Goal: Task Accomplishment & Management: Use online tool/utility

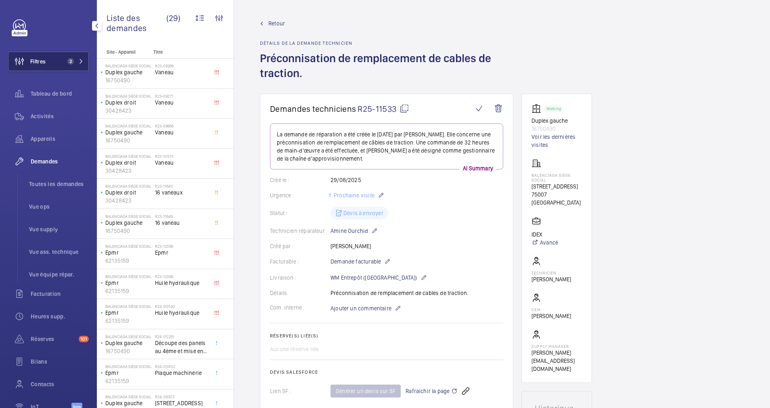
click at [57, 59] on button "Filtres 2" at bounding box center [48, 61] width 81 height 19
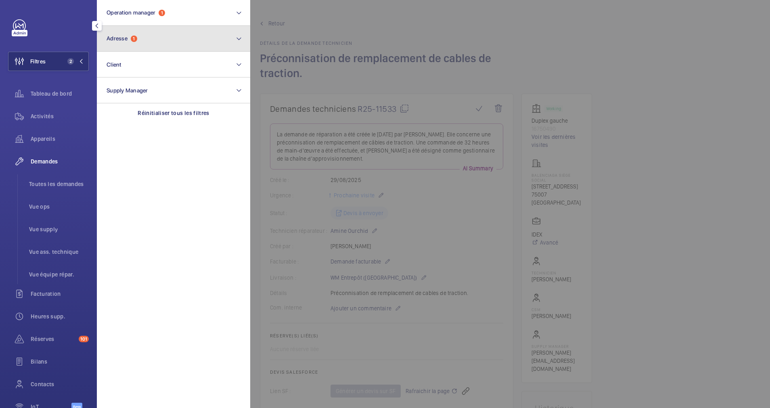
click at [153, 44] on button "Adresse 1" at bounding box center [173, 39] width 153 height 26
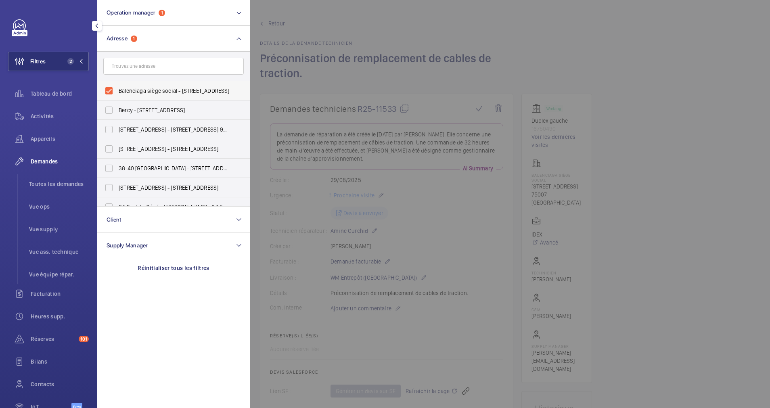
click at [111, 90] on label "Balenciaga siège social - 16 Rue Vaneau, PARIS 75007" at bounding box center [167, 90] width 140 height 19
click at [111, 90] on input "Balenciaga siège social - 16 Rue Vaneau, PARIS 75007" at bounding box center [109, 91] width 16 height 16
checkbox input "false"
click at [126, 69] on input "text" at bounding box center [173, 66] width 140 height 17
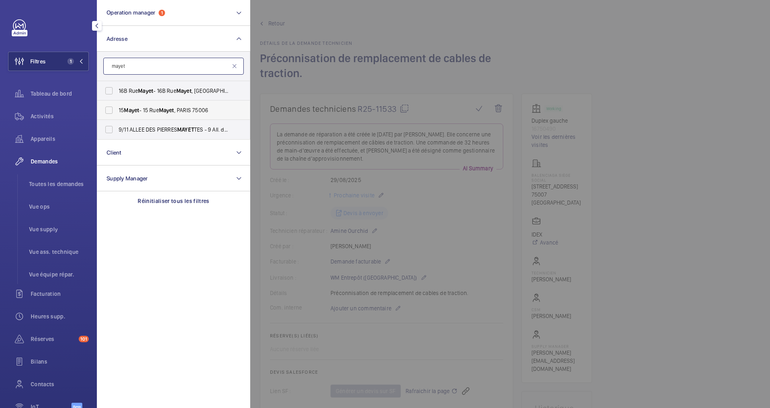
type input "mayet"
click at [107, 113] on label "15 Mayet - 15 Rue Mayet , PARIS 75006" at bounding box center [167, 109] width 140 height 19
click at [107, 113] on input "15 Mayet - 15 Rue Mayet , PARIS 75006" at bounding box center [109, 110] width 16 height 16
checkbox input "true"
click at [37, 115] on span "Activités" at bounding box center [60, 116] width 58 height 8
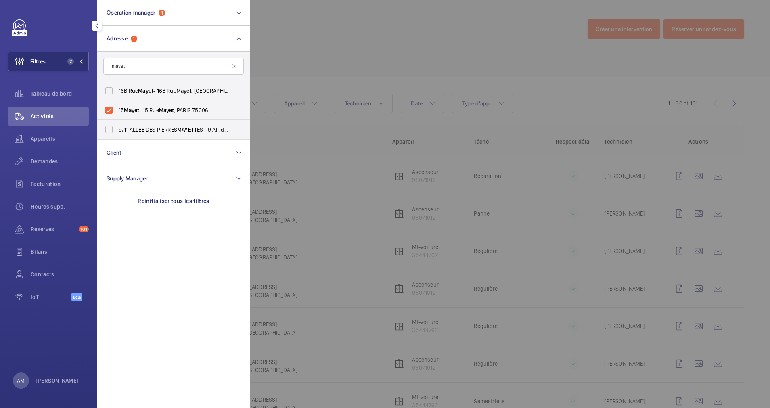
click at [452, 56] on div at bounding box center [635, 204] width 770 height 408
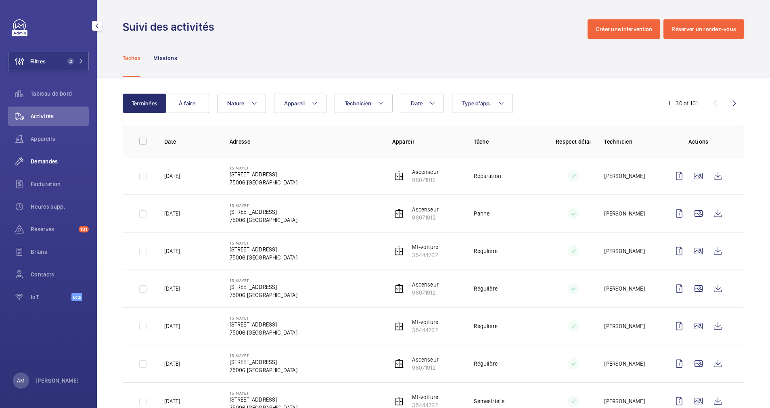
click at [38, 160] on span "Demandes" at bounding box center [60, 161] width 58 height 8
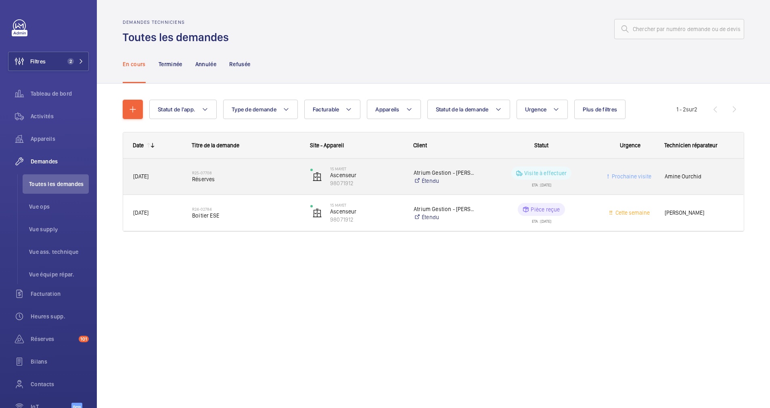
click at [266, 167] on div "R25-07708 Réserves" at bounding box center [246, 176] width 108 height 23
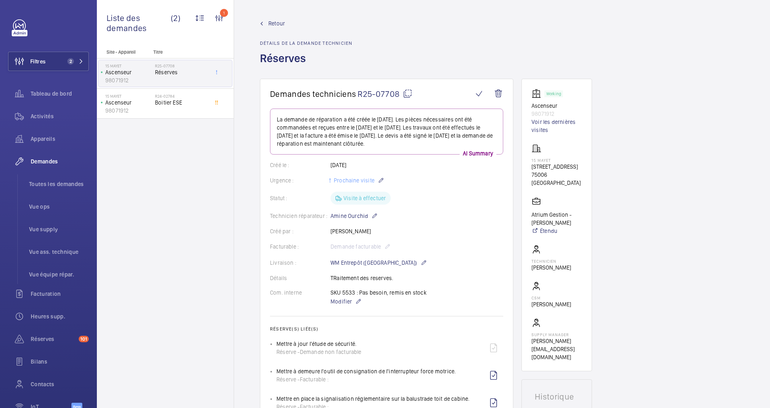
click at [270, 22] on span "Retour" at bounding box center [276, 23] width 17 height 8
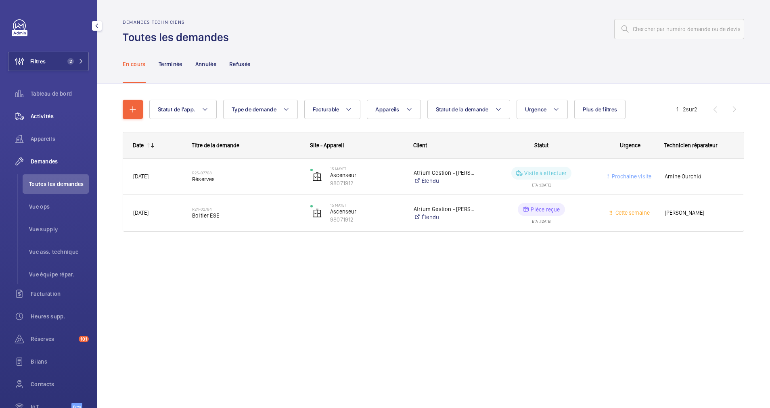
click at [43, 119] on span "Activités" at bounding box center [60, 116] width 58 height 8
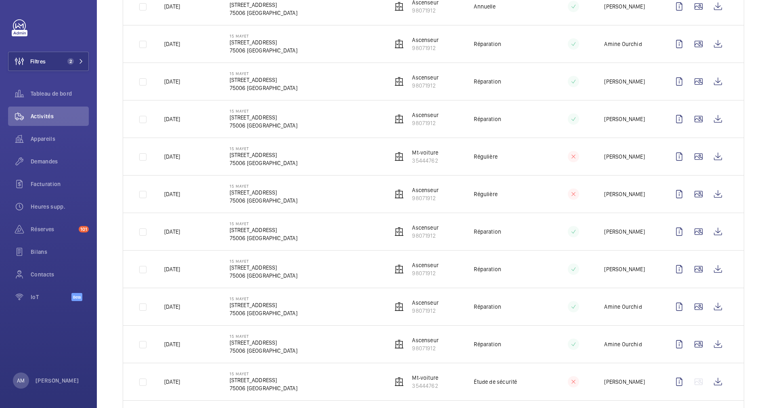
scroll to position [605, 0]
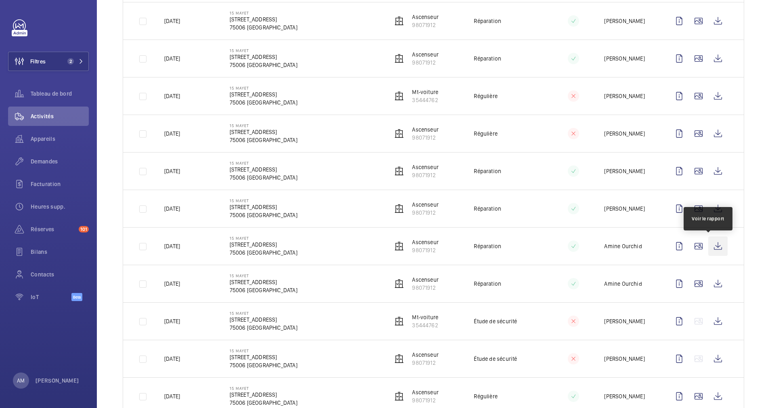
click at [712, 245] on wm-front-icon-button at bounding box center [717, 245] width 19 height 19
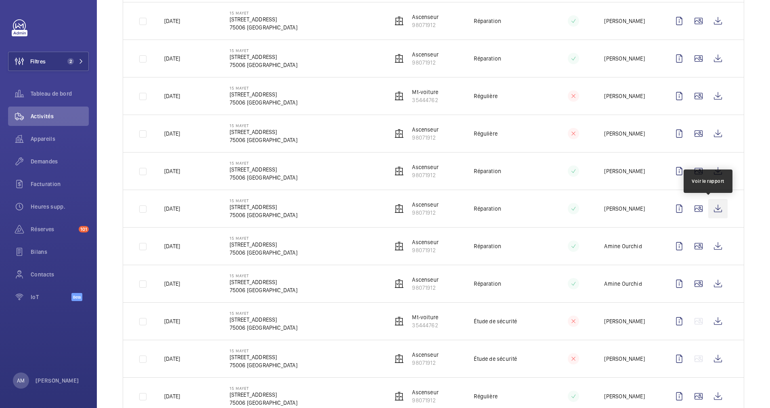
click at [708, 208] on wm-front-icon-button at bounding box center [717, 208] width 19 height 19
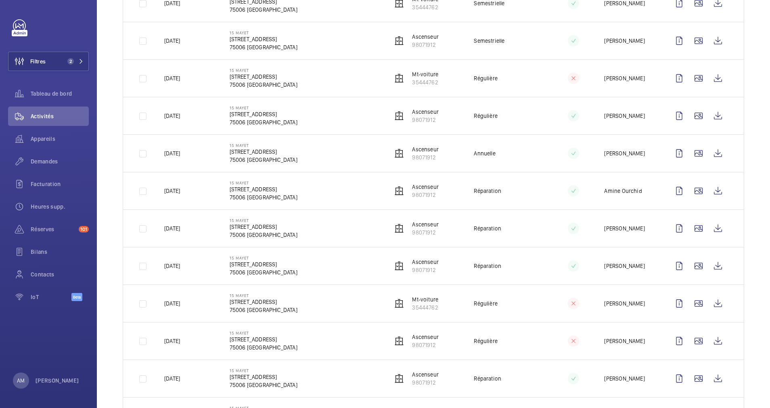
scroll to position [424, 0]
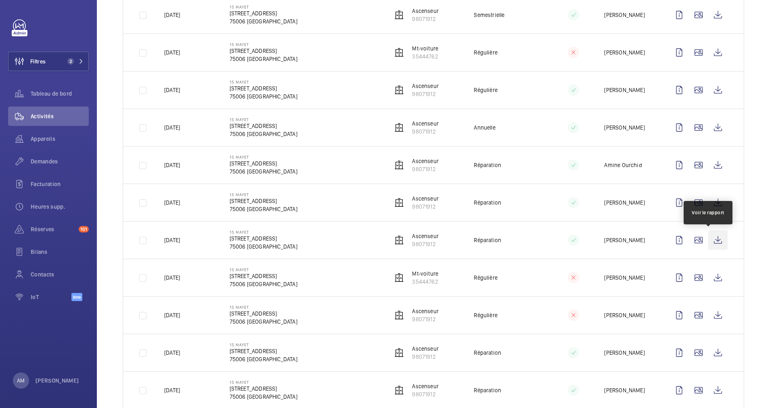
click at [708, 238] on wm-front-icon-button at bounding box center [717, 239] width 19 height 19
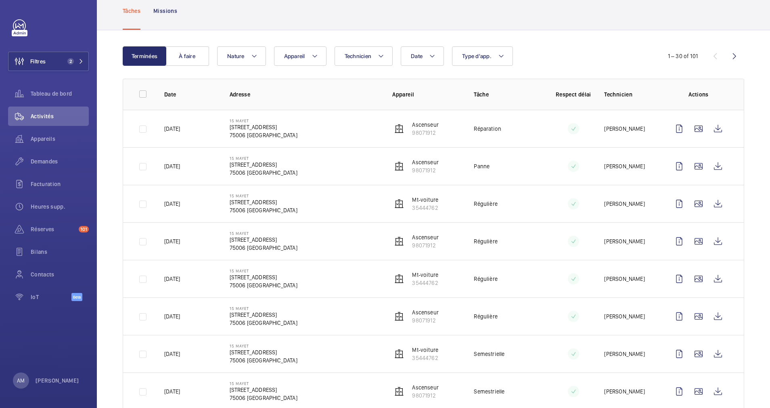
scroll to position [0, 0]
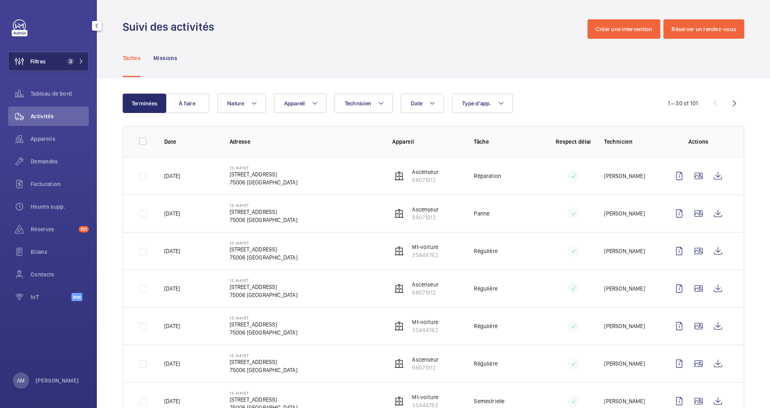
click at [75, 59] on span "2" at bounding box center [73, 61] width 19 height 6
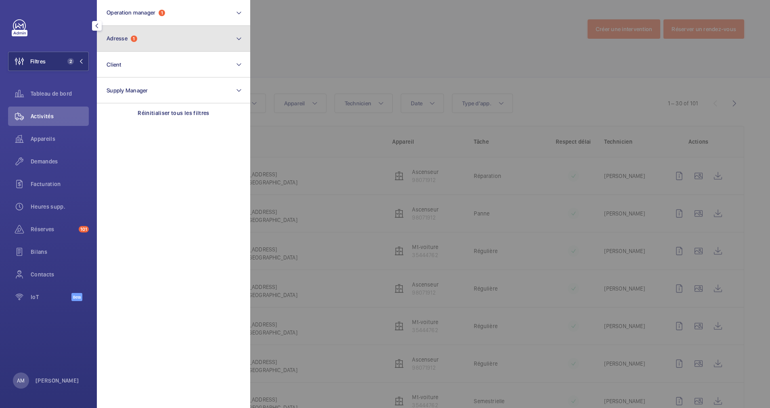
click at [149, 45] on button "Adresse 1" at bounding box center [173, 39] width 153 height 26
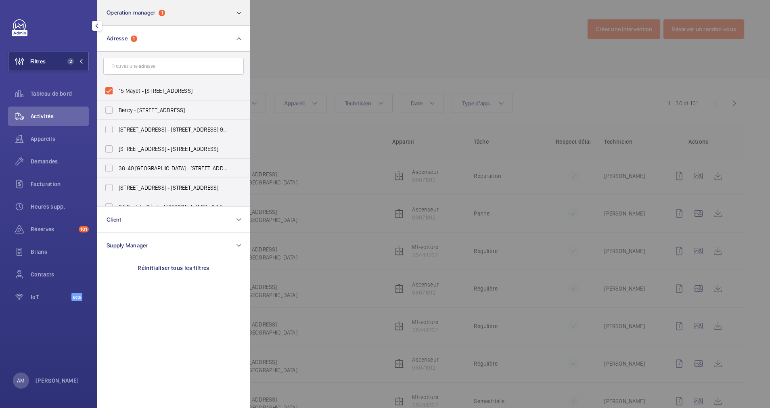
drag, startPoint x: 107, startPoint y: 88, endPoint x: 188, endPoint y: 14, distance: 109.7
click at [107, 86] on label "15 Mayet - 15 Rue Mayet, PARIS 75006" at bounding box center [167, 90] width 140 height 19
click at [107, 86] on input "15 Mayet - 15 Rue Mayet, PARIS 75006" at bounding box center [109, 91] width 16 height 16
checkbox input "false"
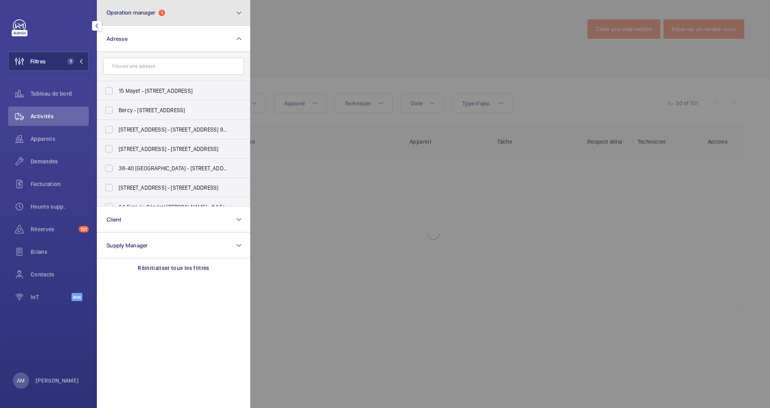
click at [193, 6] on button "Operation manager 1" at bounding box center [173, 13] width 153 height 26
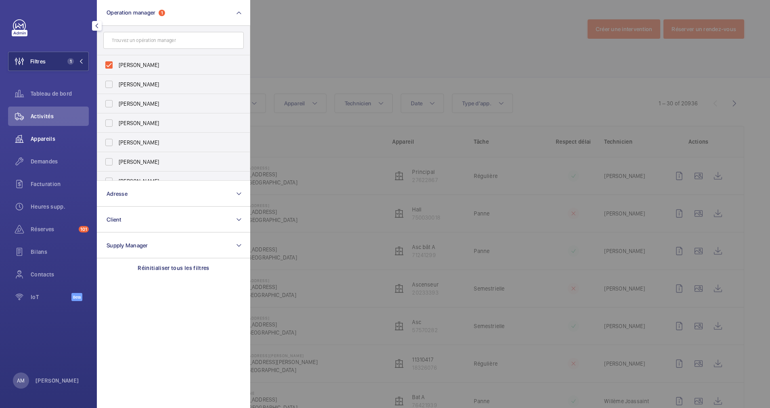
click at [41, 138] on span "Appareils" at bounding box center [60, 139] width 58 height 8
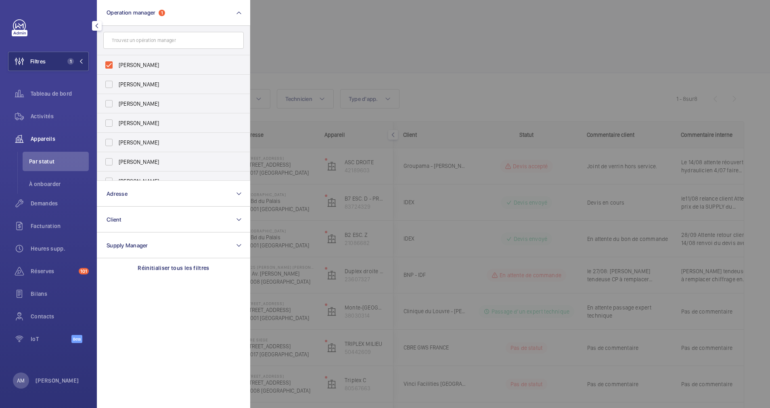
click at [339, 38] on div at bounding box center [635, 204] width 770 height 408
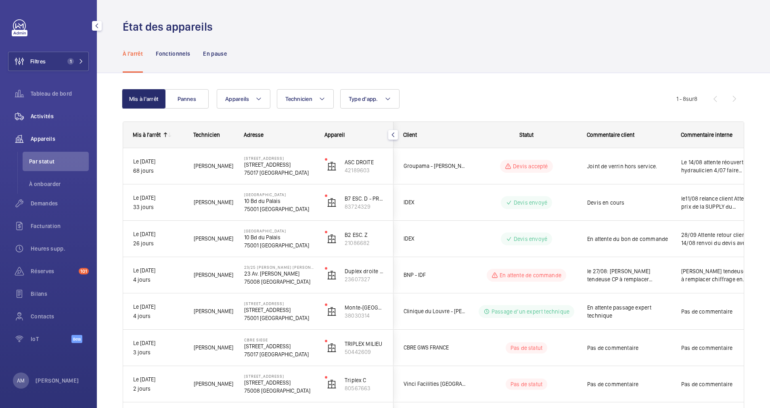
click at [44, 115] on span "Activités" at bounding box center [60, 116] width 58 height 8
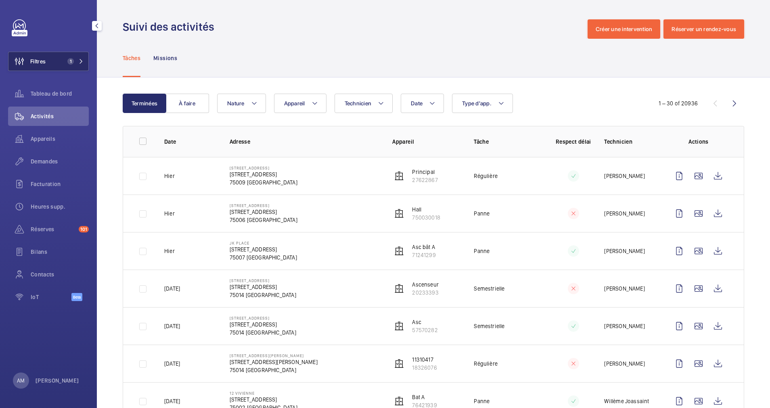
drag, startPoint x: 57, startPoint y: 60, endPoint x: 85, endPoint y: 52, distance: 29.1
click at [63, 58] on button "Filtres 1" at bounding box center [48, 61] width 81 height 19
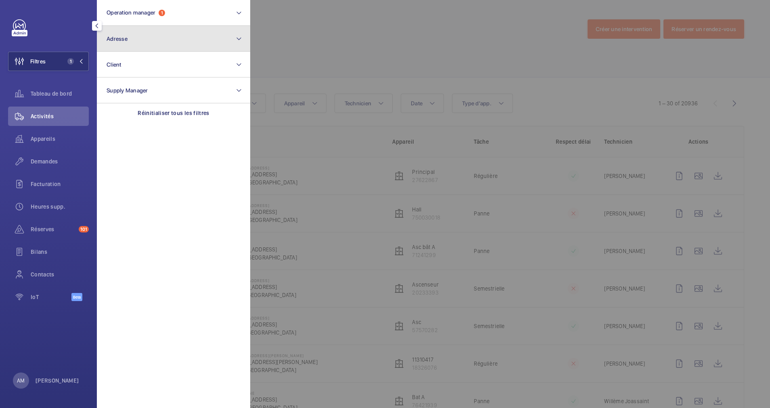
click at [176, 42] on button "Adresse" at bounding box center [173, 39] width 153 height 26
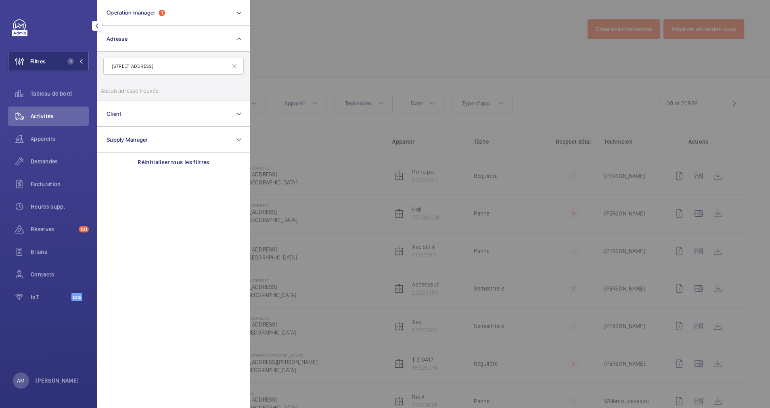
click at [112, 68] on input "9, Rue du Dragon" at bounding box center [173, 66] width 140 height 17
click at [116, 67] on input "9, Rue du Dragon" at bounding box center [173, 66] width 140 height 17
type input "9 Rue du Dragon"
click at [110, 90] on label "9 rue du Dragon - 9 rue du Dragon , 75006 PARIS, PARIS 75006" at bounding box center [167, 90] width 140 height 19
click at [110, 90] on input "9 rue du Dragon - 9 rue du Dragon , 75006 PARIS, PARIS 75006" at bounding box center [109, 91] width 16 height 16
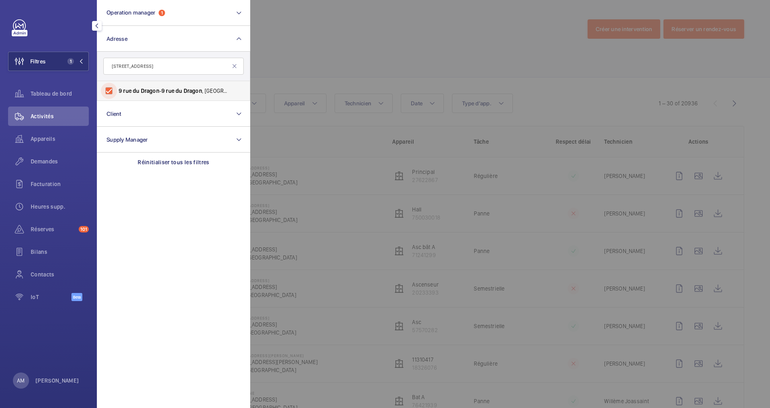
checkbox input "true"
click at [350, 67] on div at bounding box center [635, 204] width 770 height 408
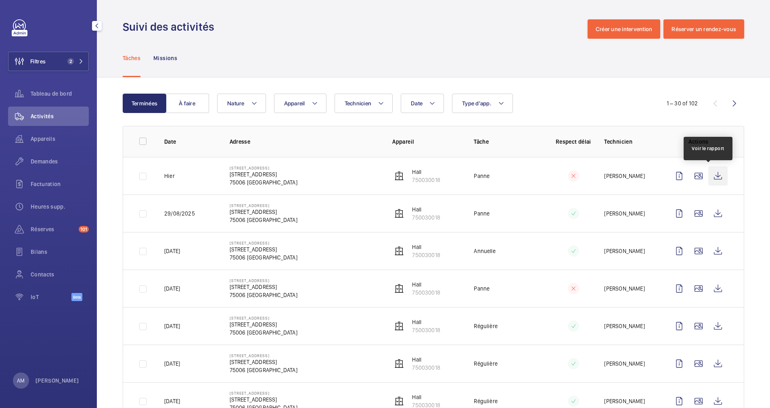
click at [709, 176] on wm-front-icon-button at bounding box center [717, 175] width 19 height 19
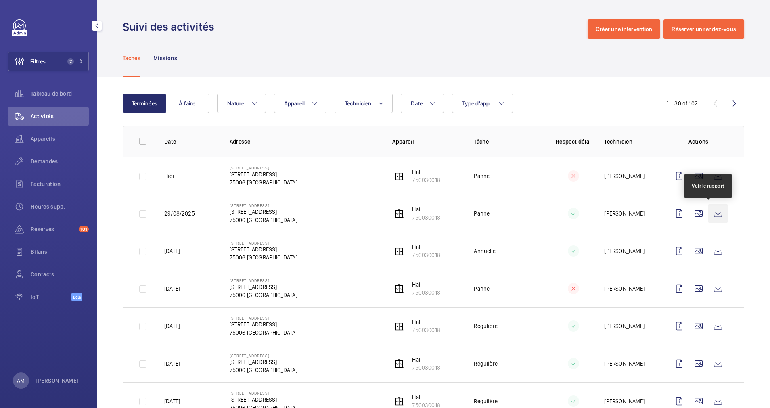
click at [710, 212] on wm-front-icon-button at bounding box center [717, 213] width 19 height 19
click at [40, 159] on span "Demandes" at bounding box center [60, 161] width 58 height 8
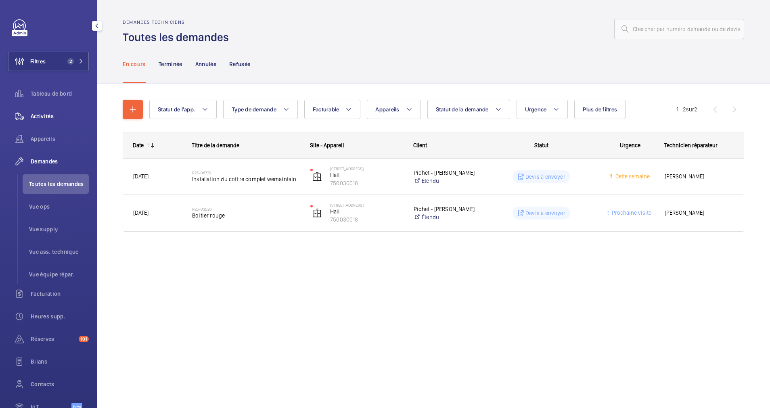
click at [45, 115] on span "Activités" at bounding box center [60, 116] width 58 height 8
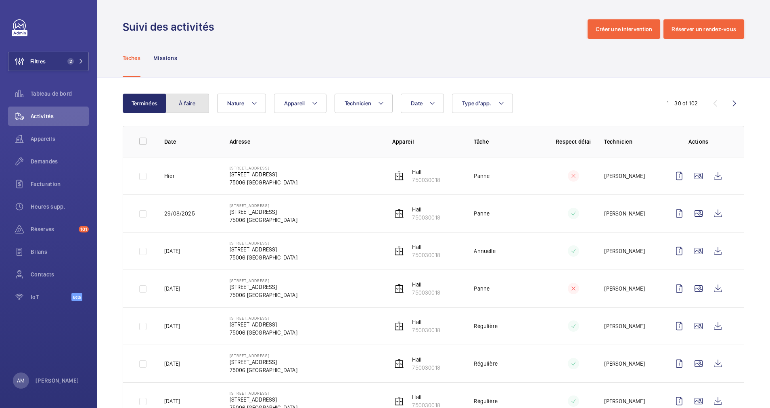
click at [185, 100] on button "À faire" at bounding box center [187, 103] width 44 height 19
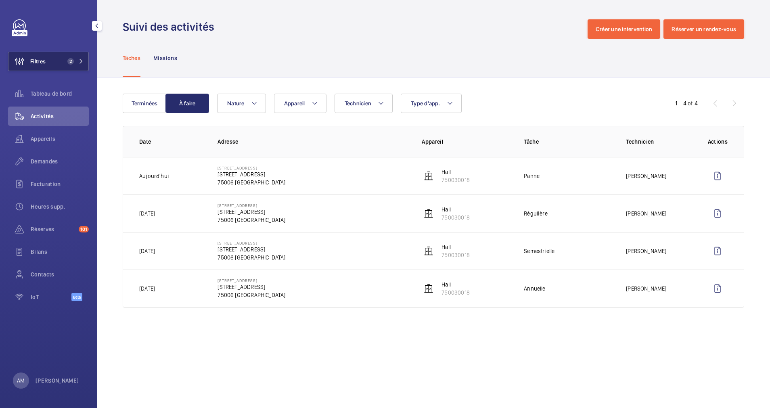
click at [32, 55] on span "Filtres" at bounding box center [26, 61] width 37 height 19
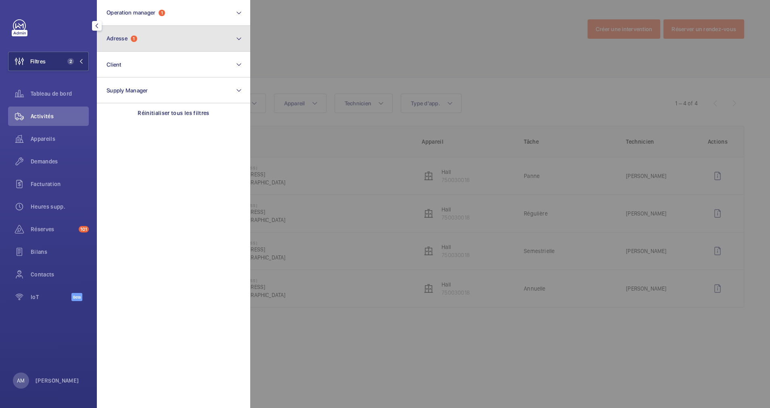
click at [164, 40] on button "Adresse 1" at bounding box center [173, 39] width 153 height 26
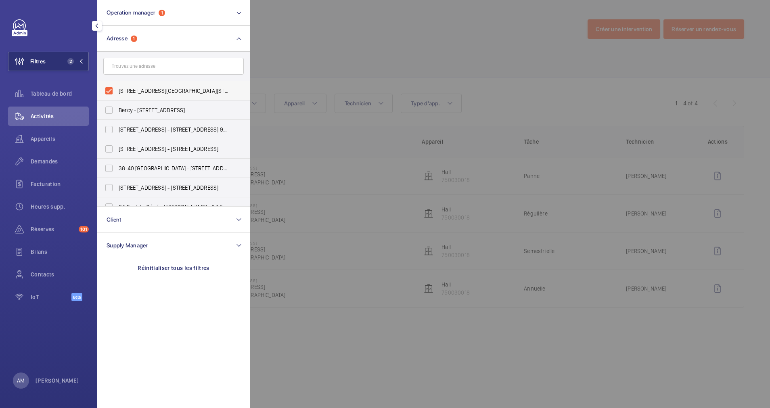
click at [117, 90] on label "9 rue du Dragon - 9 rue du Dragon, 75006 PARIS, PARIS 75006" at bounding box center [167, 90] width 140 height 19
click at [117, 90] on input "9 rue du Dragon - 9 rue du Dragon, 75006 PARIS, PARIS 75006" at bounding box center [109, 91] width 16 height 16
checkbox input "false"
click at [141, 67] on input "text" at bounding box center [173, 66] width 140 height 17
paste input "Jules Lefèbvre"
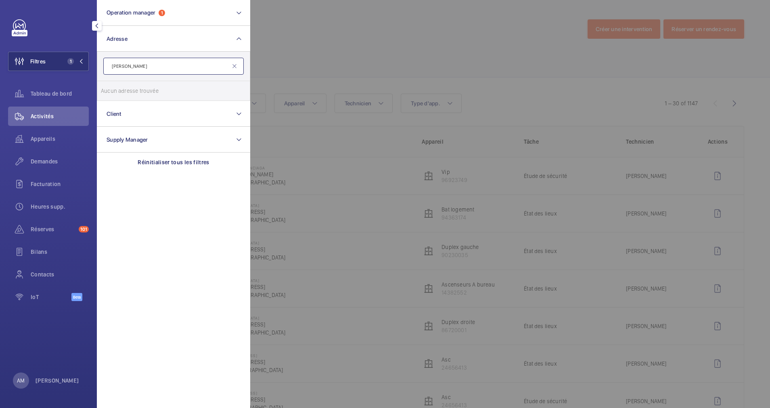
click at [113, 65] on input "Jules Lefèbvre" at bounding box center [173, 66] width 140 height 17
click at [157, 67] on input "Jules Lefèbvre" at bounding box center [173, 66] width 140 height 17
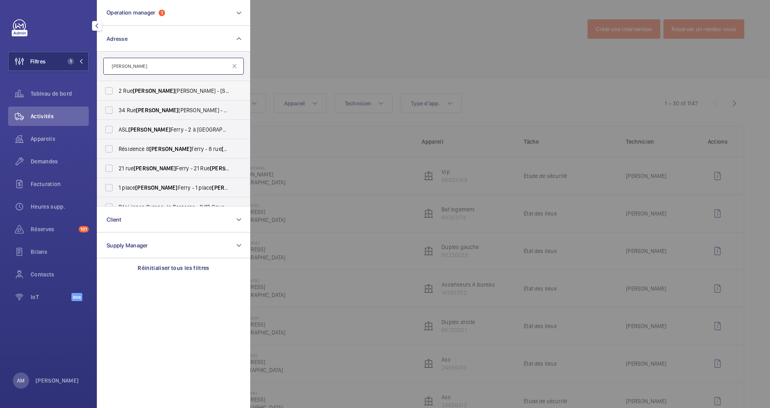
type input "Jules"
click at [147, 91] on span "Jules" at bounding box center [154, 91] width 42 height 6
click at [117, 91] on input "2 Rue Jules Lefebvre - 2 Rue Jules Lefebvre, PARIS 75009" at bounding box center [109, 91] width 16 height 16
checkbox input "true"
click at [350, 46] on div at bounding box center [635, 204] width 770 height 408
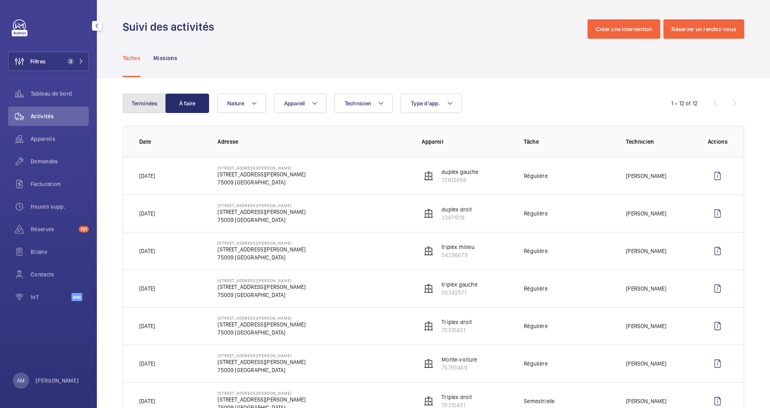
click at [144, 101] on button "Terminées" at bounding box center [145, 103] width 44 height 19
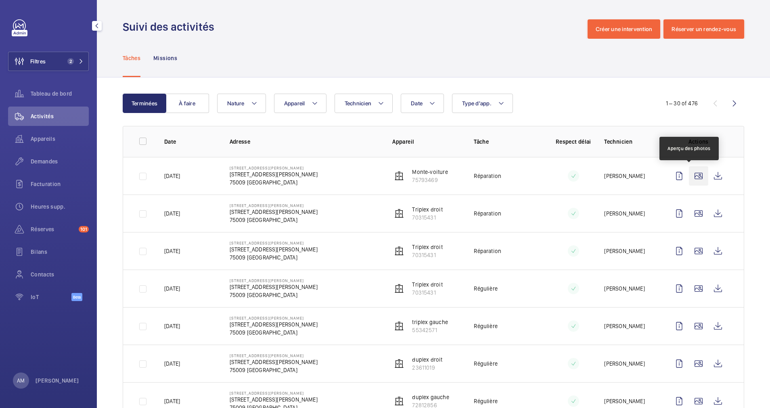
click at [692, 177] on wm-front-icon-button at bounding box center [698, 175] width 19 height 19
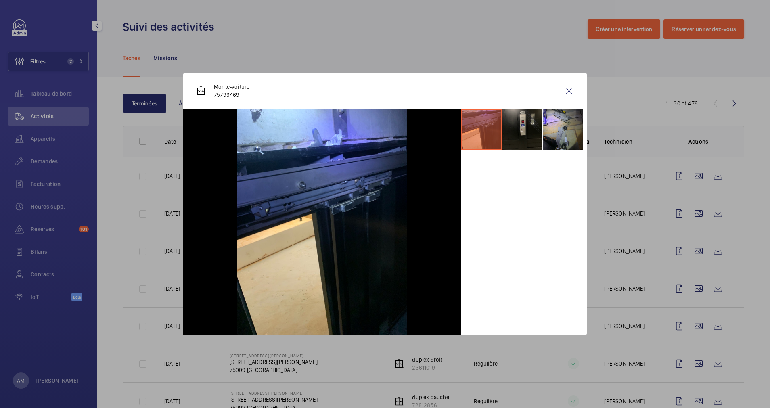
click at [522, 126] on li at bounding box center [522, 129] width 40 height 40
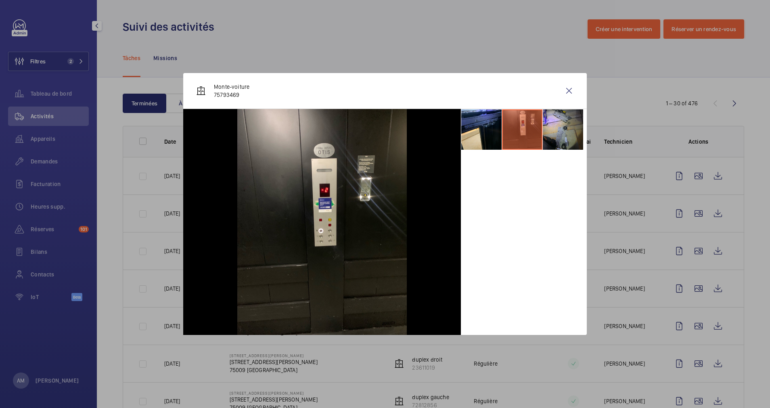
click at [697, 215] on div at bounding box center [385, 204] width 770 height 408
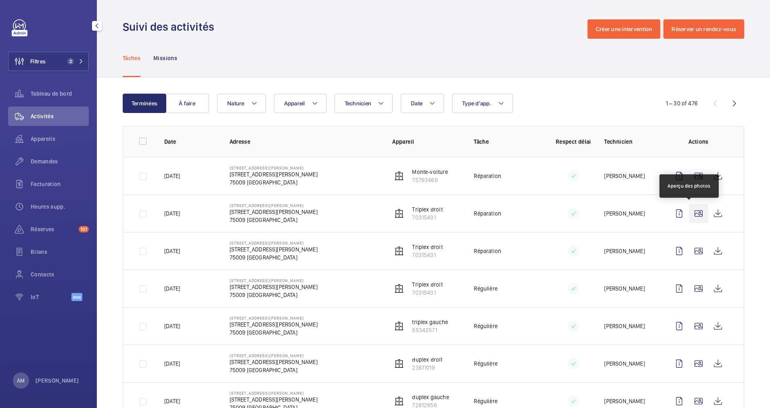
click at [695, 212] on wm-front-icon-button at bounding box center [698, 213] width 19 height 19
click at [689, 213] on div at bounding box center [385, 204] width 770 height 408
click at [690, 211] on wm-front-icon-button at bounding box center [698, 213] width 19 height 19
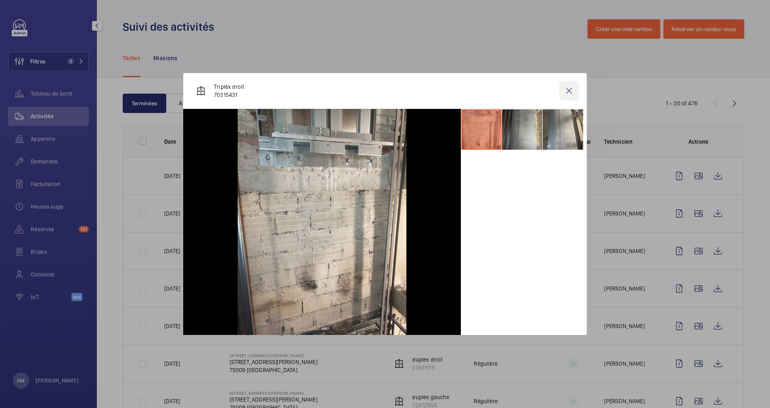
click at [568, 85] on wm-front-icon-button at bounding box center [568, 90] width 19 height 19
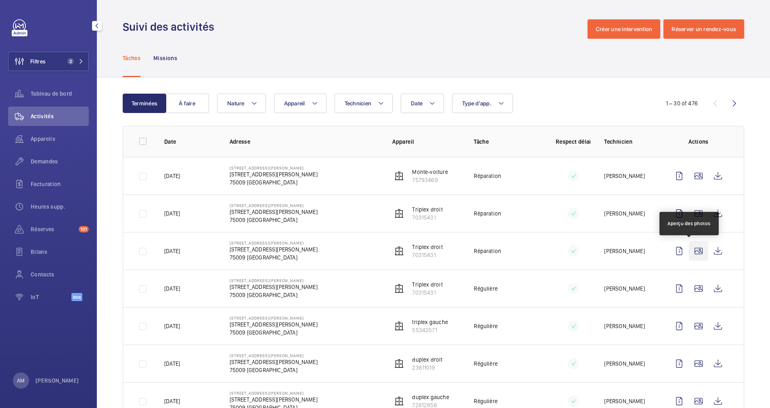
click at [689, 249] on wm-front-icon-button at bounding box center [698, 250] width 19 height 19
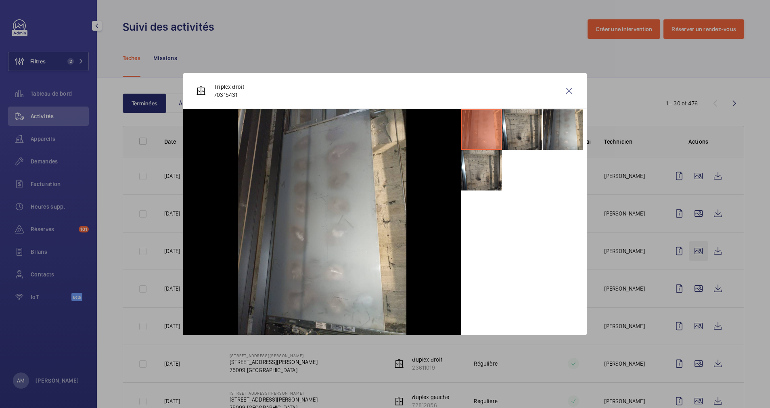
click at [689, 249] on div at bounding box center [385, 204] width 770 height 408
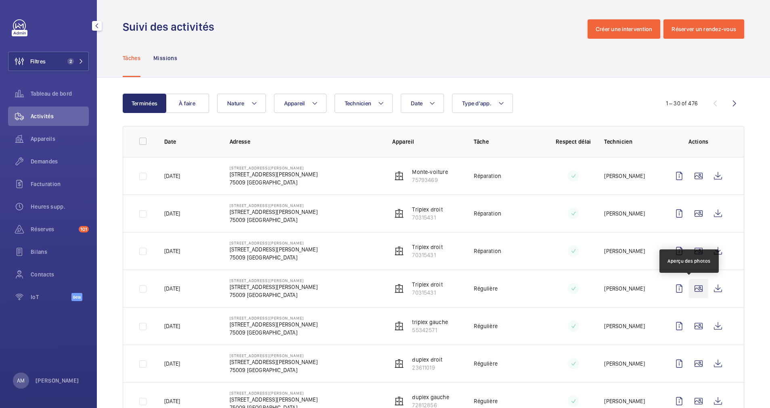
click at [689, 287] on wm-front-icon-button at bounding box center [698, 288] width 19 height 19
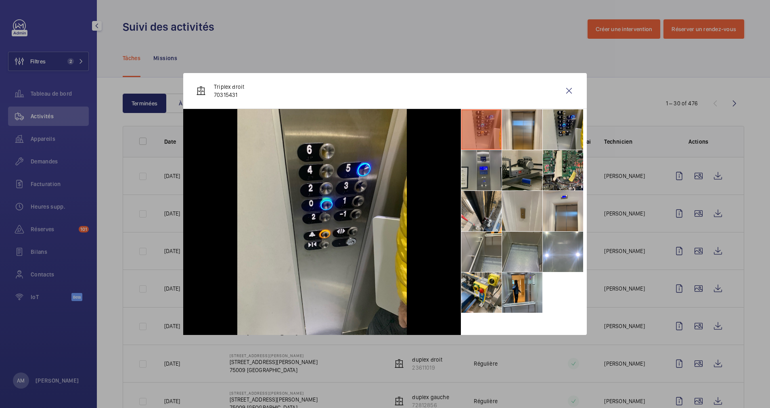
click at [473, 169] on li at bounding box center [481, 170] width 40 height 40
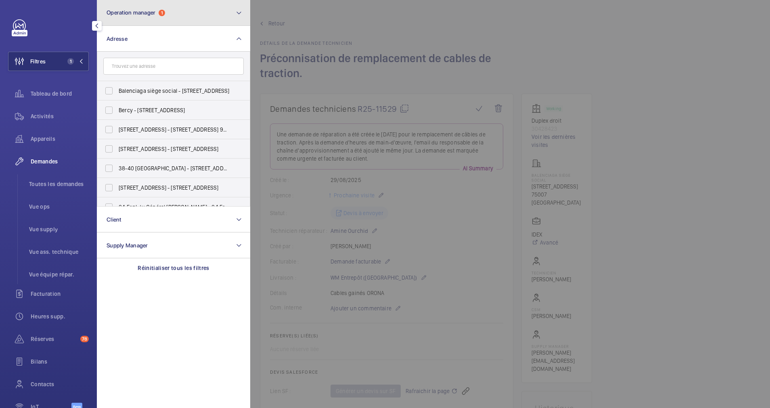
click at [199, 5] on button "Operation manager 1" at bounding box center [173, 13] width 153 height 26
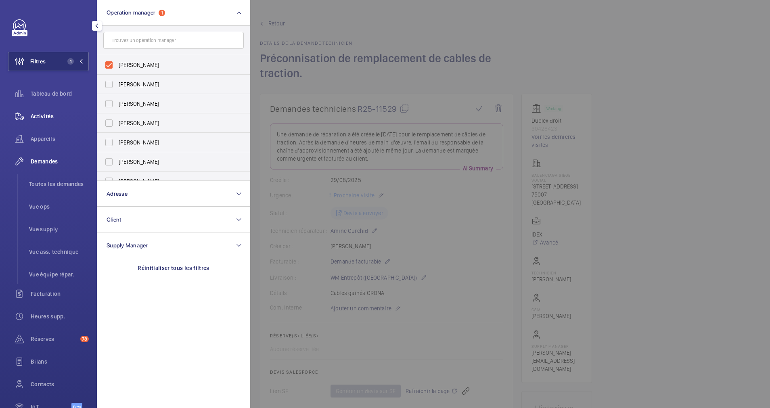
click at [45, 115] on span "Activités" at bounding box center [60, 116] width 58 height 8
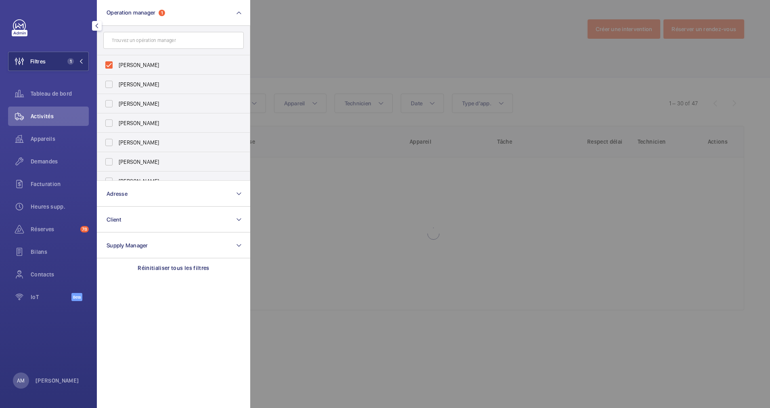
click at [356, 44] on div at bounding box center [635, 204] width 770 height 408
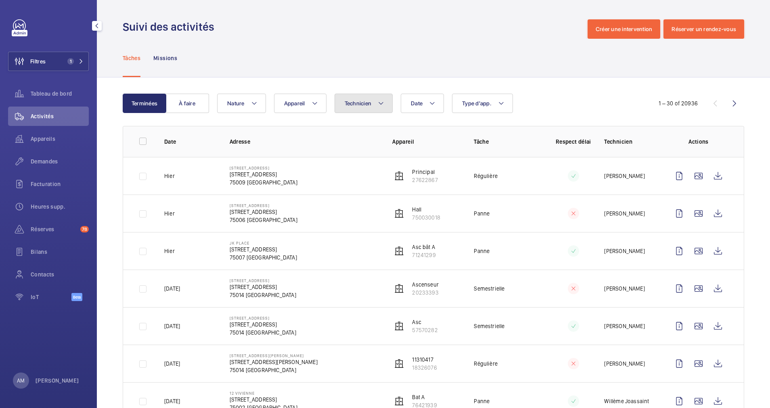
click at [359, 105] on span "Technicien" at bounding box center [358, 103] width 27 height 6
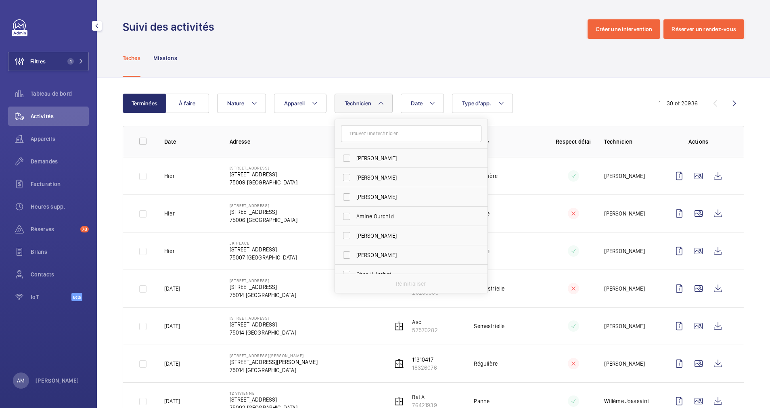
click at [375, 134] on input "text" at bounding box center [411, 133] width 140 height 17
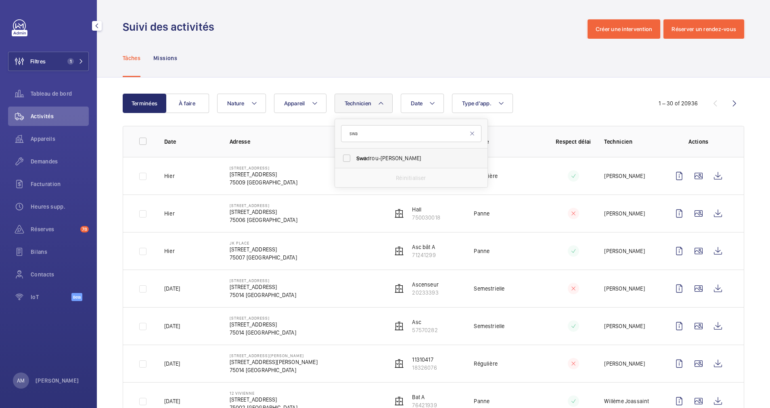
type input "swa"
click at [345, 156] on label "Swa drou-Dine Zaïdi" at bounding box center [405, 158] width 140 height 19
click at [345, 156] on input "Swa drou-Dine Zaïdi" at bounding box center [347, 158] width 16 height 16
checkbox input "true"
click at [402, 100] on div "Date Technicien 1 swa Swa drou-Dine Zaïdi Réinitialiser Appareil Type d'app. Na…" at bounding box center [432, 103] width 430 height 19
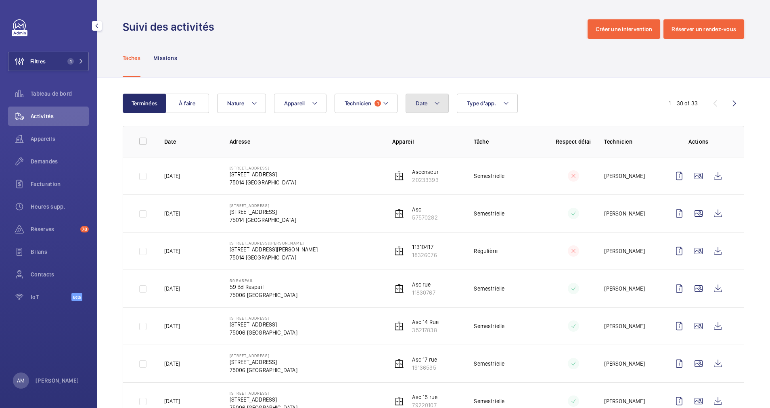
click at [434, 101] on button "Date" at bounding box center [427, 103] width 43 height 19
click at [427, 163] on mat-icon at bounding box center [427, 162] width 10 height 10
click at [503, 268] on span "30" at bounding box center [505, 267] width 16 height 16
type input "[DATE]"
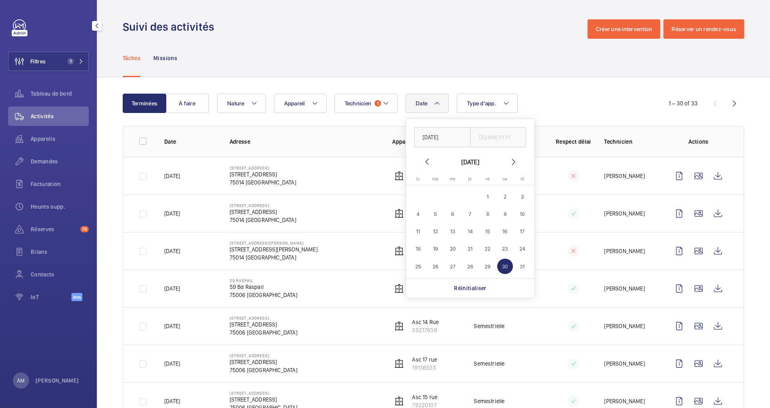
click at [503, 268] on span "30" at bounding box center [505, 267] width 16 height 16
type input "[DATE]"
click at [556, 89] on div "Terminées À faire Date 1 30/08/2025 30/08/2025 août 2025 lundi lu mardi ma merc…" at bounding box center [433, 258] width 673 height 362
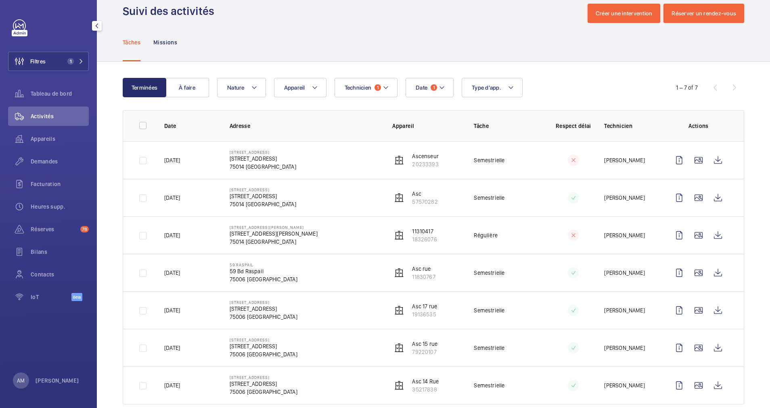
scroll to position [31, 0]
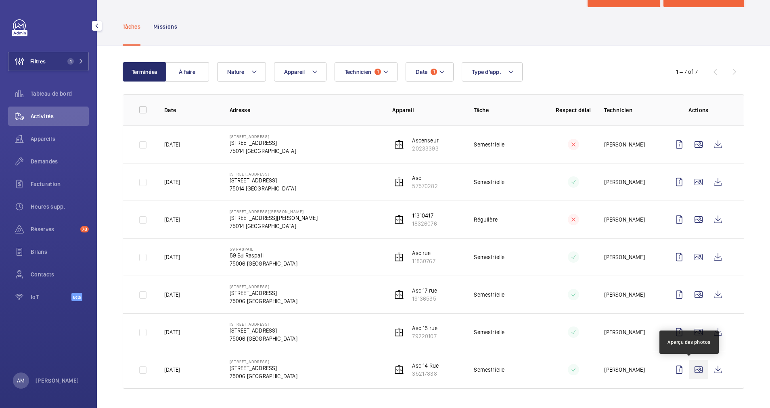
click at [689, 368] on wm-front-icon-button at bounding box center [698, 369] width 19 height 19
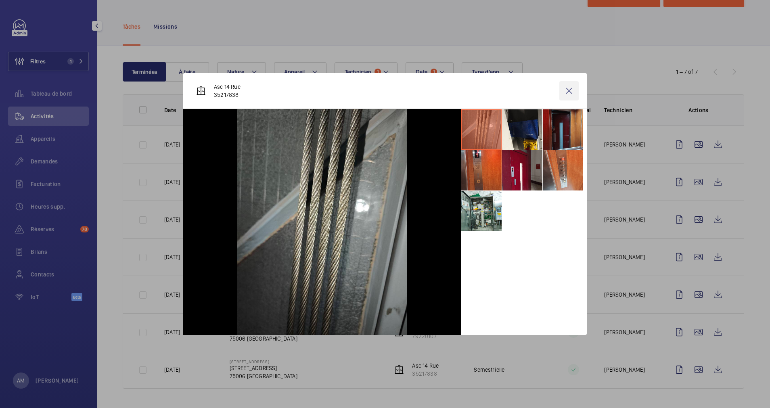
click at [568, 89] on wm-front-icon-button at bounding box center [568, 90] width 19 height 19
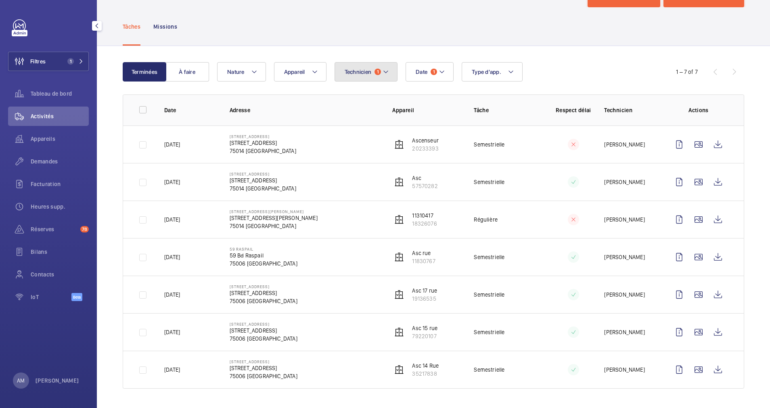
click at [386, 69] on mat-icon at bounding box center [386, 72] width 6 height 10
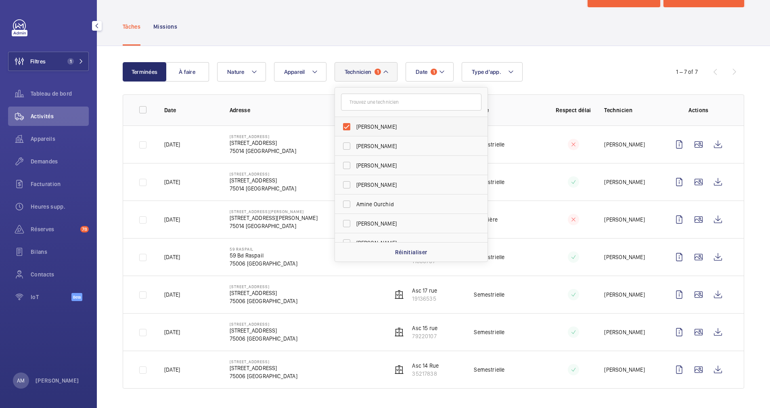
click at [337, 130] on label "[PERSON_NAME]" at bounding box center [405, 126] width 140 height 19
click at [339, 130] on input "[PERSON_NAME]" at bounding box center [347, 127] width 16 height 16
checkbox input "false"
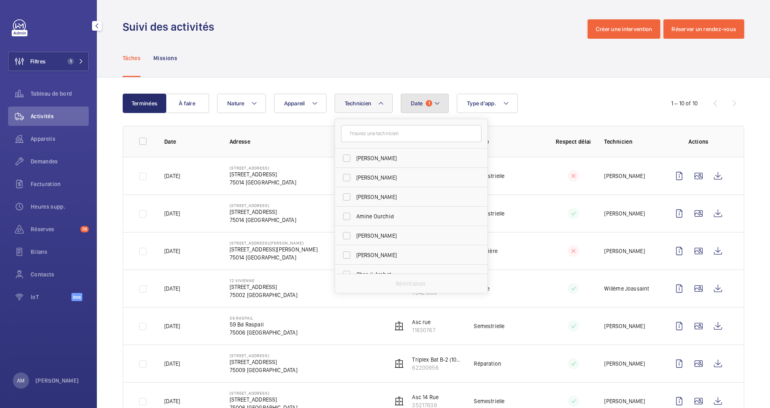
click at [434, 102] on mat-icon at bounding box center [437, 103] width 6 height 10
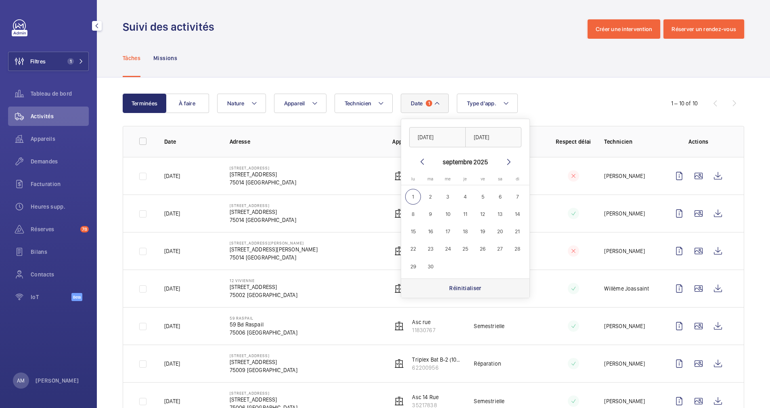
click at [467, 295] on div "Réinitialiser" at bounding box center [465, 287] width 128 height 19
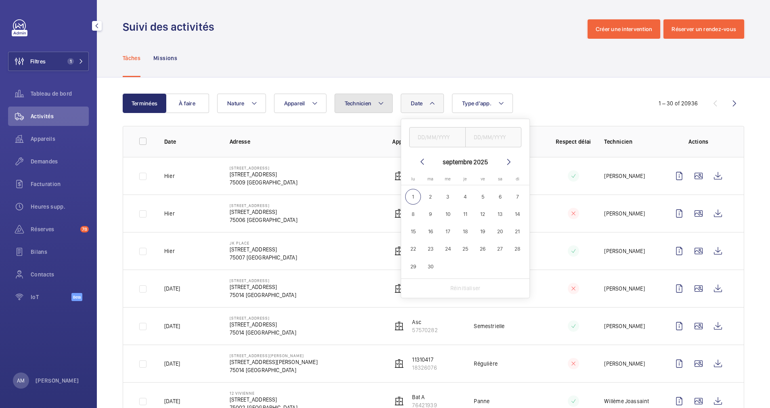
click at [373, 103] on button "Technicien" at bounding box center [364, 103] width 59 height 19
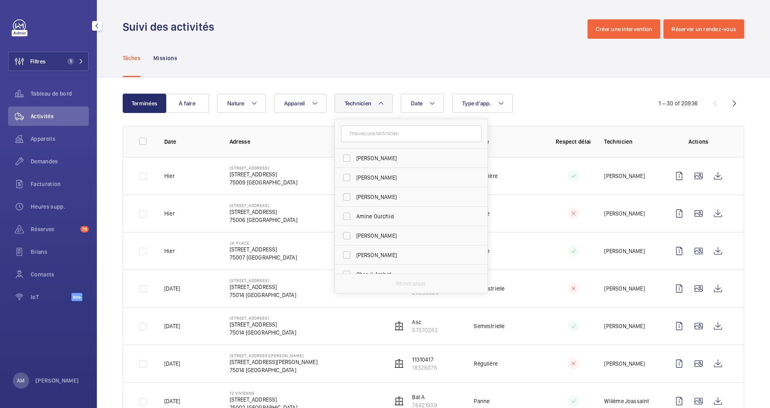
click at [376, 135] on input "text" at bounding box center [411, 133] width 140 height 17
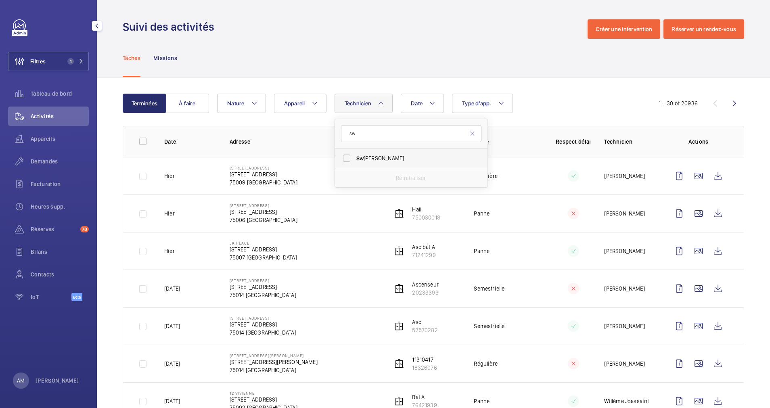
type input "sw"
click at [375, 150] on label "Sw adrou-Dine Zaïdi" at bounding box center [405, 158] width 140 height 19
click at [355, 150] on input "Sw adrou-Dine Zaïdi" at bounding box center [347, 158] width 16 height 16
checkbox input "true"
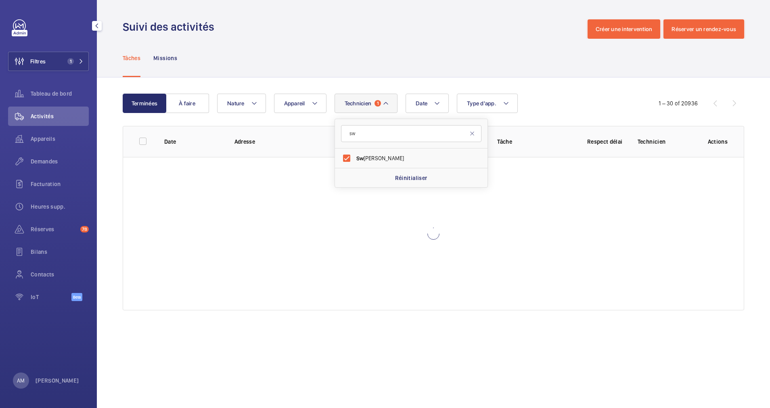
click at [419, 71] on div "Tâches Missions" at bounding box center [434, 58] width 622 height 38
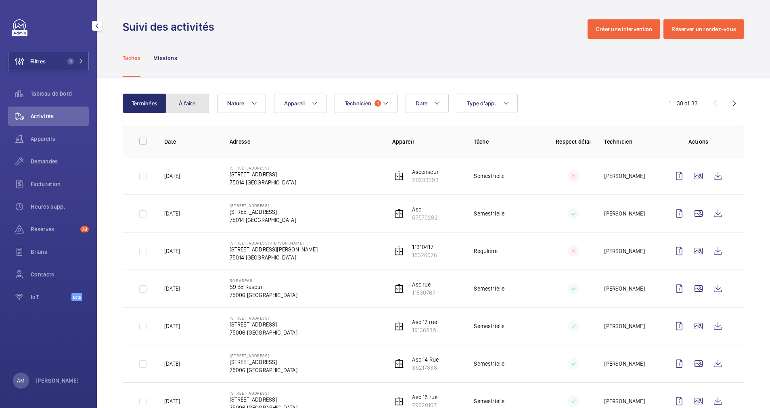
click at [181, 96] on button "À faire" at bounding box center [187, 103] width 44 height 19
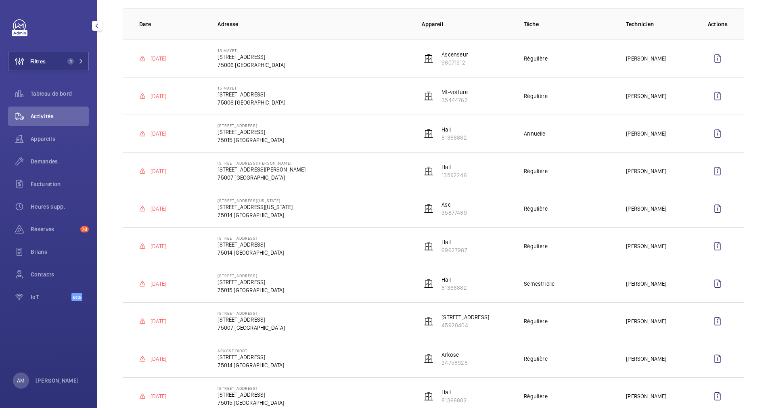
scroll to position [47, 0]
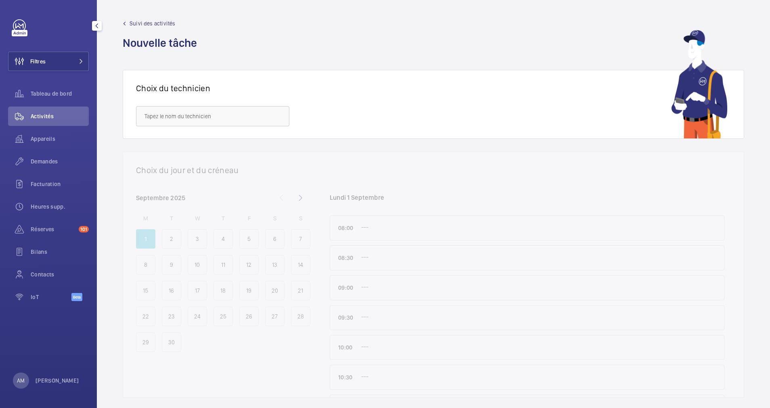
drag, startPoint x: 75, startPoint y: 59, endPoint x: 96, endPoint y: 52, distance: 21.8
click at [77, 59] on button "Filtres" at bounding box center [48, 61] width 81 height 19
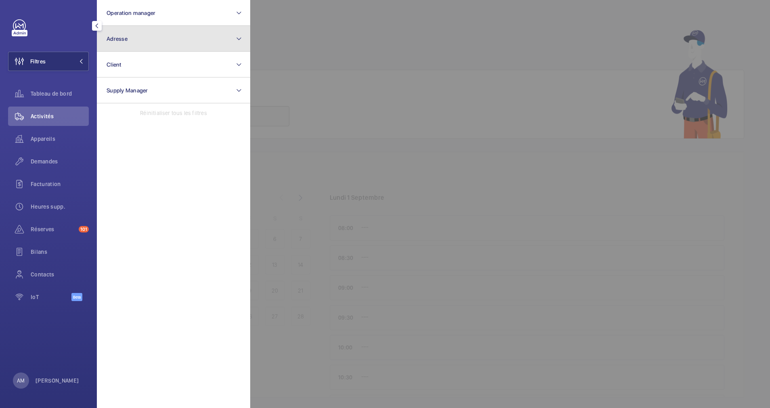
click at [144, 36] on button "Adresse" at bounding box center [173, 39] width 153 height 26
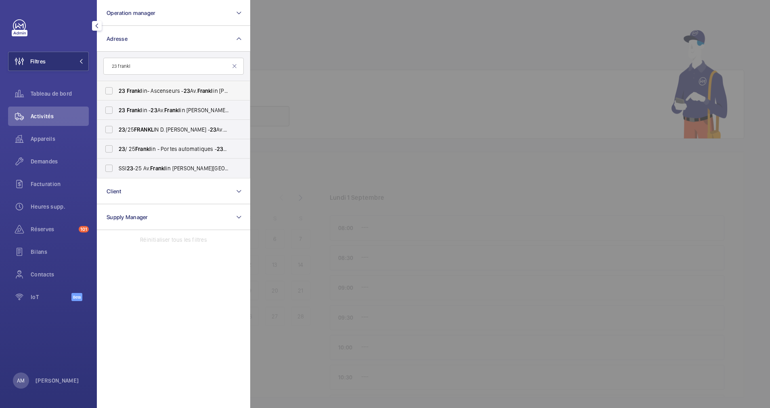
type input "23 frankl"
drag, startPoint x: 108, startPoint y: 86, endPoint x: 109, endPoint y: 100, distance: 14.2
click at [108, 86] on label "23 Frankl in- Ascenseurs - 23 Av. Frankl in Delano Roosevelt, PARIS 75008" at bounding box center [167, 90] width 140 height 19
click at [108, 86] on input "23 Frankl in- Ascenseurs - 23 Av. Frankl in Delano Roosevelt, PARIS 75008" at bounding box center [109, 91] width 16 height 16
checkbox input "true"
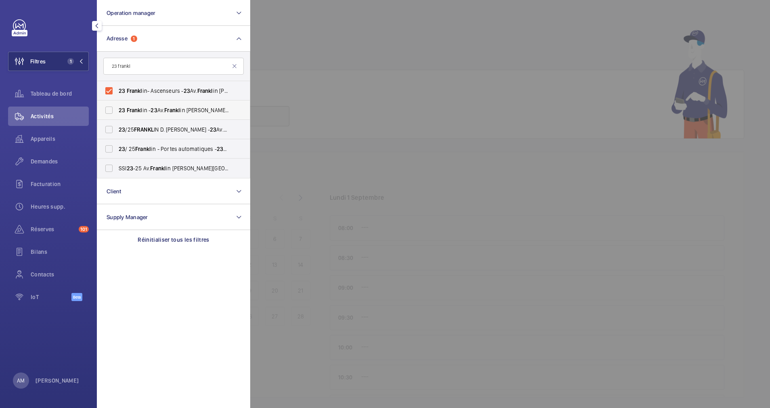
drag, startPoint x: 109, startPoint y: 111, endPoint x: 109, endPoint y: 120, distance: 9.3
click at [109, 113] on label "23 Frankl in - 23 Av. Frankl in Delano Roosevelt, PARIS 75008" at bounding box center [167, 109] width 140 height 19
click at [109, 113] on input "23 Frankl in - 23 Av. Frankl in Delano Roosevelt, PARIS 75008" at bounding box center [109, 110] width 16 height 16
checkbox input "true"
click at [110, 132] on label "23 /25 FRANKL IN D. ROOSEVELT - 23 Av. Frankl in Delano Roosevelt, PARIS 75008" at bounding box center [167, 129] width 140 height 19
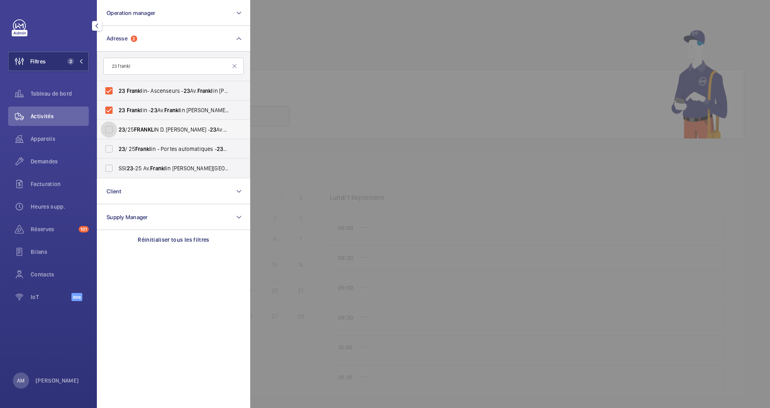
click at [110, 132] on input "23 /25 FRANKL IN D. ROOSEVELT - 23 Av. Frankl in Delano Roosevelt, PARIS 75008" at bounding box center [109, 129] width 16 height 16
checkbox input "true"
click at [111, 165] on label "SSI 23 -25 Av. Frankl in Delano Roosevelt, 75008 Paris - 23 Av. Frankl in Delan…" at bounding box center [167, 168] width 140 height 19
click at [111, 165] on input "SSI 23 -25 Av. Frankl in Delano Roosevelt, 75008 Paris - 23 Av. Frankl in Delan…" at bounding box center [109, 168] width 16 height 16
click at [111, 165] on label "SSI 23 -25 Av. Frankl in Delano Roosevelt, 75008 Paris - 23 Av. Frankl in Delan…" at bounding box center [167, 168] width 140 height 19
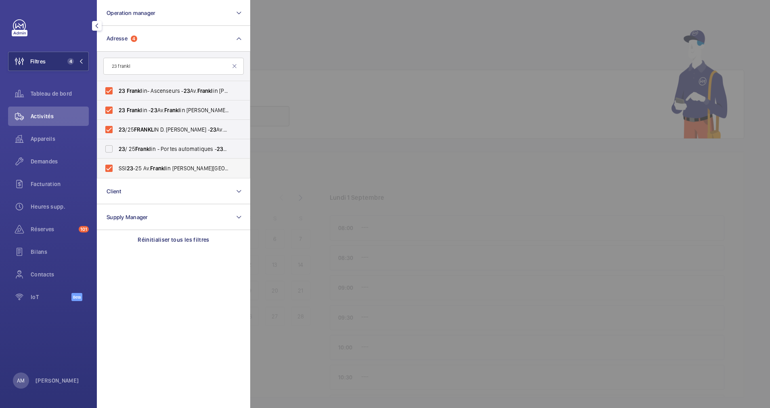
click at [111, 165] on input "SSI 23 -25 Av. Frankl in Delano Roosevelt, 75008 Paris - 23 Av. Frankl in Delan…" at bounding box center [109, 168] width 16 height 16
checkbox input "false"
click at [43, 140] on span "Appareils" at bounding box center [60, 139] width 58 height 8
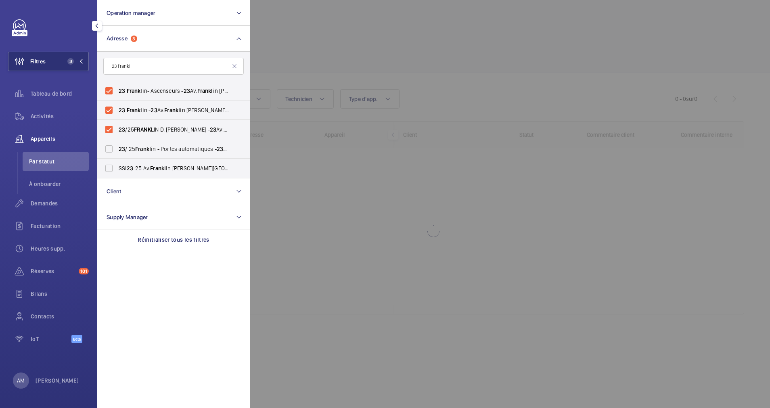
click at [284, 38] on div at bounding box center [635, 204] width 770 height 408
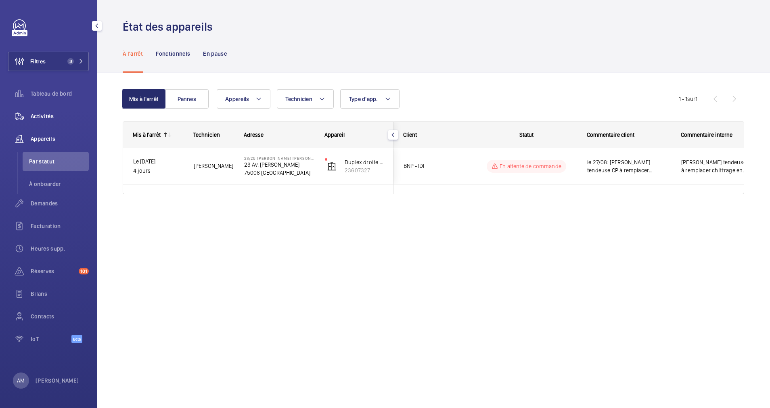
click at [50, 115] on span "Activités" at bounding box center [60, 116] width 58 height 8
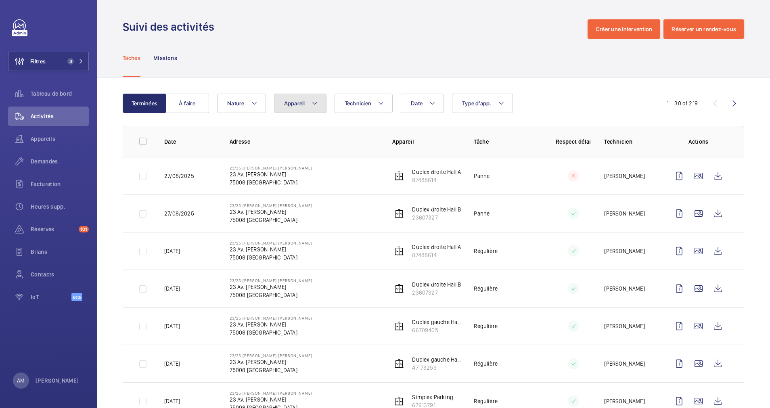
click at [323, 103] on button "Appareil" at bounding box center [300, 103] width 52 height 19
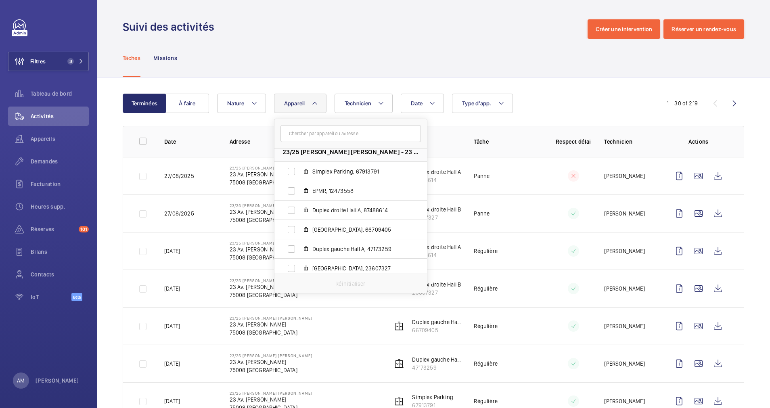
scroll to position [475, 0]
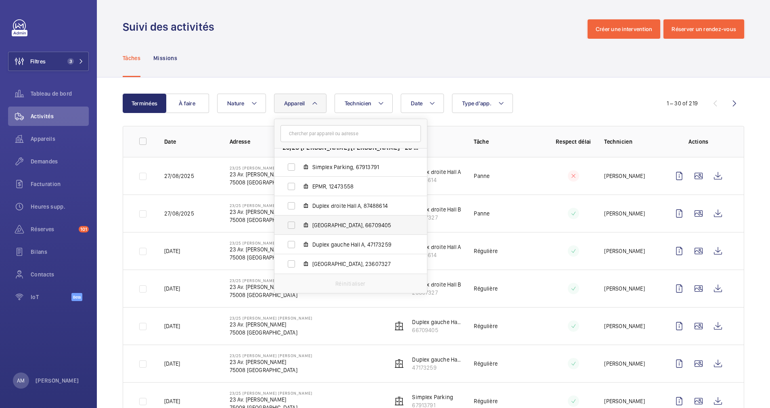
click at [295, 221] on label "Duplex gauche Hall B, 66709405" at bounding box center [344, 225] width 140 height 19
click at [295, 221] on input "Duplex gauche Hall B, 66709405" at bounding box center [291, 225] width 16 height 16
checkbox input "true"
click at [292, 264] on label "Duplex droite Hall B, 23607327" at bounding box center [344, 263] width 140 height 19
click at [292, 264] on input "Duplex droite Hall B, 23607327" at bounding box center [291, 264] width 16 height 16
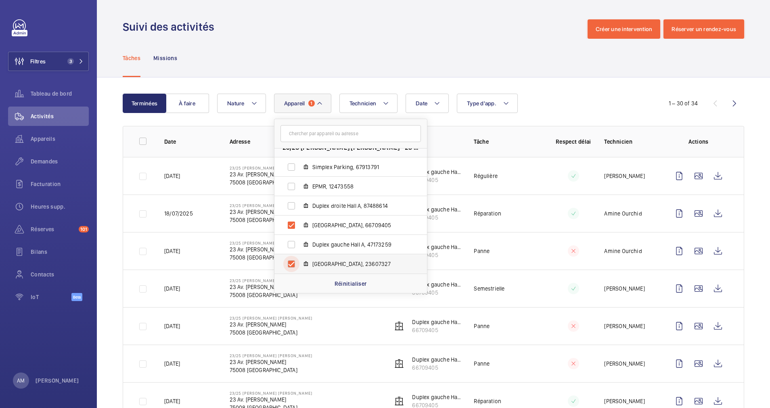
checkbox input "true"
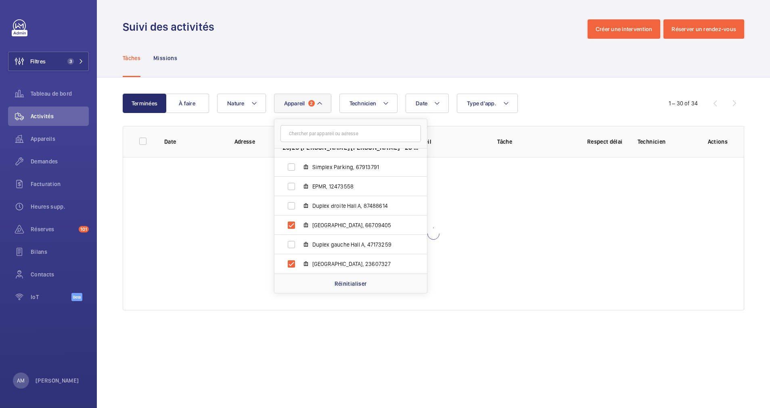
click at [534, 109] on div "Date Technicien Appareil 2 23 Franklin - 23 Av. Franklin Delano Roosevelt, 7500…" at bounding box center [432, 103] width 430 height 19
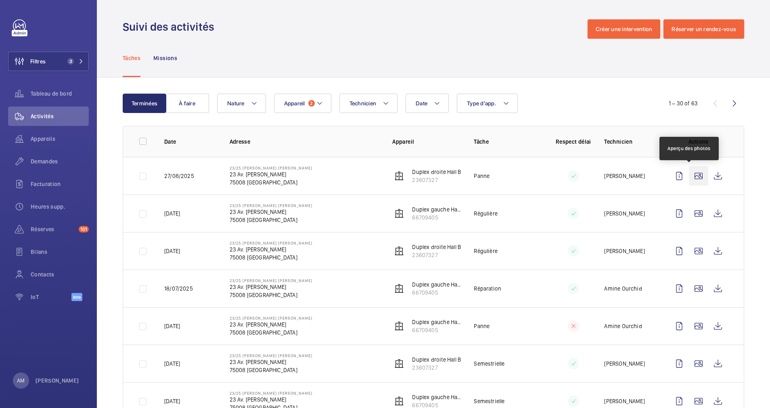
click at [691, 174] on wm-front-icon-button at bounding box center [698, 175] width 19 height 19
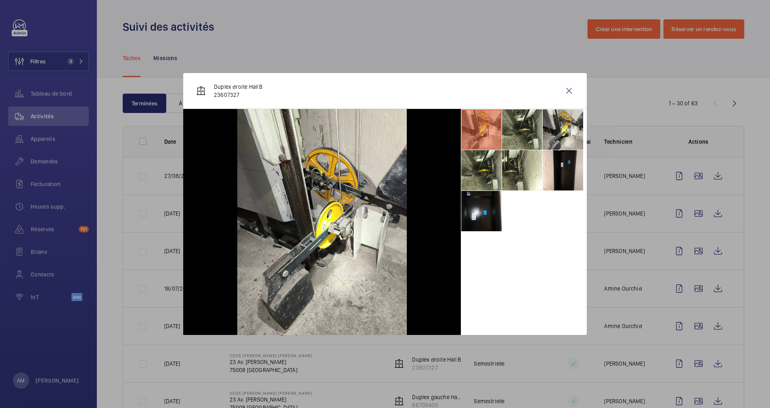
click at [654, 94] on div at bounding box center [385, 204] width 770 height 408
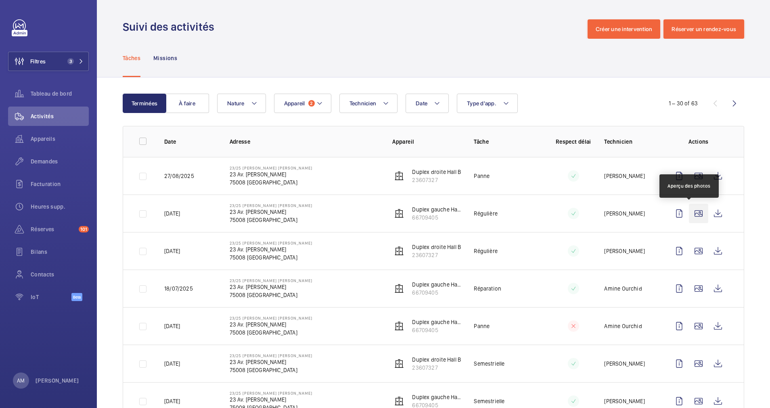
click at [692, 213] on wm-front-icon-button at bounding box center [698, 213] width 19 height 19
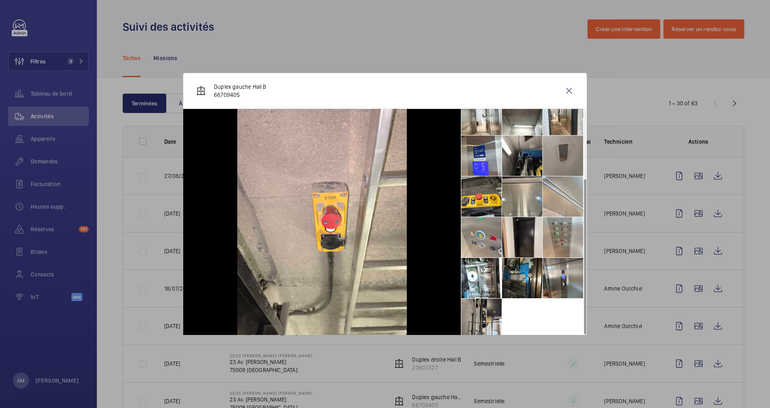
scroll to position [100, 0]
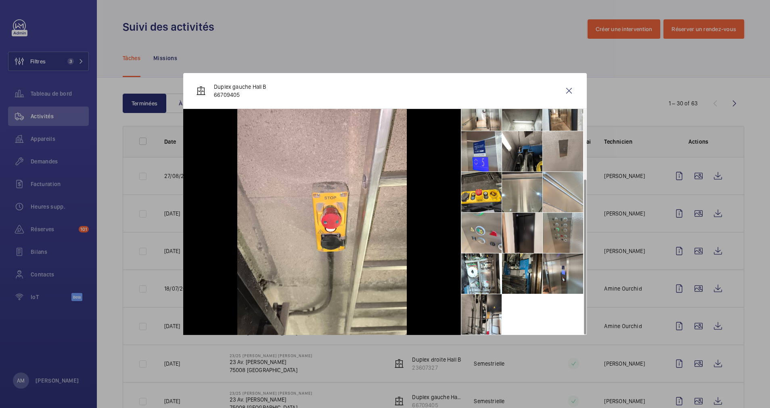
click at [556, 239] on li at bounding box center [563, 233] width 40 height 40
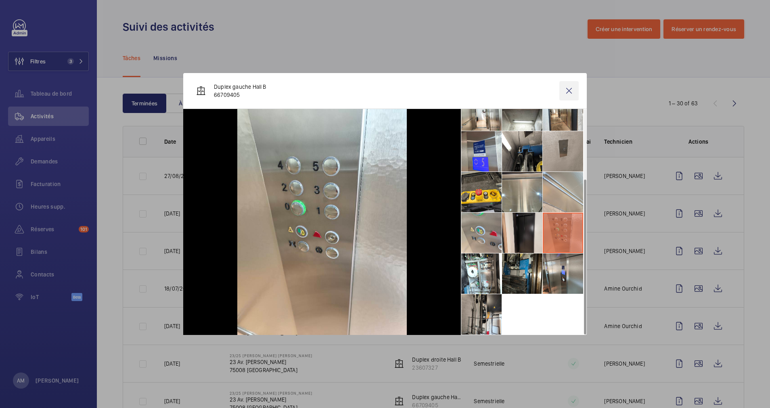
click at [568, 91] on wm-front-icon-button at bounding box center [568, 90] width 19 height 19
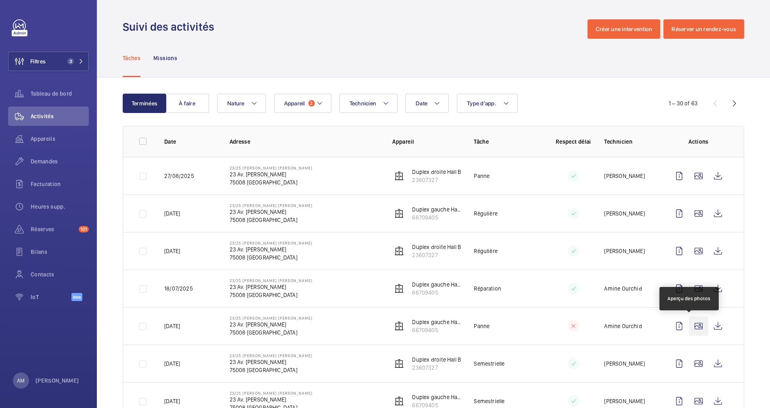
click at [691, 324] on wm-front-icon-button at bounding box center [698, 325] width 19 height 19
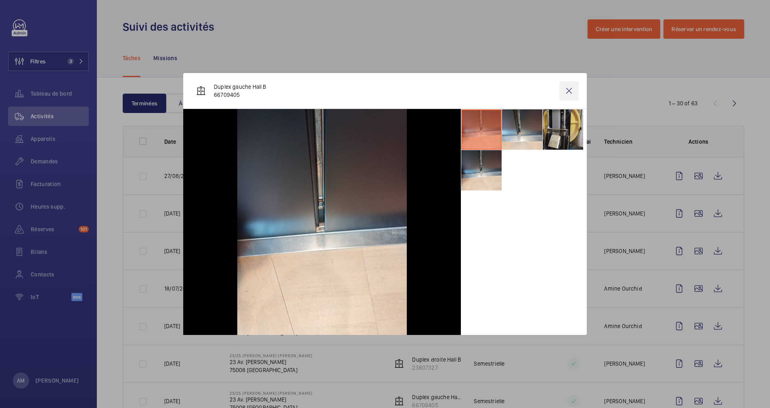
click at [576, 83] on wm-front-icon-button at bounding box center [568, 90] width 19 height 19
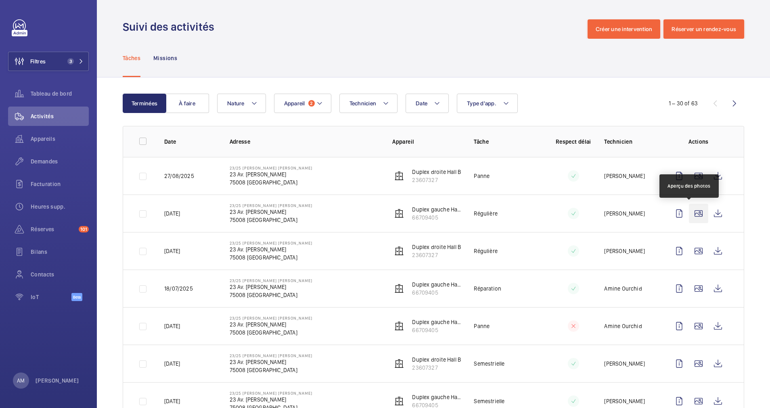
click at [690, 207] on wm-front-icon-button at bounding box center [698, 213] width 19 height 19
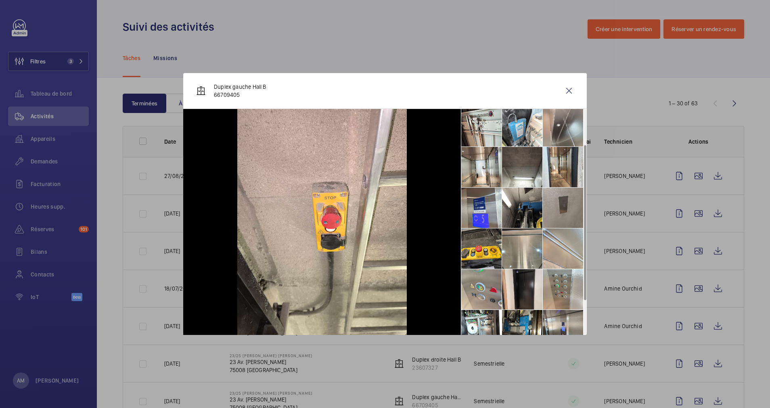
scroll to position [61, 0]
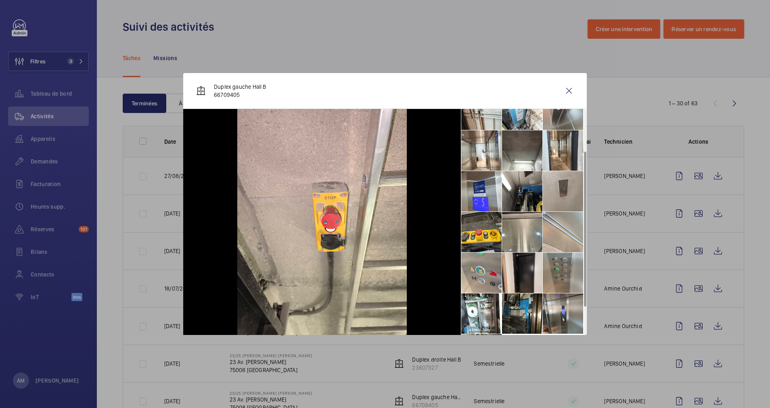
click at [560, 272] on li at bounding box center [563, 273] width 40 height 40
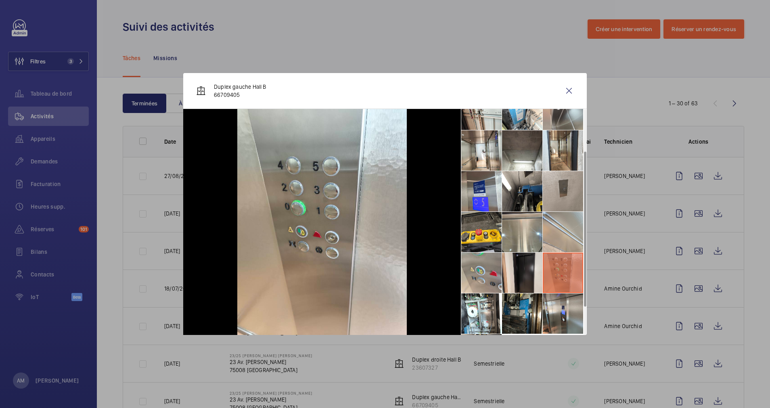
click at [647, 134] on div at bounding box center [385, 204] width 770 height 408
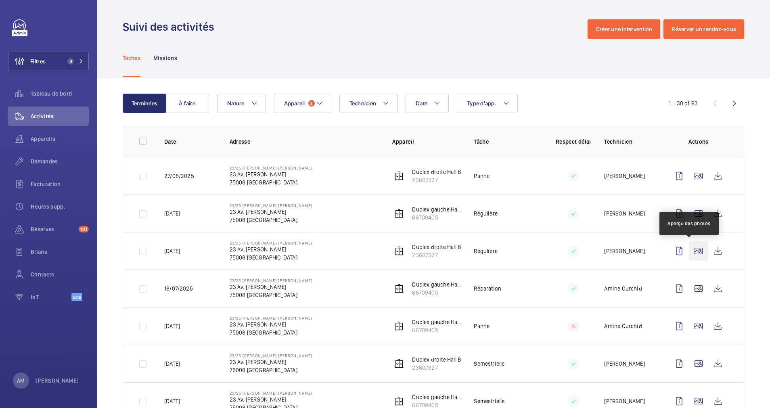
click at [691, 250] on wm-front-icon-button at bounding box center [698, 250] width 19 height 19
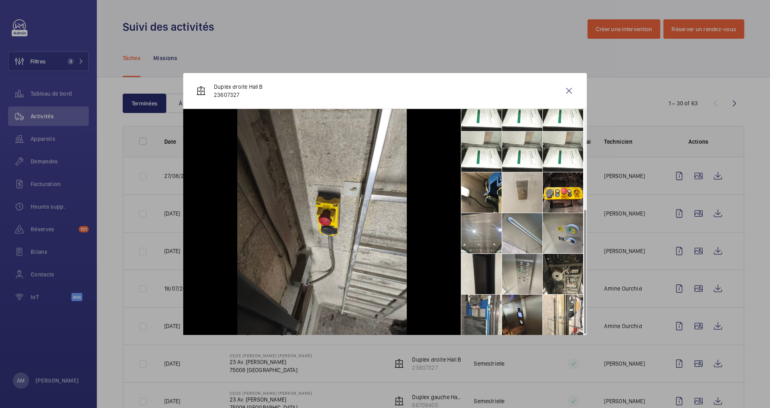
scroll to position [182, 0]
click at [525, 265] on li at bounding box center [522, 273] width 40 height 40
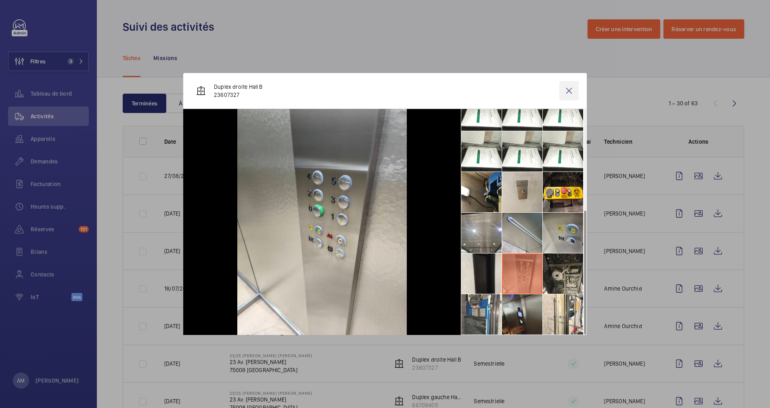
click at [563, 92] on wm-front-icon-button at bounding box center [568, 90] width 19 height 19
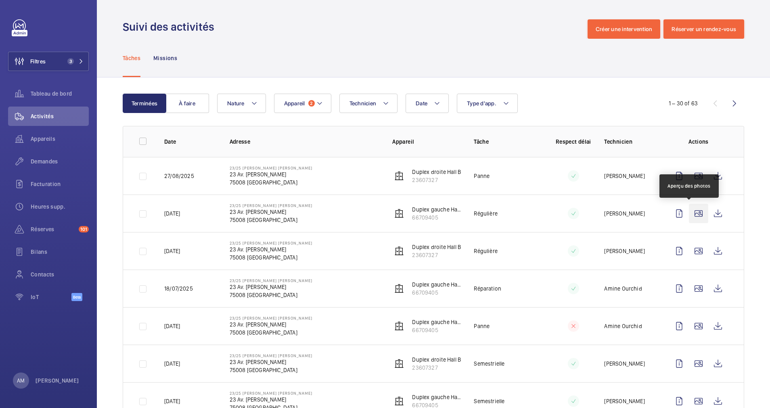
click at [692, 212] on wm-front-icon-button at bounding box center [698, 213] width 19 height 19
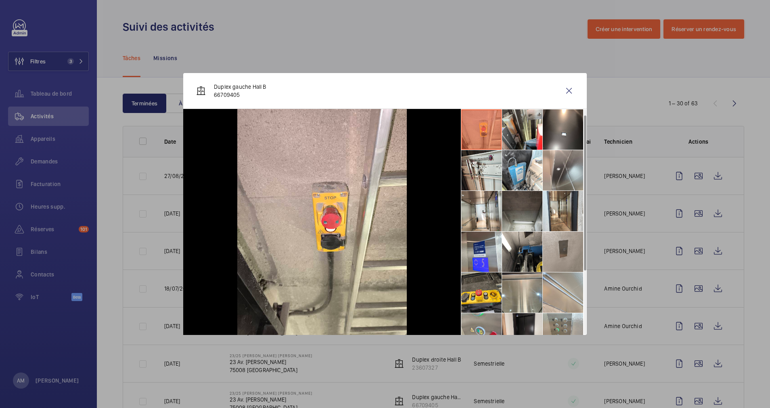
scroll to position [61, 0]
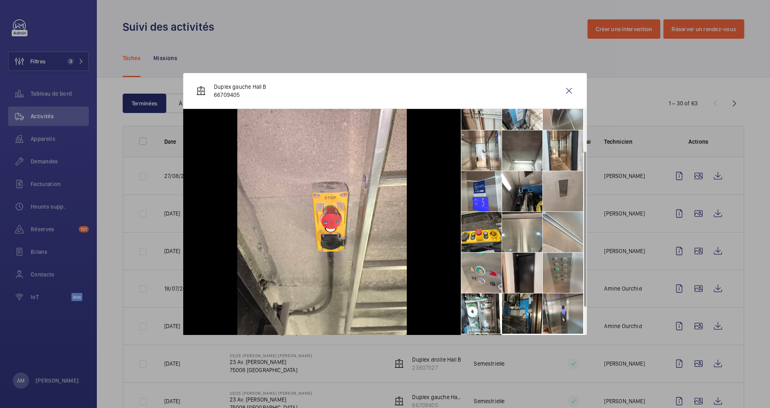
click at [548, 275] on li at bounding box center [563, 273] width 40 height 40
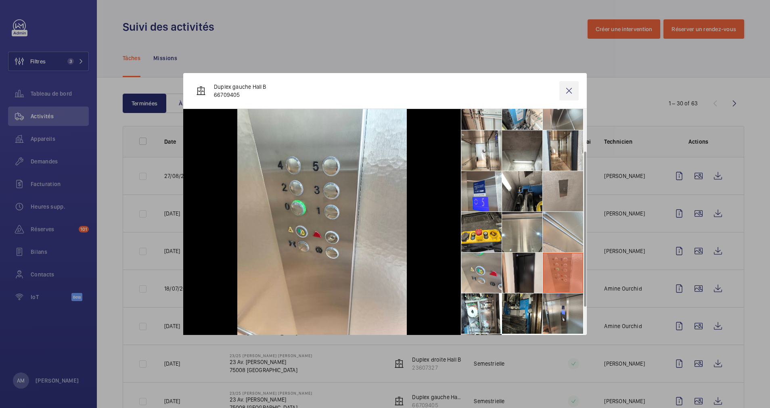
click at [567, 91] on wm-front-icon-button at bounding box center [568, 90] width 19 height 19
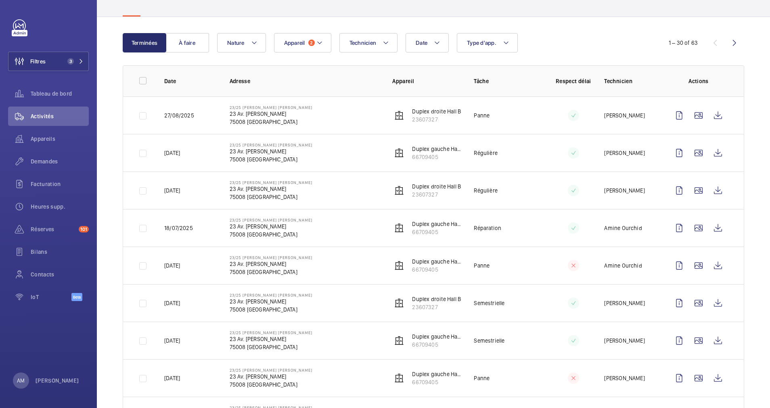
scroll to position [121, 0]
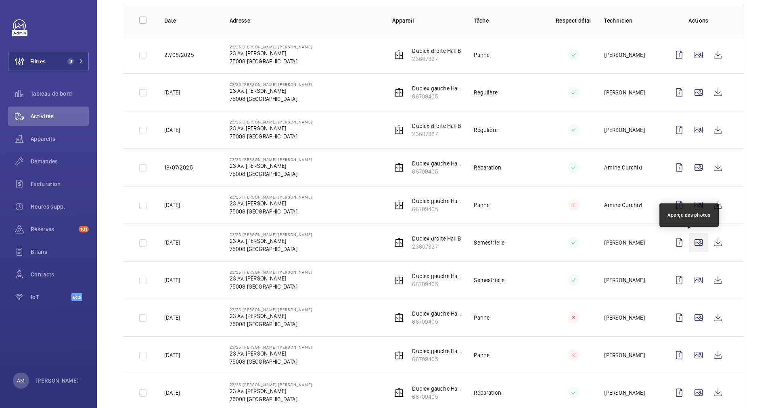
click at [689, 241] on wm-front-icon-button at bounding box center [698, 242] width 19 height 19
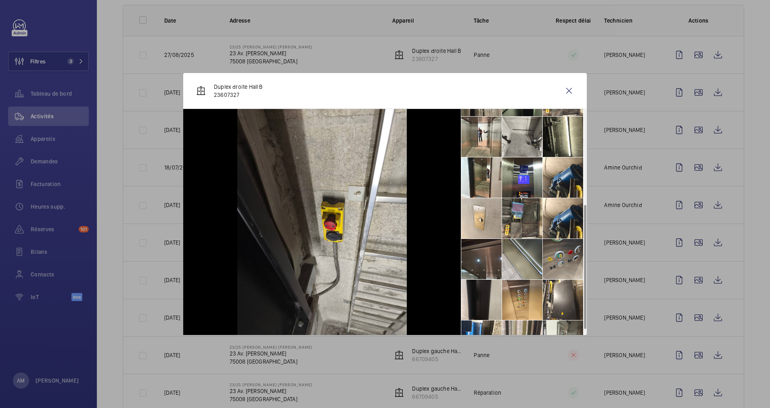
scroll to position [182, 0]
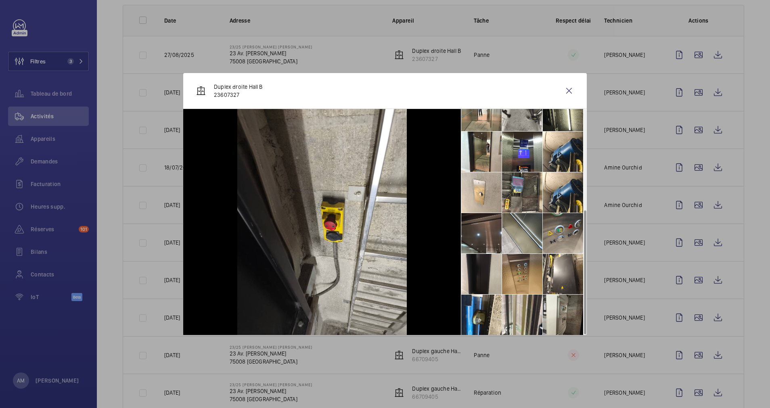
click at [516, 268] on li at bounding box center [522, 274] width 40 height 40
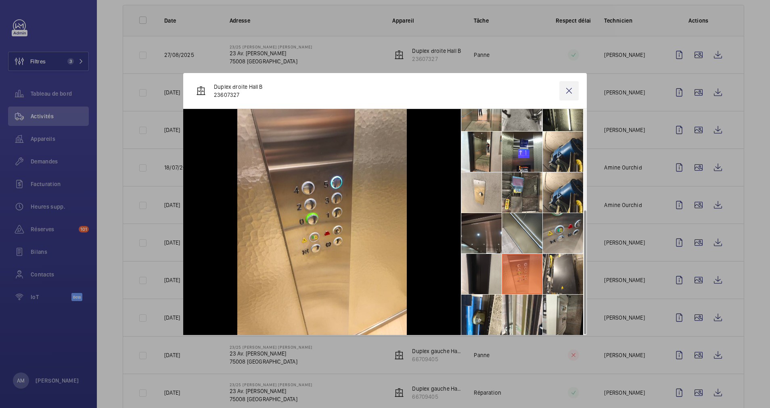
click at [567, 92] on wm-front-icon-button at bounding box center [568, 90] width 19 height 19
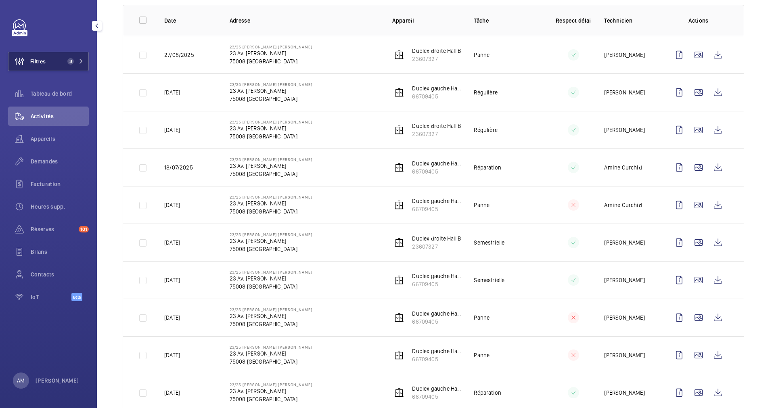
click at [53, 52] on button "Filtres 3" at bounding box center [48, 61] width 81 height 19
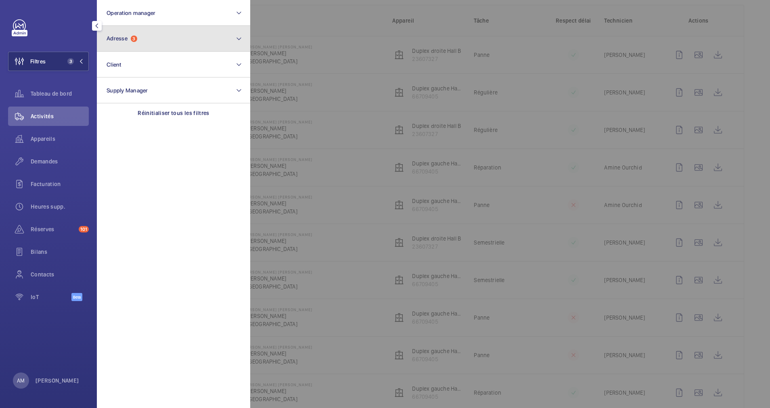
click at [165, 42] on button "Adresse 3" at bounding box center [173, 39] width 153 height 26
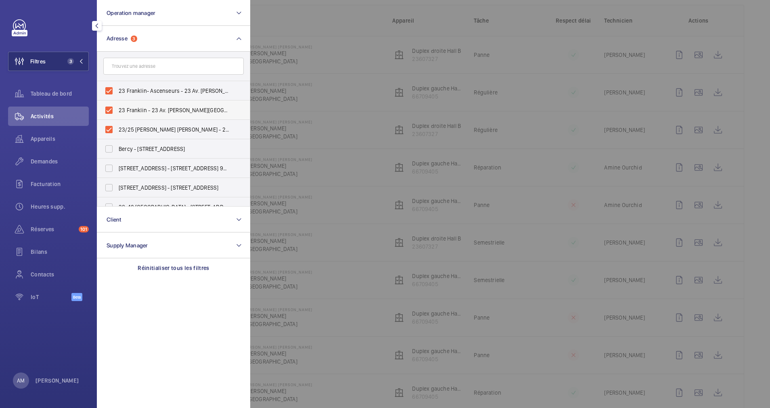
drag, startPoint x: 108, startPoint y: 88, endPoint x: 106, endPoint y: 108, distance: 19.9
click at [107, 90] on label "23 Franklin- Ascenseurs - 23 Av. Franklin Delano Roosevelt, PARIS 75008" at bounding box center [167, 90] width 140 height 19
click at [107, 90] on input "23 Franklin- Ascenseurs - 23 Av. Franklin Delano Roosevelt, PARIS 75008" at bounding box center [109, 91] width 16 height 16
checkbox input "false"
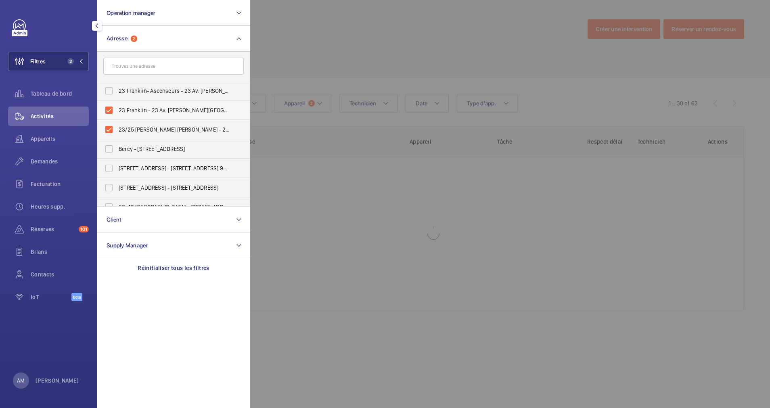
click at [108, 115] on label "23 Franklin - 23 Av. Franklin Delano Roosevelt, PARIS 75008" at bounding box center [167, 109] width 140 height 19
click at [108, 115] on input "23 Franklin - 23 Av. Franklin Delano Roosevelt, PARIS 75008" at bounding box center [109, 110] width 16 height 16
checkbox input "false"
drag, startPoint x: 106, startPoint y: 123, endPoint x: 112, endPoint y: 121, distance: 6.5
click at [107, 123] on label "23/25 FRANKLIN D. ROOSEVELT - 23 Av. Franklin Delano Roosevelt, PARIS 75008" at bounding box center [167, 129] width 140 height 19
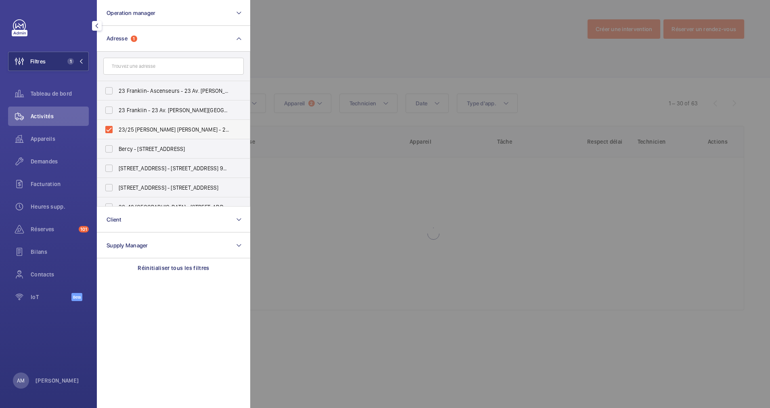
click at [107, 123] on input "23/25 FRANKLIN D. ROOSEVELT - 23 Av. Franklin Delano Roosevelt, PARIS 75008" at bounding box center [109, 129] width 16 height 16
checkbox input "false"
click at [182, 13] on button "Operation manager" at bounding box center [173, 13] width 153 height 26
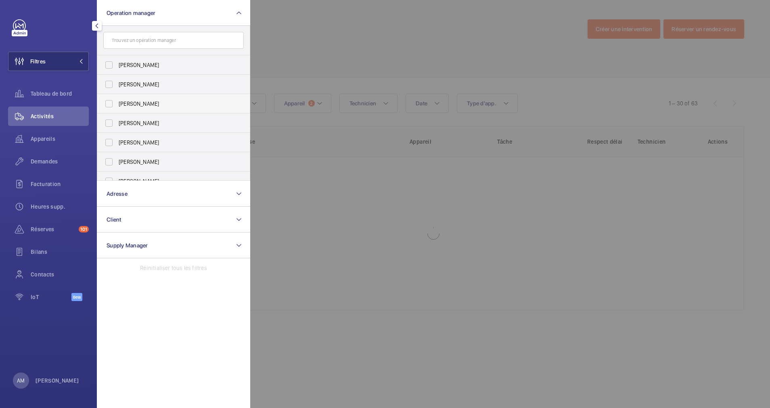
click at [106, 103] on label "[PERSON_NAME]" at bounding box center [167, 103] width 140 height 19
click at [106, 103] on input "[PERSON_NAME]" at bounding box center [109, 104] width 16 height 16
checkbox input "true"
click at [318, 39] on div at bounding box center [635, 204] width 770 height 408
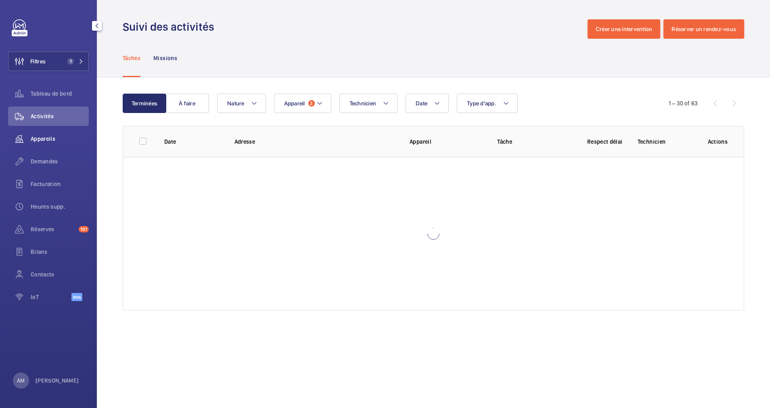
click at [37, 136] on span "Appareils" at bounding box center [60, 139] width 58 height 8
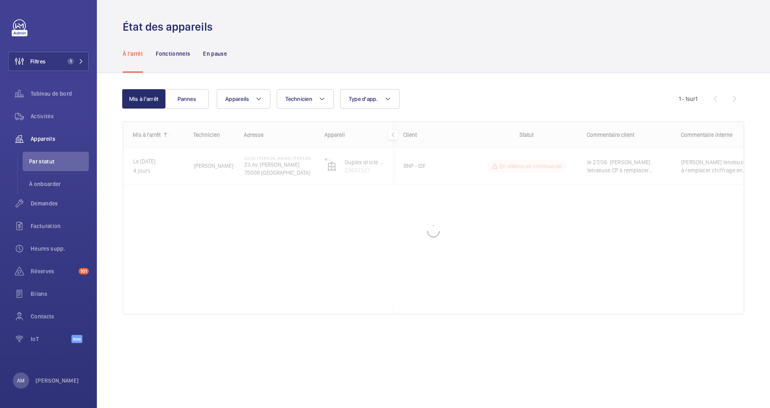
click at [411, 72] on div "À l'arrêt Fonctionnels En pause" at bounding box center [434, 53] width 622 height 38
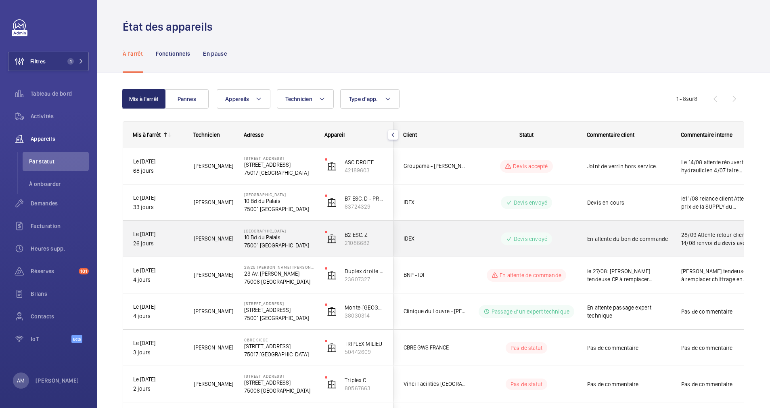
scroll to position [79, 0]
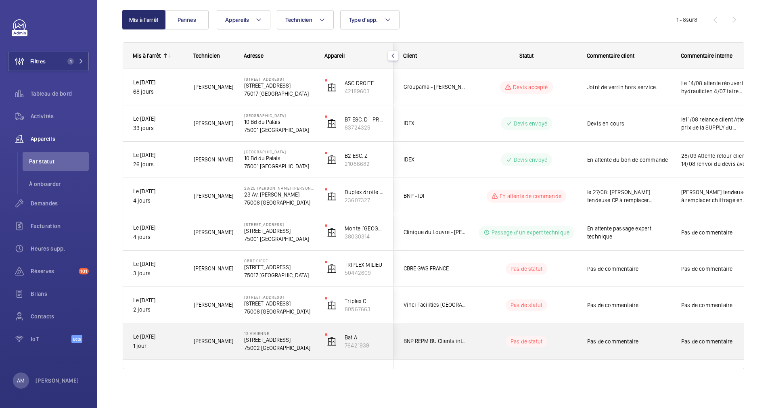
click at [301, 339] on p "[STREET_ADDRESS]" at bounding box center [279, 340] width 70 height 8
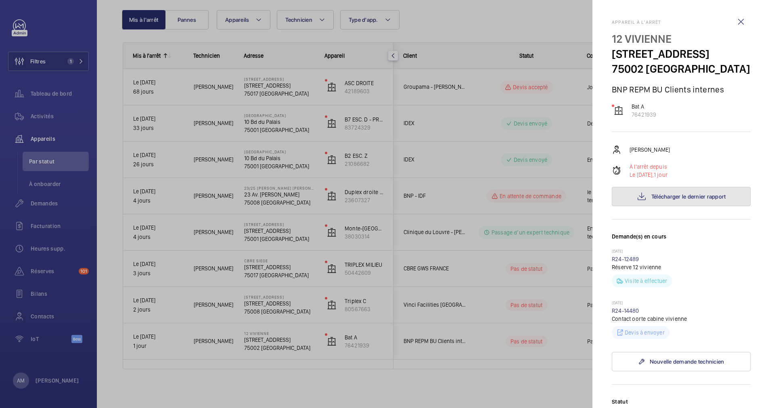
click at [679, 197] on span "Télécharger le dernier rapport" at bounding box center [688, 196] width 75 height 6
click at [281, 313] on div at bounding box center [385, 204] width 770 height 408
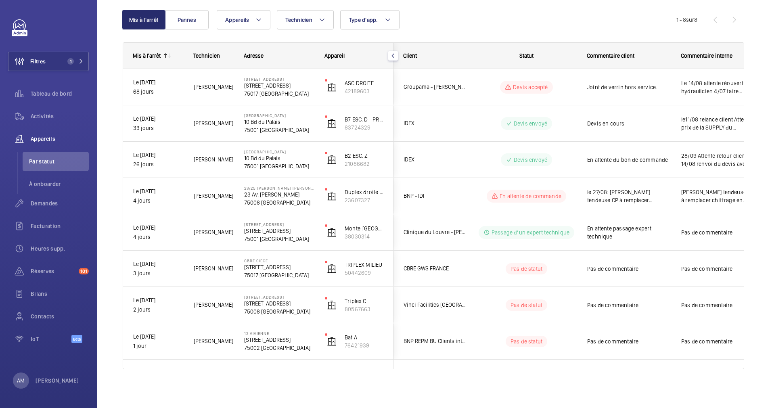
click at [285, 304] on div at bounding box center [385, 204] width 770 height 408
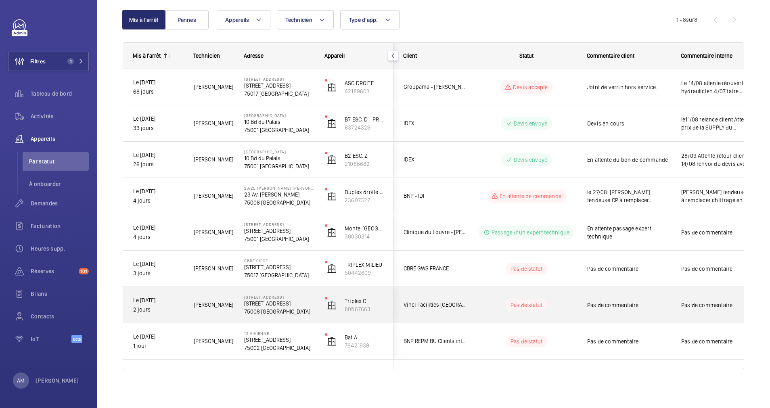
click at [285, 304] on p "[STREET_ADDRESS]" at bounding box center [279, 303] width 70 height 8
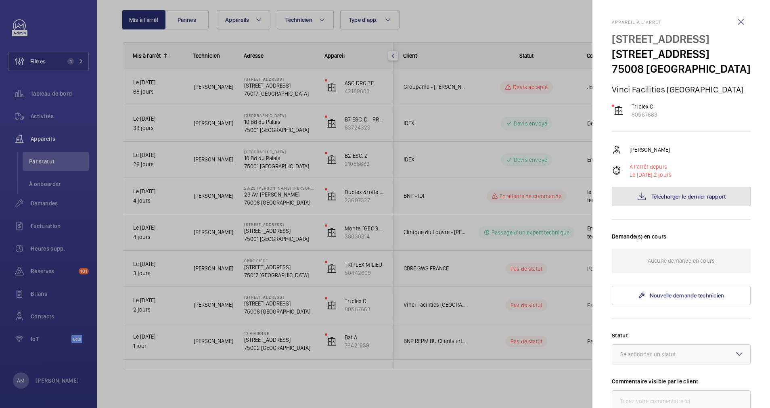
click at [672, 200] on span "Télécharger le dernier rapport" at bounding box center [688, 196] width 75 height 6
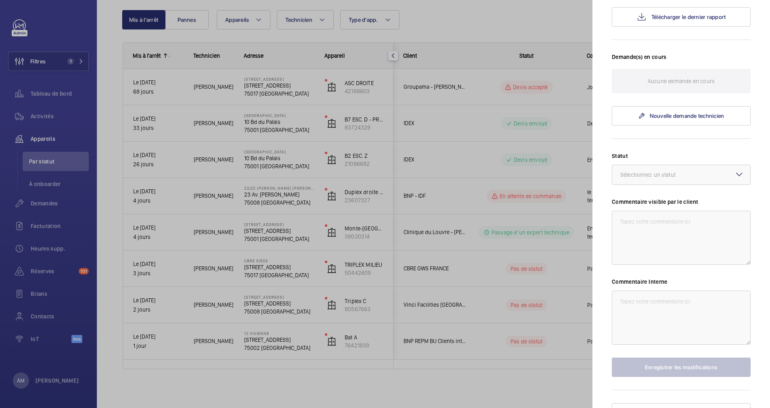
scroll to position [209, 0]
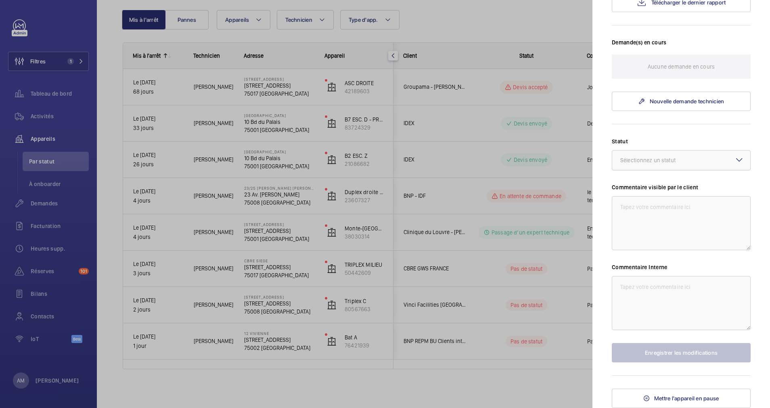
click at [685, 155] on div at bounding box center [681, 160] width 138 height 19
click at [651, 248] on div "Autre" at bounding box center [681, 254] width 138 height 19
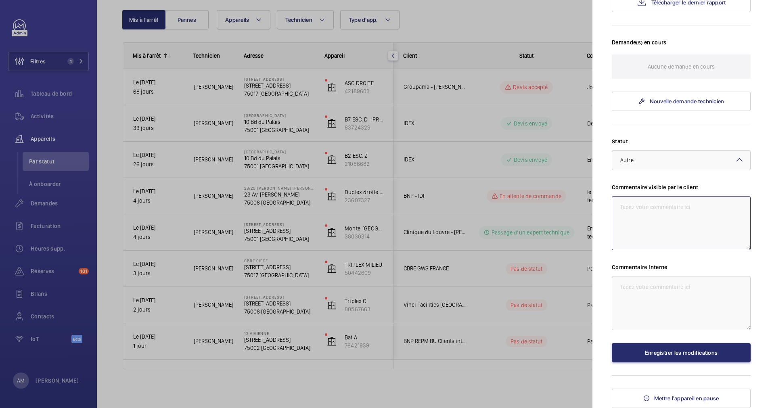
click at [659, 220] on textarea at bounding box center [681, 223] width 139 height 54
click at [682, 208] on textarea "Probleme coté Client (Info PC sécu" at bounding box center [681, 223] width 139 height 54
click at [684, 208] on textarea "Probleme coté Client (Info PC sécu" at bounding box center [681, 223] width 139 height 54
click at [713, 205] on textarea "Probleme coté Client ( PC sécu" at bounding box center [681, 223] width 139 height 54
type textarea "Probleme coté Client ( PC sécu avidsé"
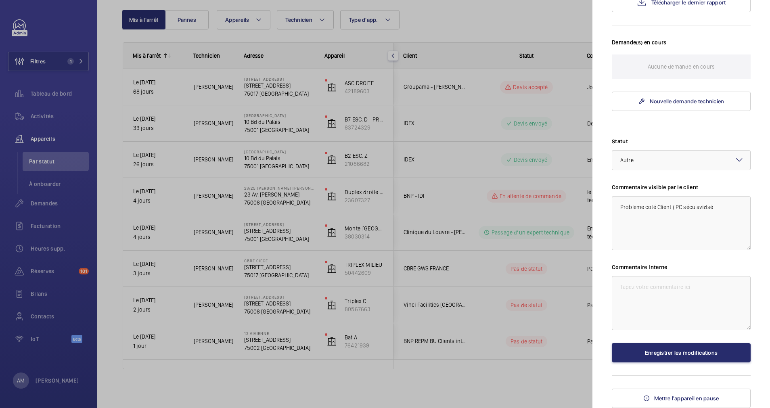
click at [262, 295] on div at bounding box center [385, 204] width 770 height 408
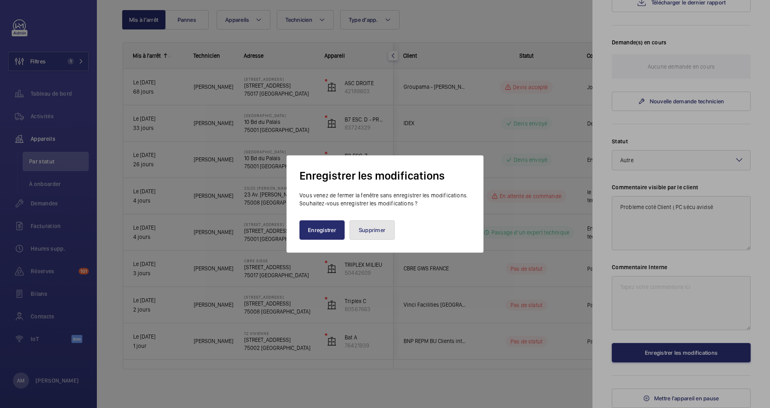
click at [372, 228] on button "Supprimer" at bounding box center [371, 229] width 45 height 19
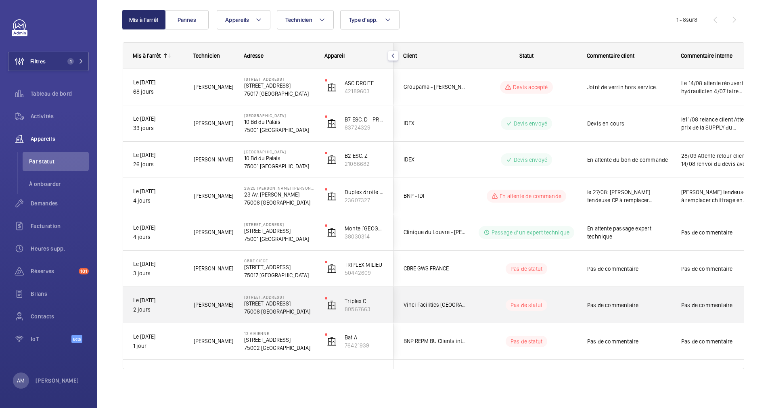
click at [527, 306] on p "Pas de statut" at bounding box center [527, 305] width 32 height 8
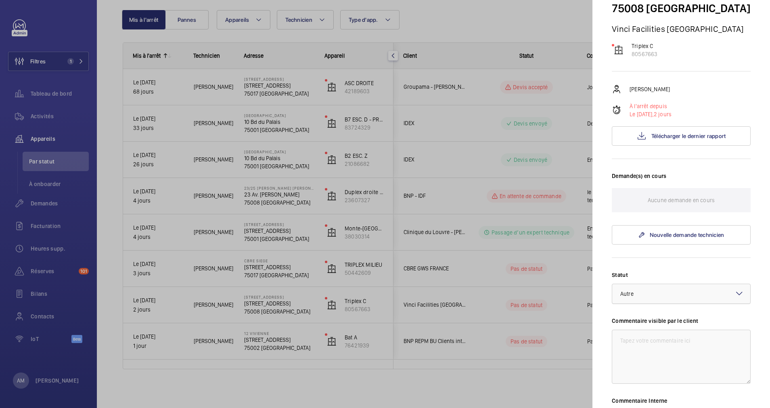
scroll to position [121, 0]
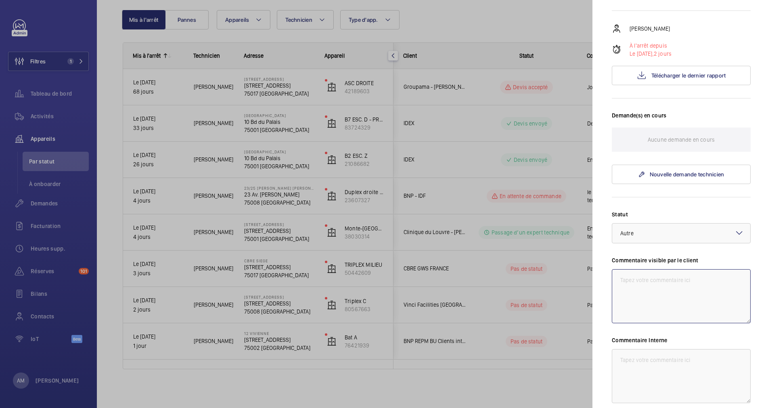
click at [665, 300] on textarea at bounding box center [681, 296] width 139 height 54
type textarea "P"
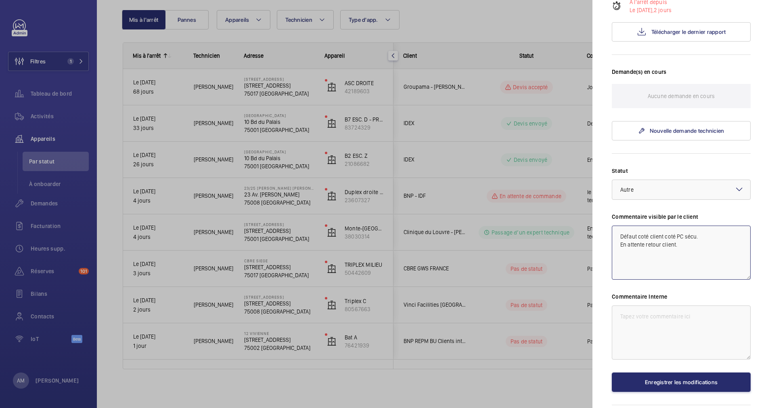
scroll to position [182, 0]
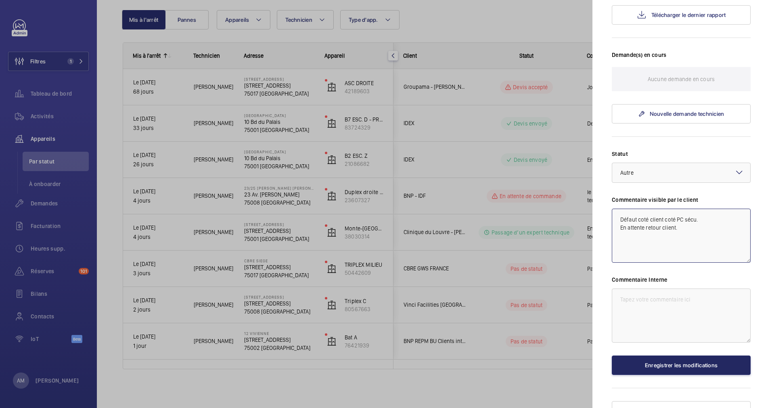
type textarea "Défaut coté client coté PC sécu. En attente retour client."
click at [668, 375] on button "Enregistrer les modifications" at bounding box center [681, 365] width 139 height 19
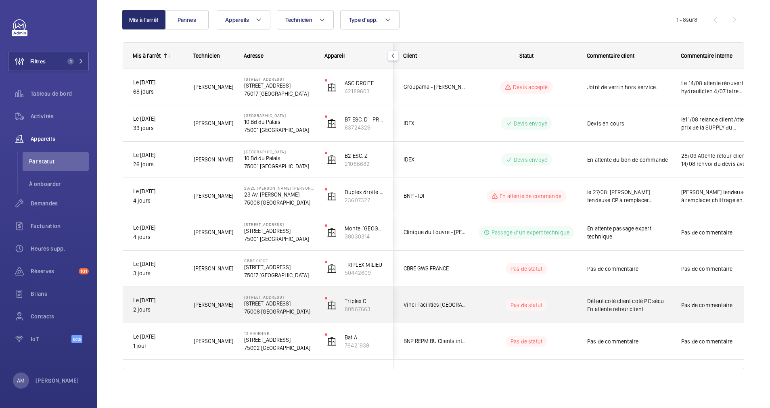
click at [587, 300] on span "Défaut coté client coté PC sécu. En attente retour client." at bounding box center [629, 305] width 84 height 16
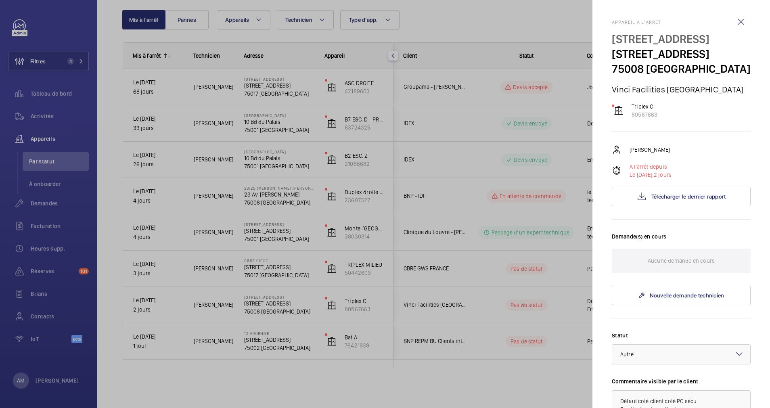
scroll to position [61, 0]
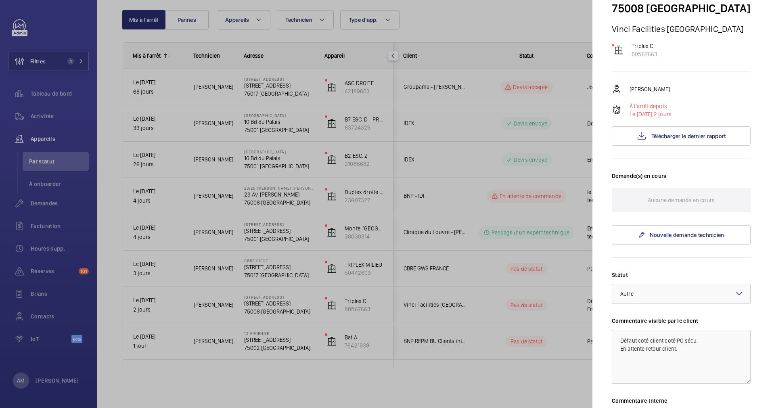
click at [671, 303] on div at bounding box center [681, 293] width 138 height 19
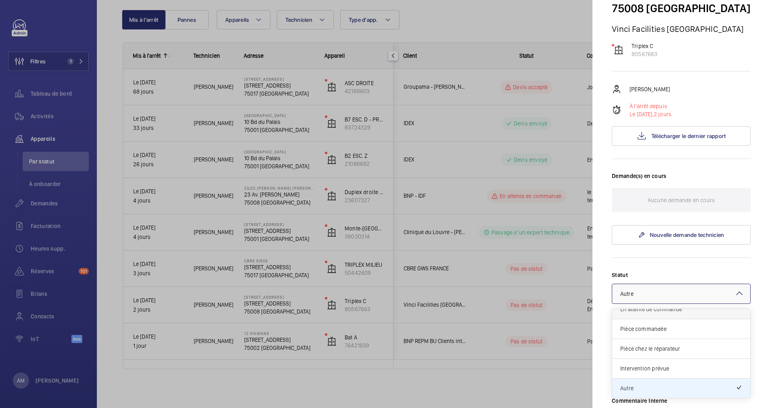
click at [659, 319] on div "En attente de commande" at bounding box center [681, 309] width 138 height 20
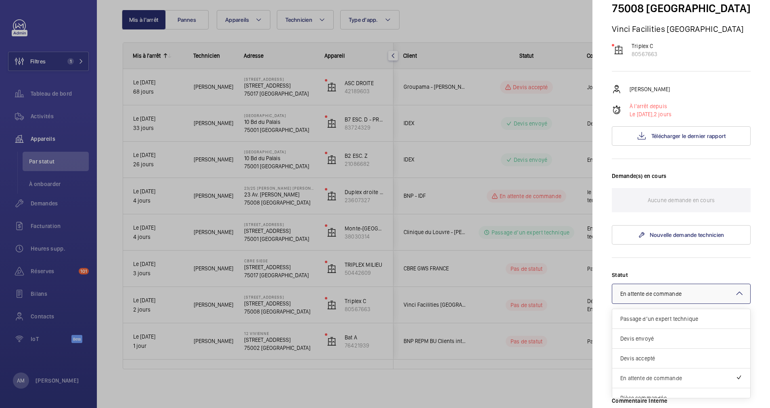
click at [678, 303] on div at bounding box center [681, 293] width 138 height 19
click at [655, 397] on div "Autre" at bounding box center [681, 388] width 138 height 19
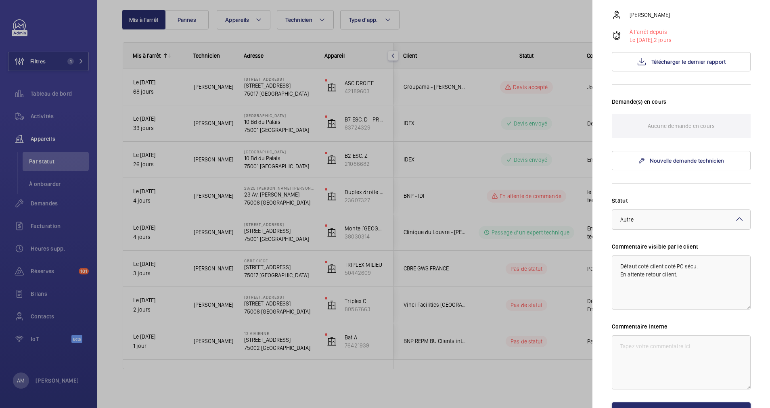
scroll to position [209, 0]
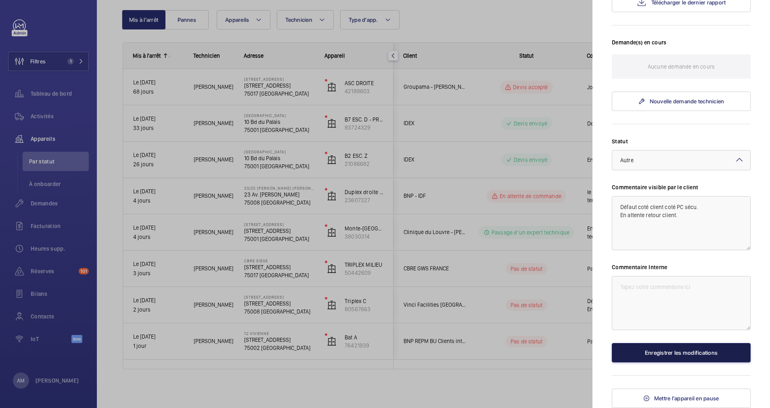
click at [668, 360] on button "Enregistrer les modifications" at bounding box center [681, 352] width 139 height 19
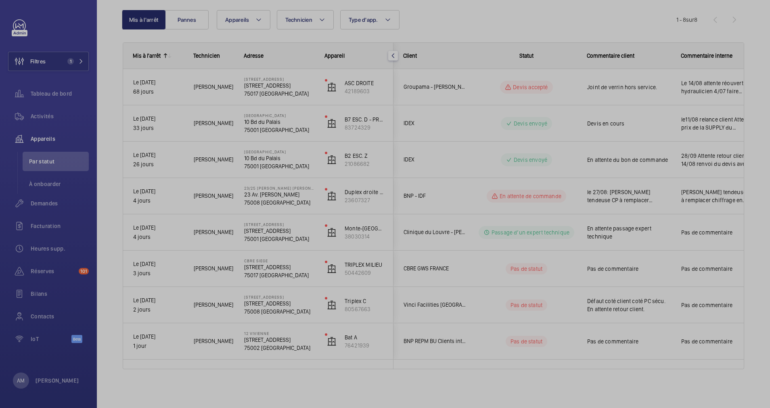
scroll to position [0, 0]
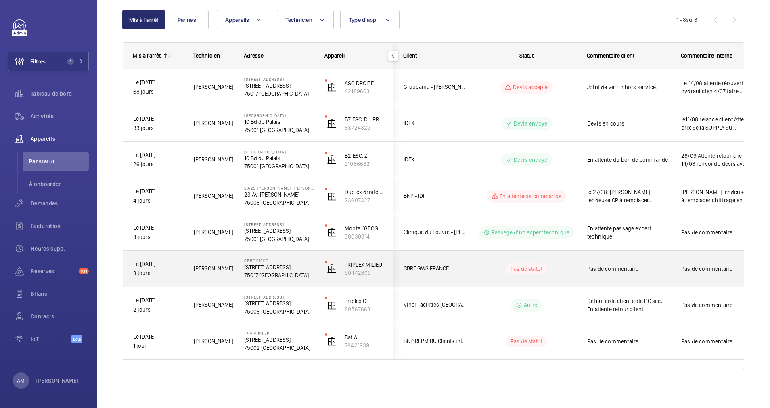
click at [449, 268] on span "CBRE GWS FRANCE" at bounding box center [435, 268] width 62 height 9
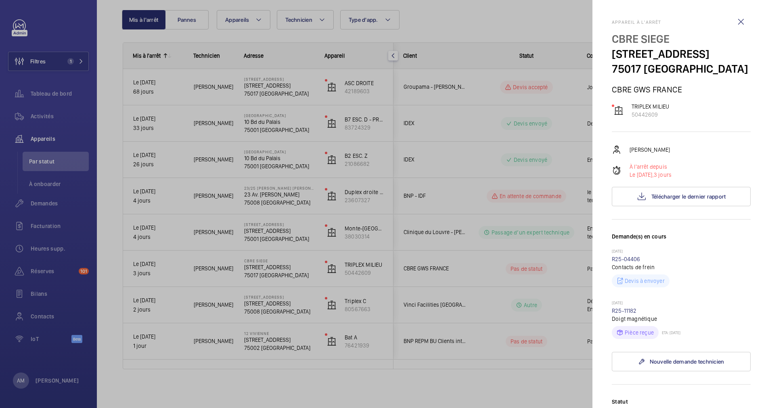
scroll to position [61, 0]
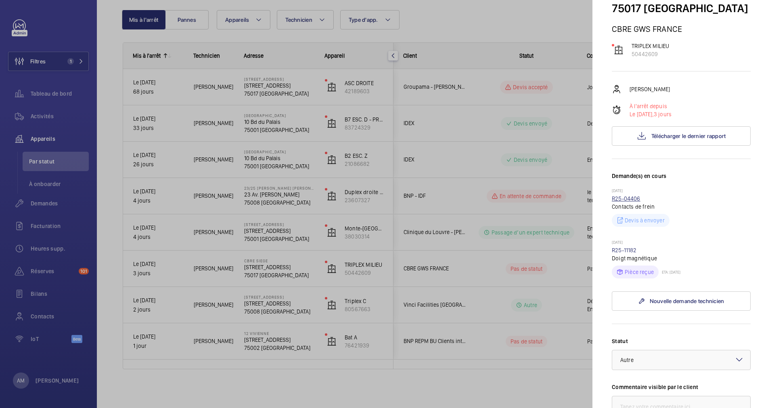
click at [628, 199] on link "R25-04406" at bounding box center [626, 198] width 29 height 6
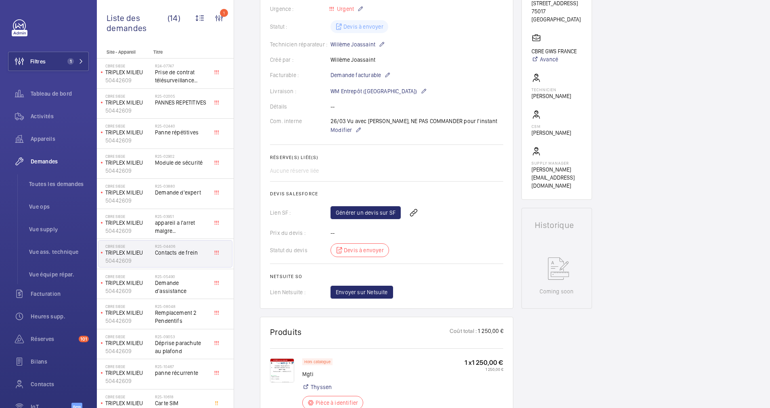
scroll to position [182, 0]
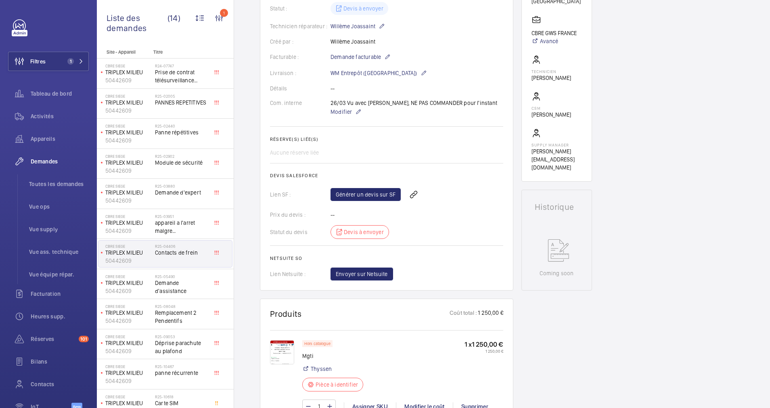
click at [283, 348] on img at bounding box center [282, 352] width 24 height 24
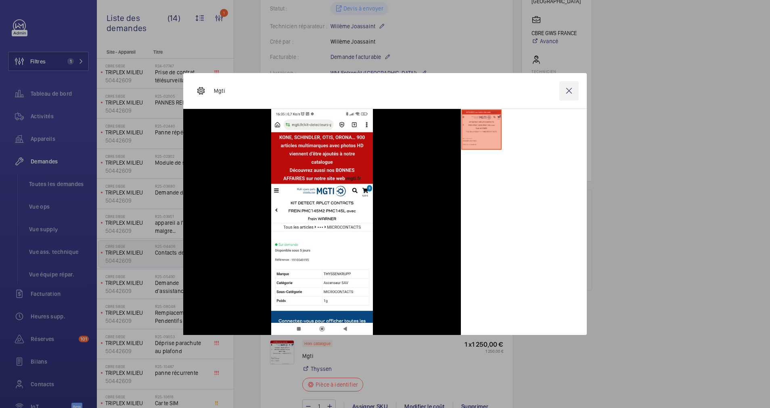
click at [571, 91] on wm-front-icon-button at bounding box center [568, 90] width 19 height 19
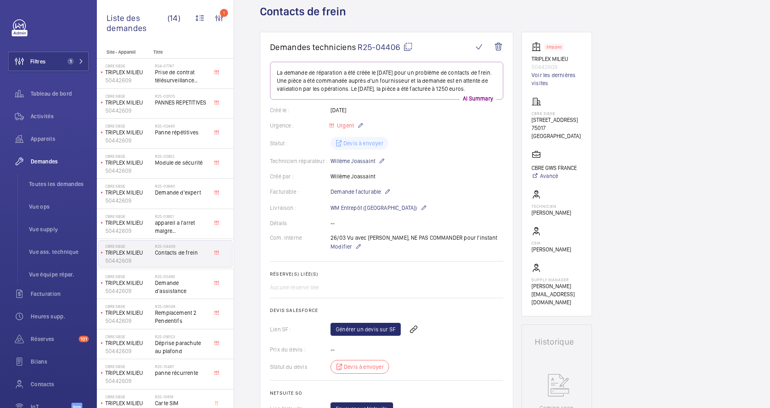
scroll to position [0, 0]
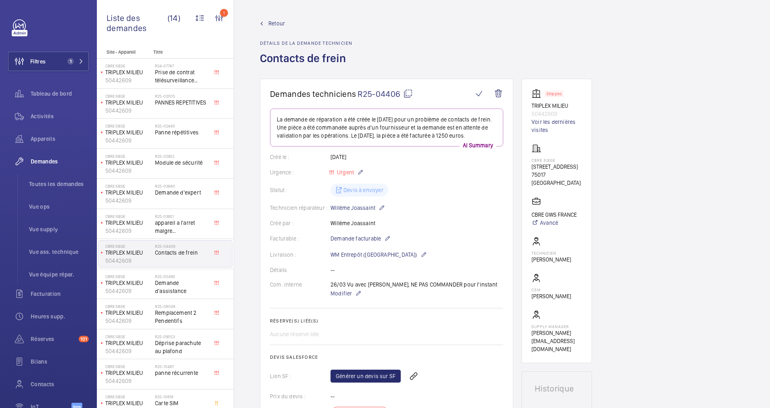
click at [268, 25] on span "Retour" at bounding box center [276, 23] width 17 height 8
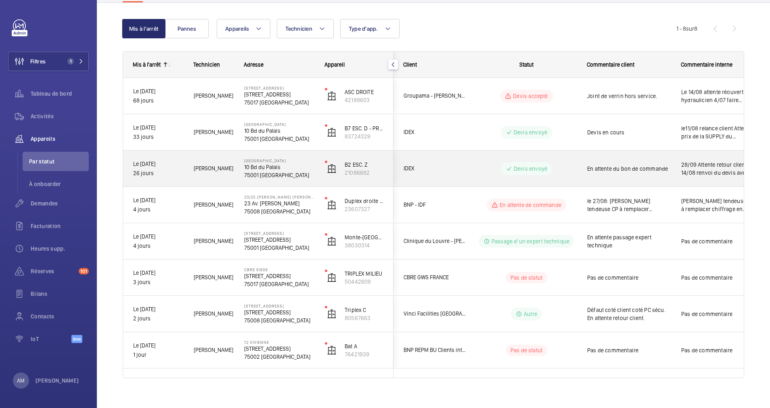
scroll to position [79, 0]
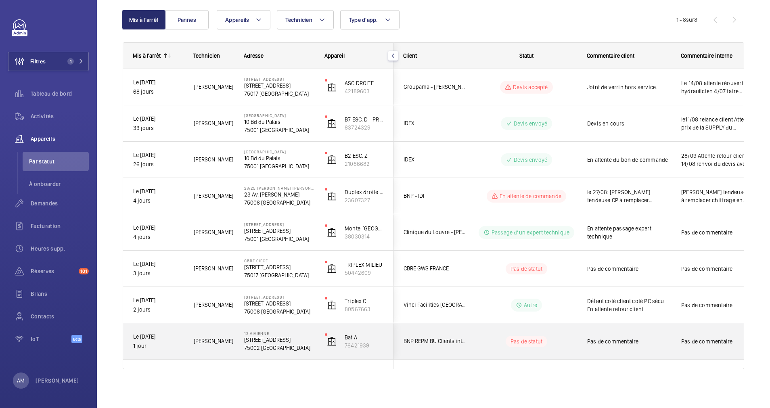
click at [295, 334] on p "12 VIVIENNE" at bounding box center [279, 333] width 70 height 5
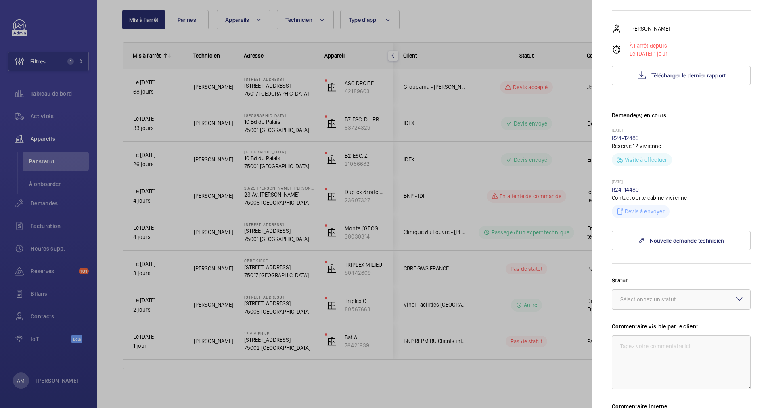
scroll to position [182, 0]
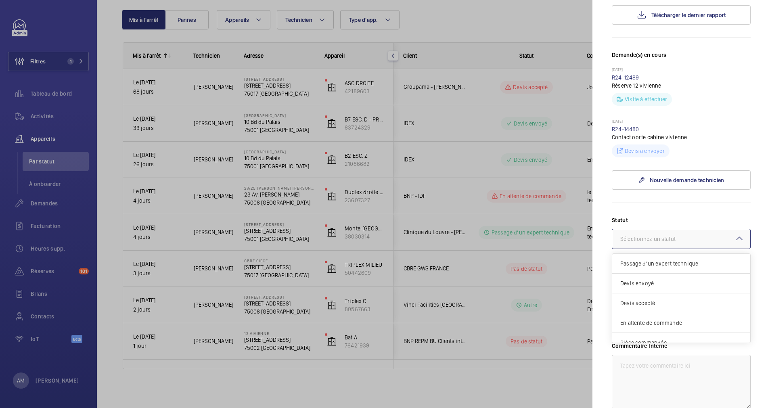
click at [688, 232] on div at bounding box center [681, 238] width 138 height 19
click at [649, 334] on span "Autre" at bounding box center [681, 333] width 122 height 8
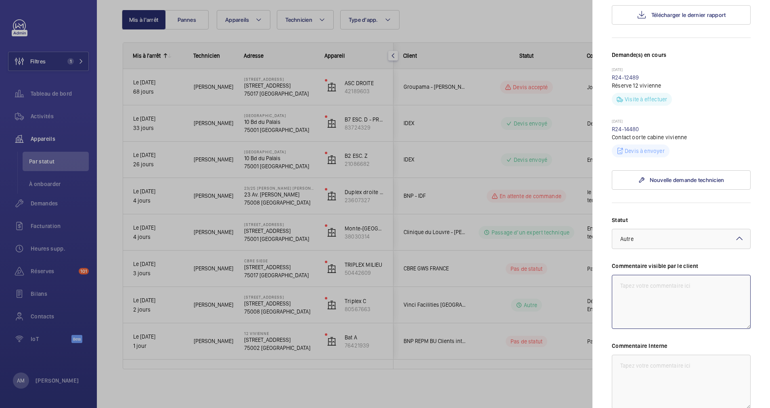
click at [647, 285] on textarea at bounding box center [681, 302] width 139 height 54
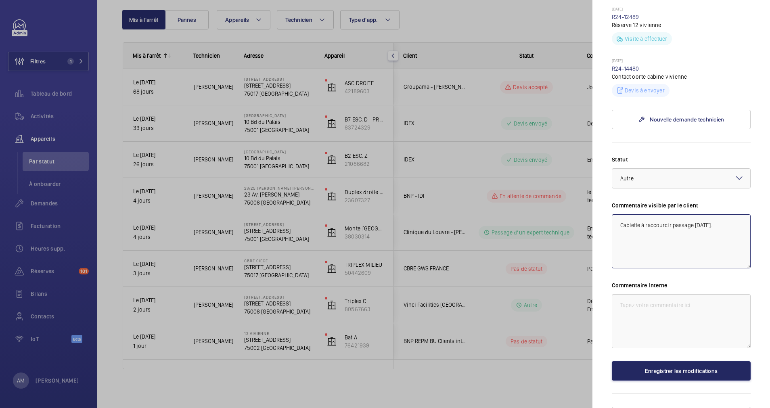
type textarea "Cablette à raccourcir passage Lundi 01/09/25."
click at [664, 368] on button "Enregistrer les modifications" at bounding box center [681, 370] width 139 height 19
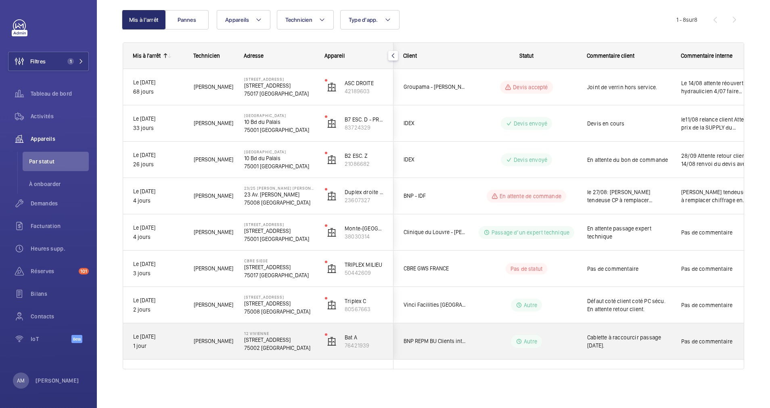
click at [536, 341] on p "Autre" at bounding box center [530, 341] width 13 height 8
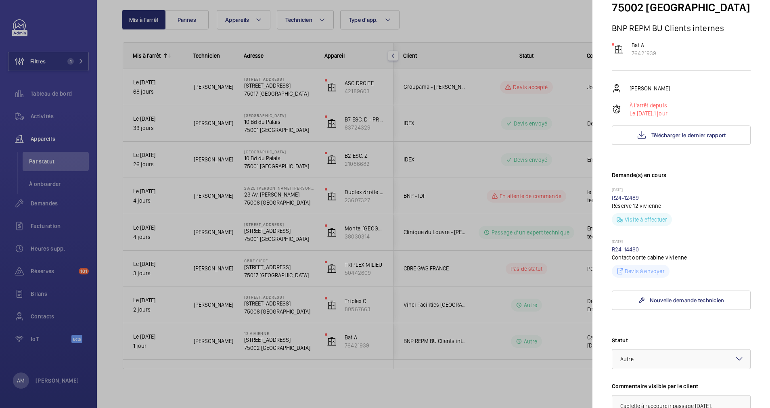
scroll to position [242, 0]
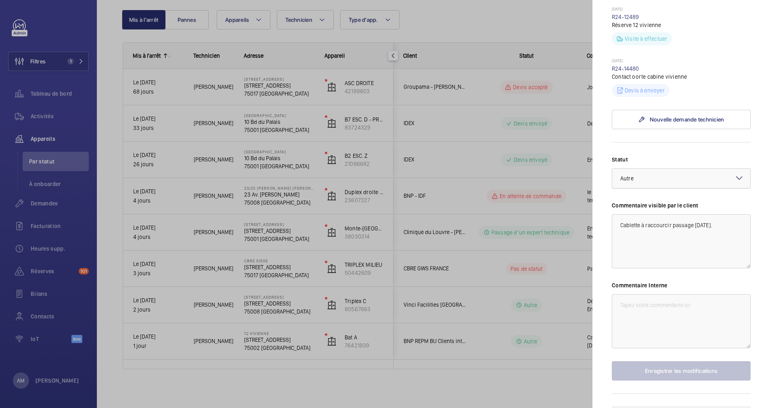
click at [696, 177] on div at bounding box center [681, 178] width 138 height 19
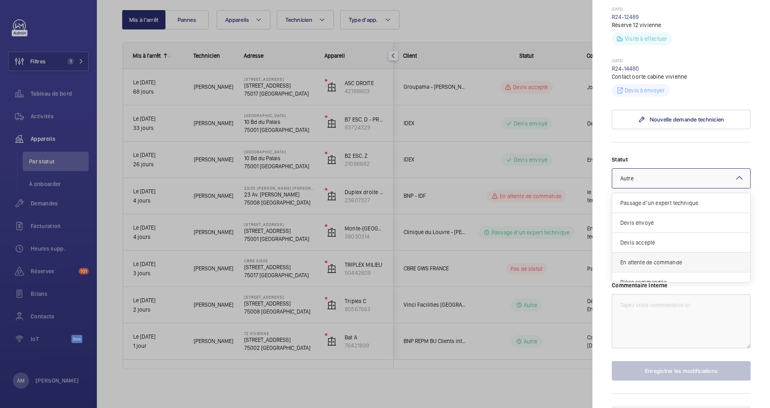
scroll to position [69, 0]
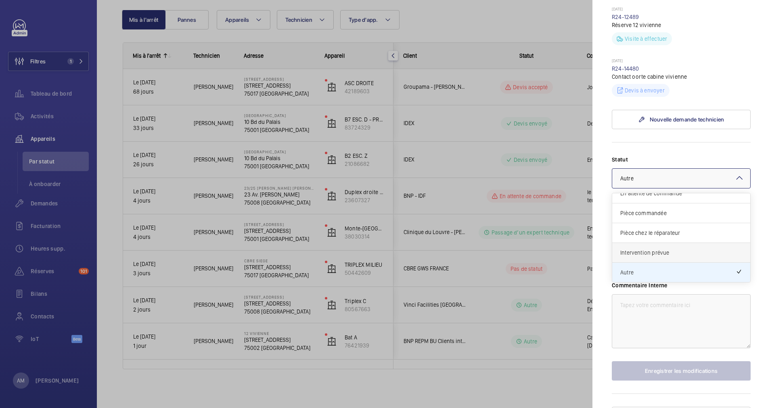
click at [661, 250] on span "Intervention prévue" at bounding box center [681, 253] width 122 height 8
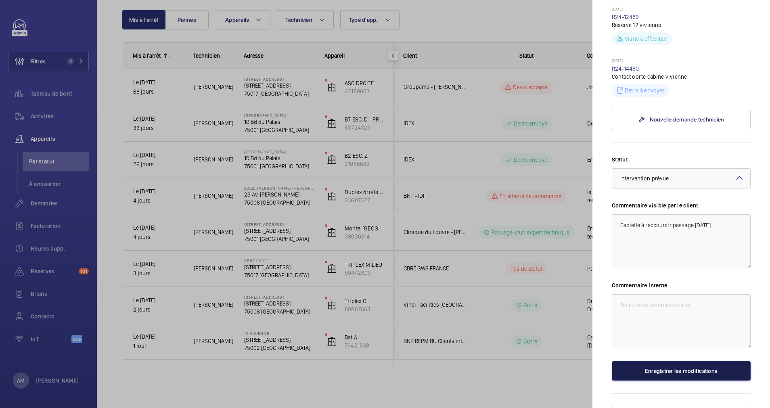
click at [675, 369] on button "Enregistrer les modifications" at bounding box center [681, 370] width 139 height 19
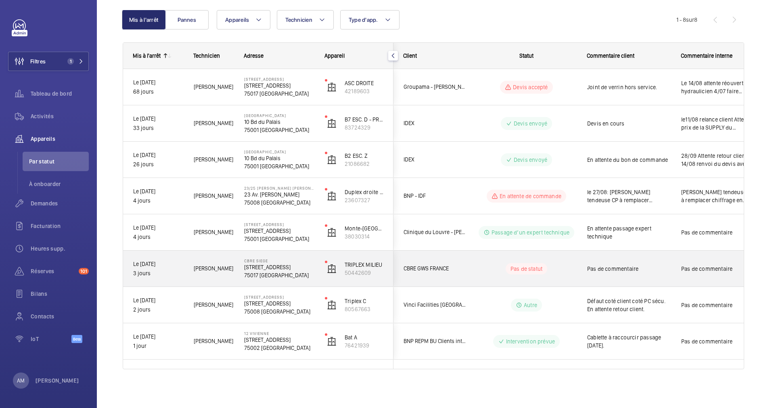
click at [519, 266] on p "Pas de statut" at bounding box center [527, 269] width 32 height 8
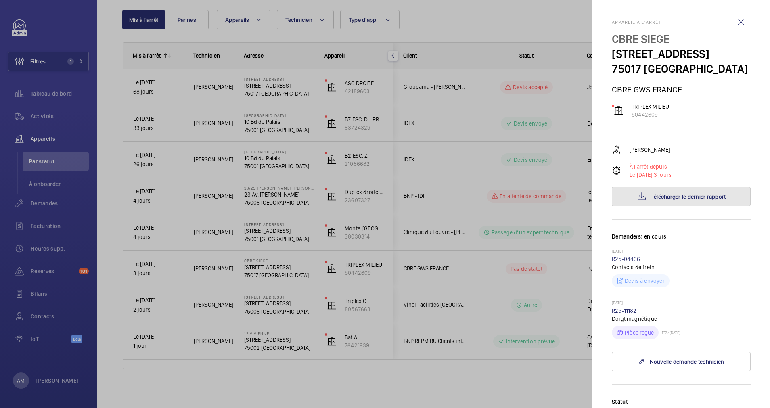
click at [655, 193] on button "Télécharger le dernier rapport" at bounding box center [681, 196] width 139 height 19
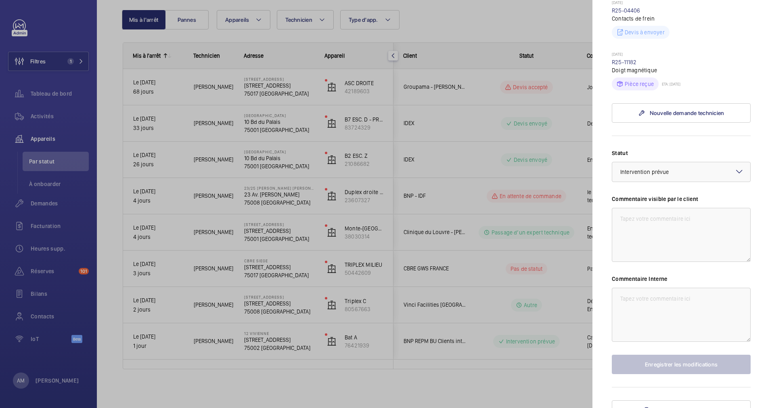
scroll to position [260, 0]
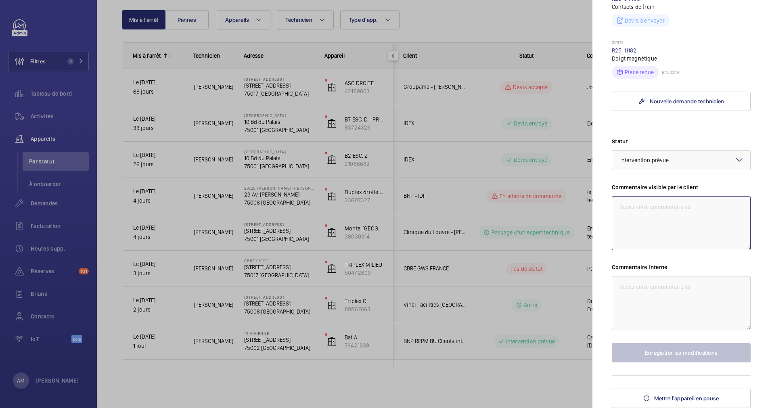
click at [651, 223] on textarea at bounding box center [681, 223] width 139 height 54
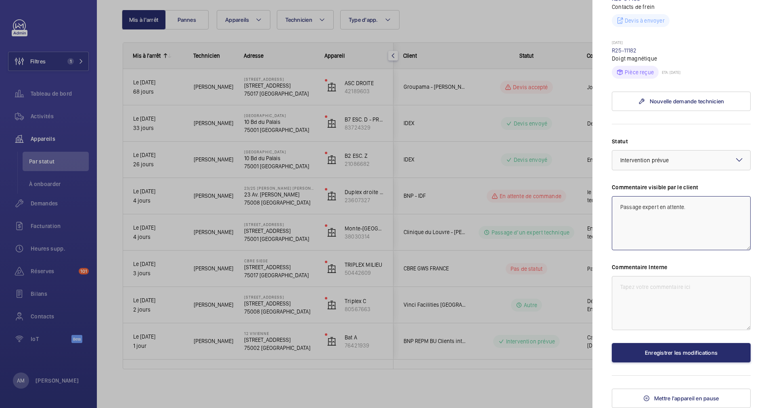
type textarea "Passage expert en attente."
click at [639, 284] on textarea at bounding box center [681, 303] width 139 height 54
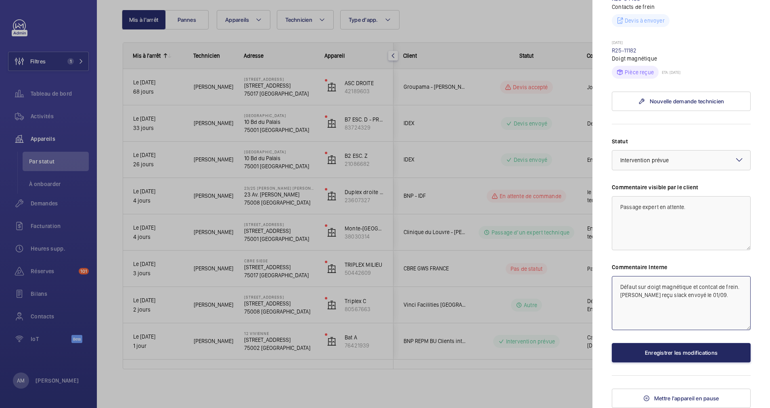
type textarea "Défaut sur doigt magnétique et contcat de frein. Materiel reçu slack envoyé le …"
click at [647, 352] on button "Enregistrer les modifications" at bounding box center [681, 352] width 139 height 19
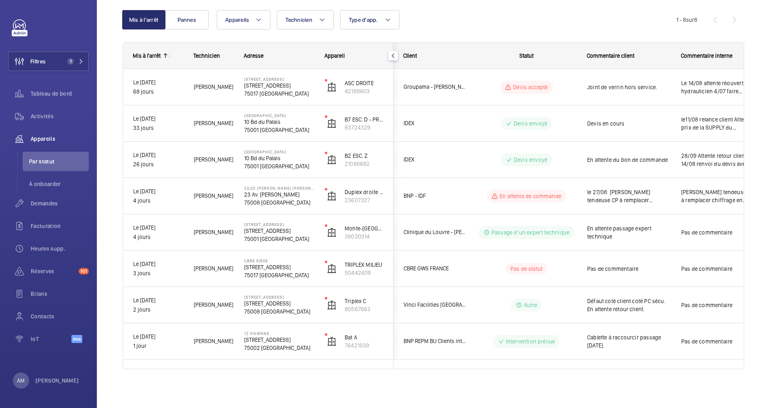
scroll to position [0, 0]
click at [49, 57] on button "Filtres 1" at bounding box center [48, 61] width 81 height 19
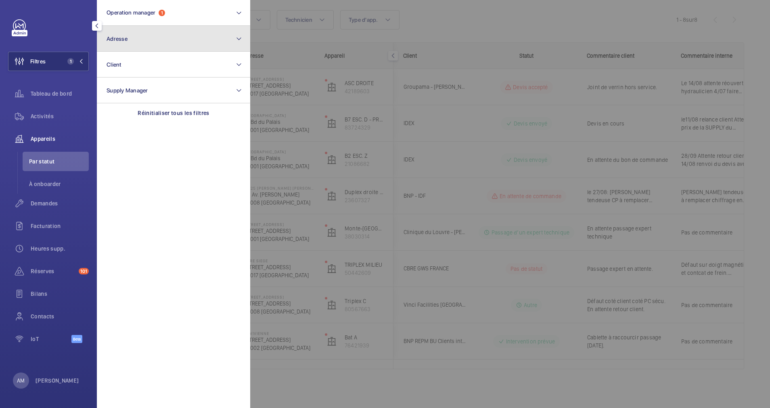
click at [153, 46] on button "Adresse" at bounding box center [173, 39] width 153 height 26
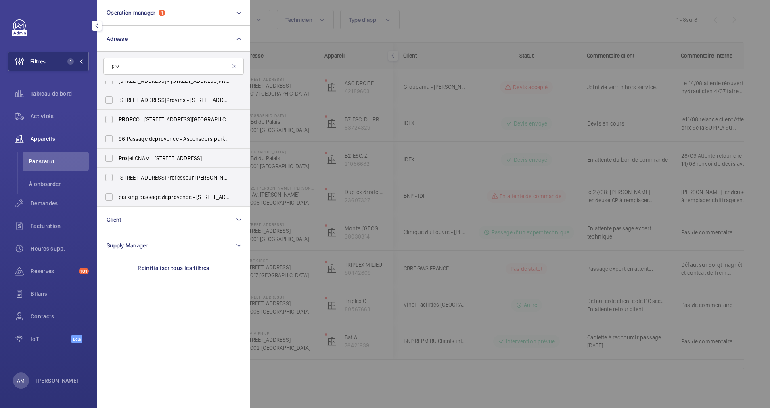
scroll to position [182, 0]
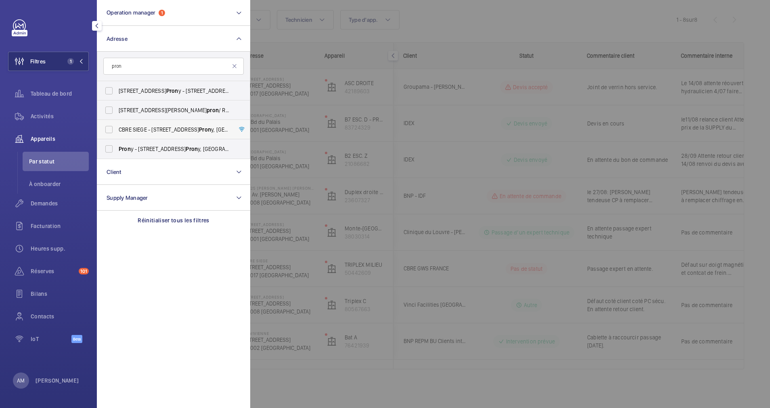
type input "pron"
click at [119, 128] on span "CBRE SIEGE - 76 Rue de Pron y, PARIS 75017" at bounding box center [174, 130] width 111 height 8
click at [117, 128] on input "CBRE SIEGE - 76 Rue de Pron y, PARIS 75017" at bounding box center [109, 129] width 16 height 16
checkbox input "true"
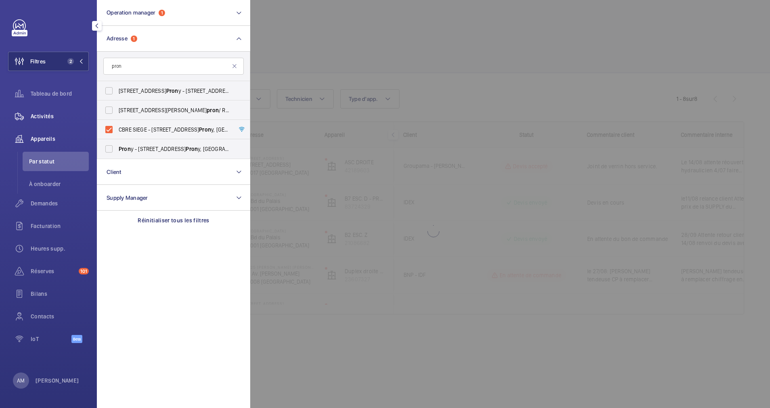
click at [49, 119] on span "Activités" at bounding box center [60, 116] width 58 height 8
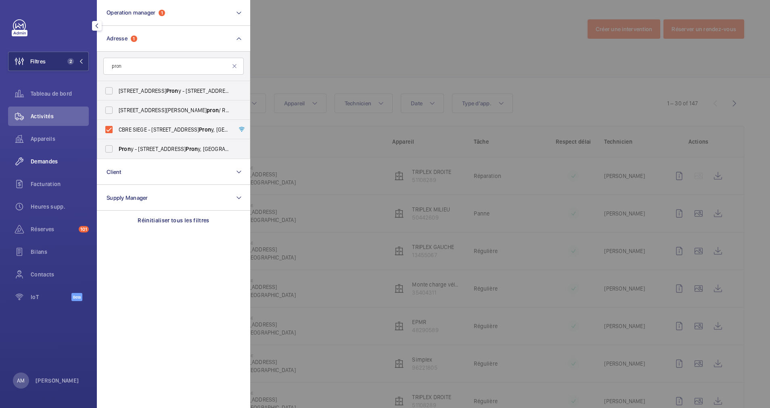
click at [46, 162] on span "Demandes" at bounding box center [60, 161] width 58 height 8
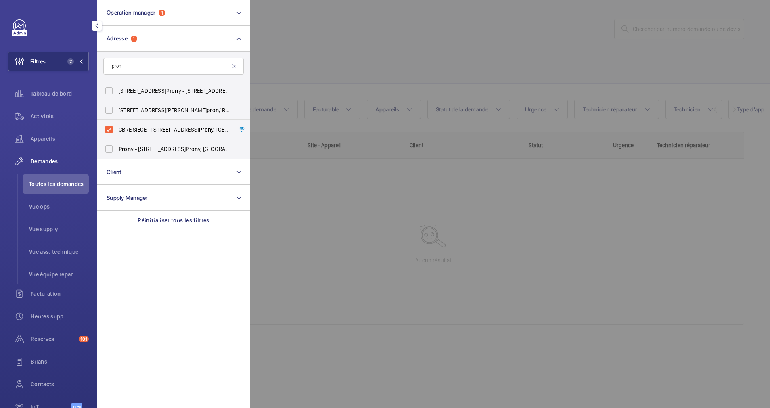
click at [478, 8] on div at bounding box center [635, 204] width 770 height 408
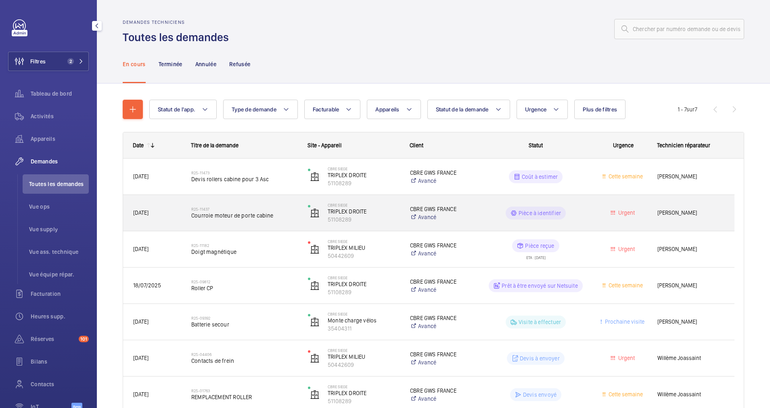
click at [253, 212] on span "Courroie moteur de porte cabine" at bounding box center [244, 215] width 106 height 8
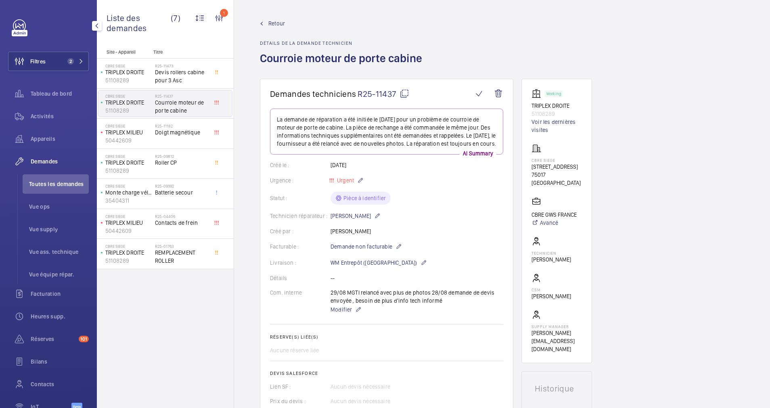
click at [267, 23] on link "Retour" at bounding box center [343, 23] width 167 height 8
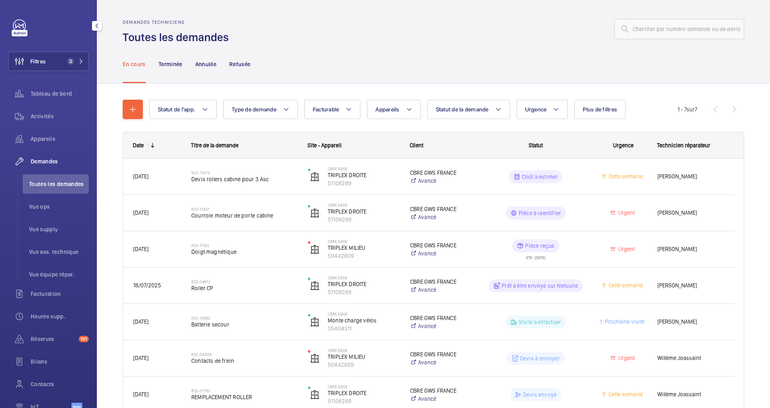
drag, startPoint x: 66, startPoint y: 67, endPoint x: 95, endPoint y: 57, distance: 30.9
click at [67, 66] on button "Filtres 2" at bounding box center [48, 61] width 81 height 19
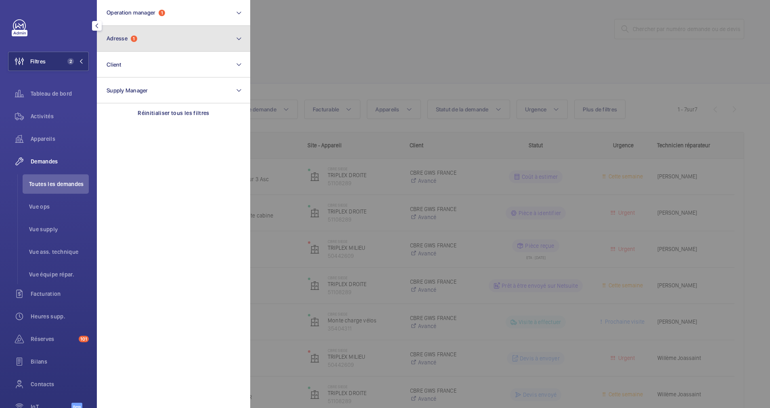
click at [136, 43] on button "Adresse 1" at bounding box center [173, 39] width 153 height 26
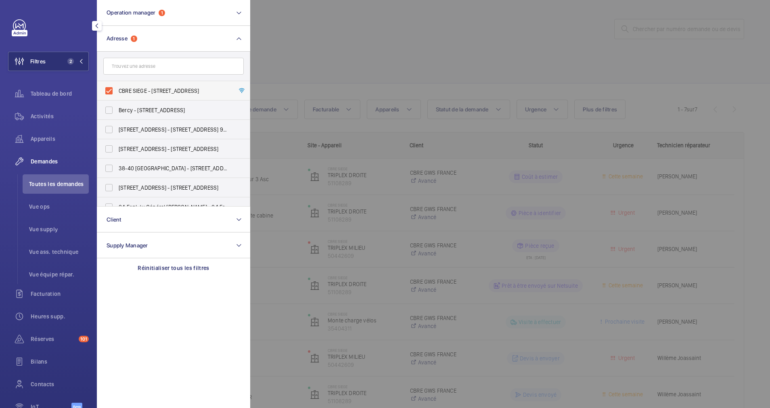
click at [110, 92] on label "CBRE SIEGE - 76 Rue de Prony, PARIS 75017" at bounding box center [167, 90] width 140 height 19
click at [110, 92] on input "CBRE SIEGE - 76 Rue de Prony, PARIS 75017" at bounding box center [109, 91] width 16 height 16
checkbox input "false"
click at [141, 68] on input "text" at bounding box center [173, 66] width 140 height 17
paste input "[STREET_ADDRESS]"
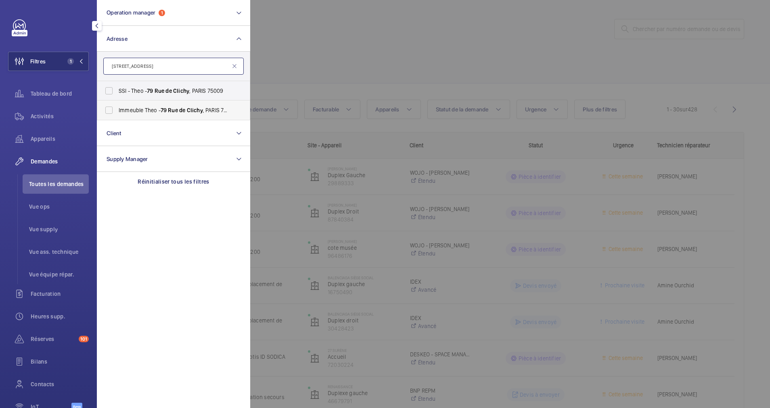
type input "[STREET_ADDRESS]"
click at [111, 107] on label "Immeuble Theo - 79 Rue de Clichy , PARIS 75009" at bounding box center [167, 109] width 140 height 19
click at [111, 107] on input "Immeuble Theo - 79 Rue de Clichy , PARIS 75009" at bounding box center [109, 110] width 16 height 16
checkbox input "true"
click at [42, 138] on span "Appareils" at bounding box center [60, 139] width 58 height 8
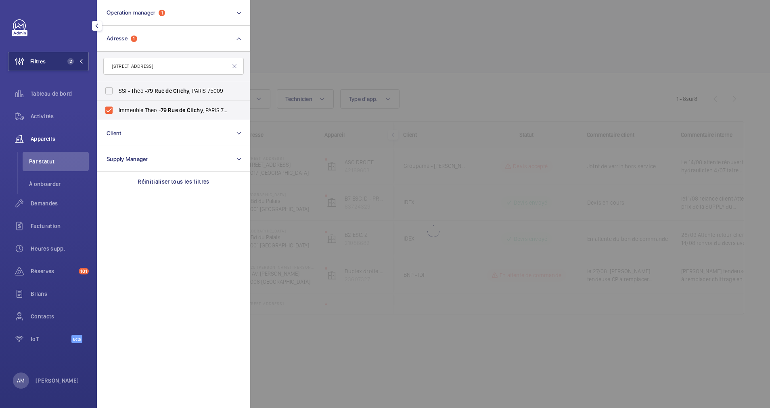
click at [501, 82] on div at bounding box center [635, 204] width 770 height 408
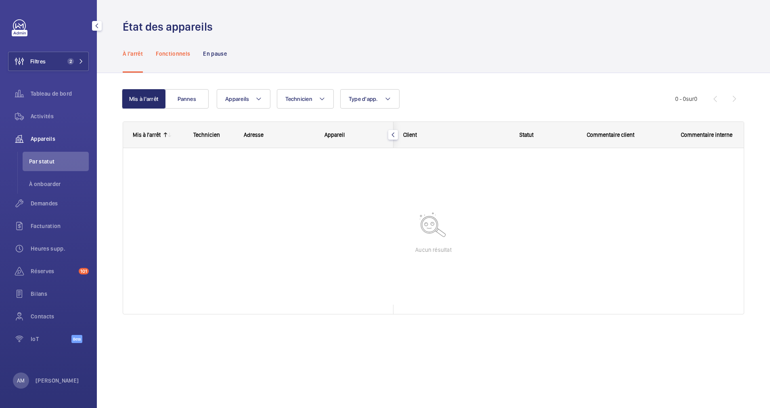
click at [182, 53] on p "Fonctionnels" at bounding box center [173, 54] width 34 height 8
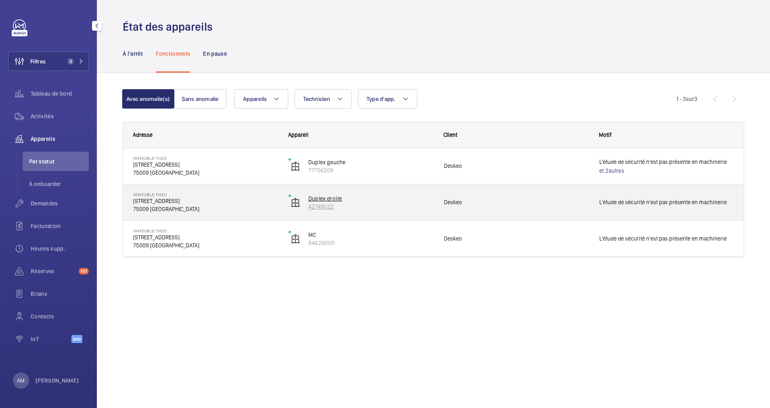
click at [317, 204] on p "42749022" at bounding box center [370, 207] width 125 height 8
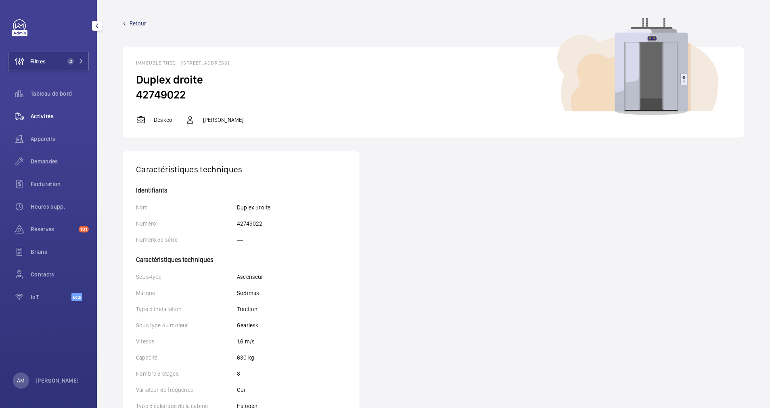
click at [40, 112] on div "Activités" at bounding box center [48, 116] width 81 height 19
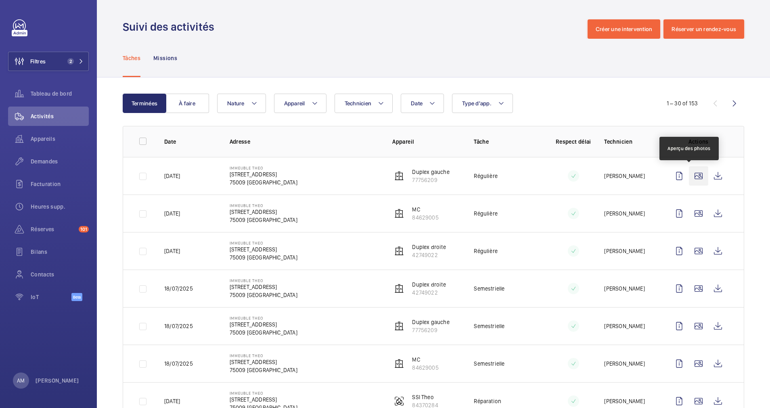
click at [694, 175] on wm-front-icon-button at bounding box center [698, 175] width 19 height 19
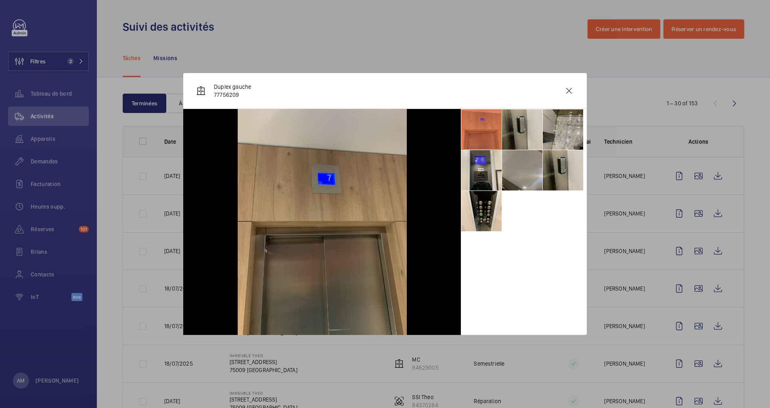
click at [527, 167] on li at bounding box center [522, 170] width 40 height 40
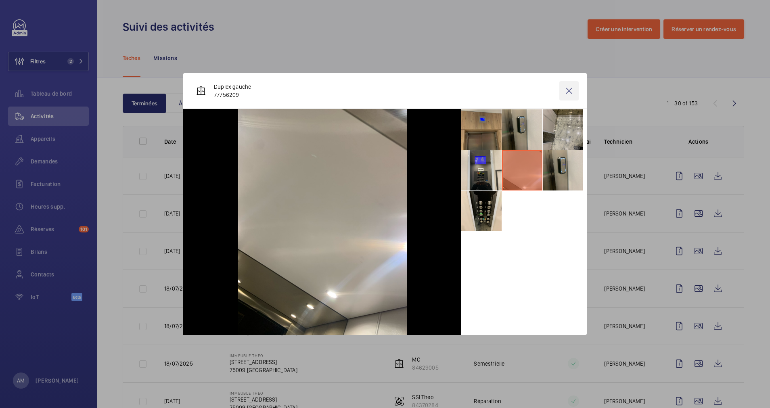
click at [567, 92] on wm-front-icon-button at bounding box center [568, 90] width 19 height 19
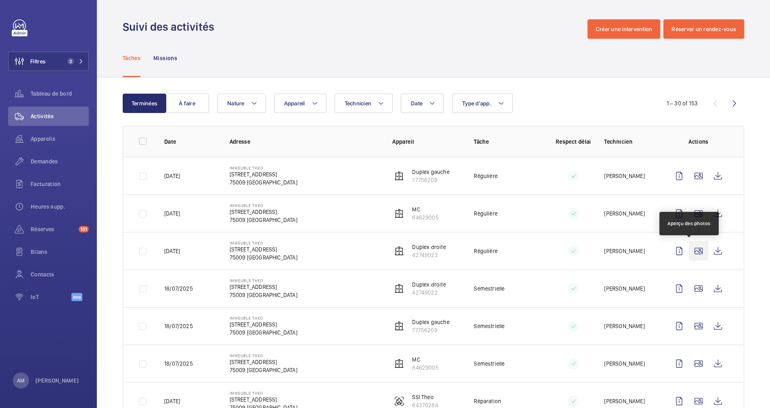
click at [690, 247] on wm-front-icon-button at bounding box center [698, 250] width 19 height 19
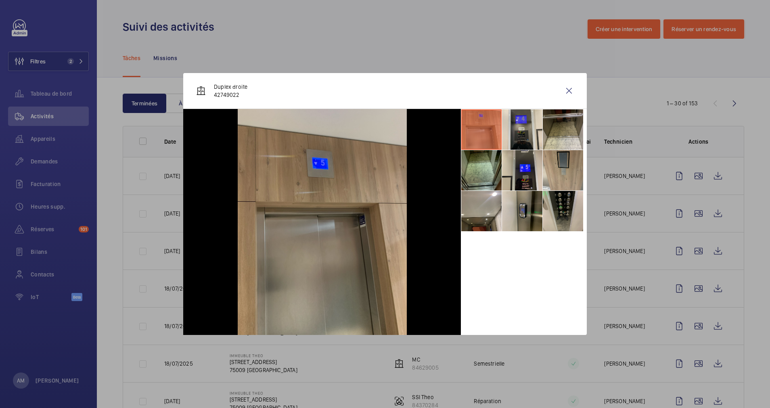
click at [478, 174] on li at bounding box center [481, 170] width 40 height 40
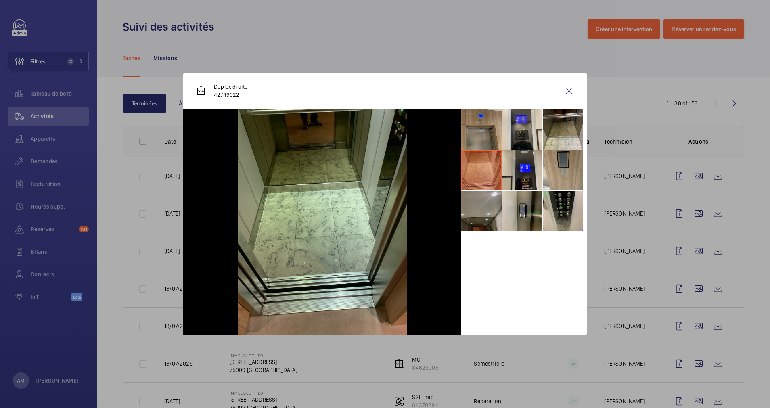
click at [485, 193] on li at bounding box center [481, 211] width 40 height 40
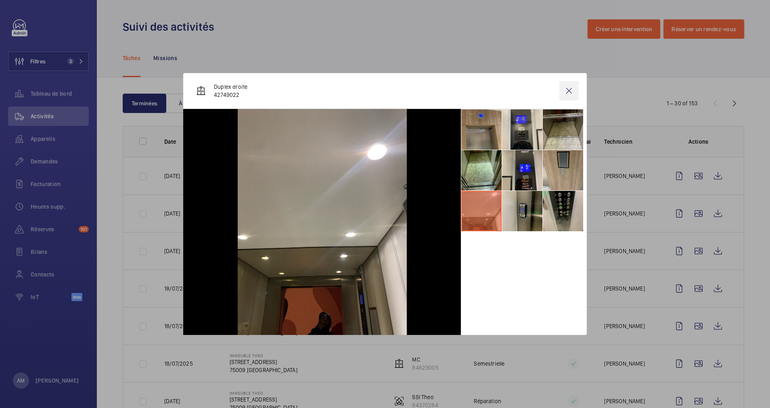
click at [572, 92] on wm-front-icon-button at bounding box center [568, 90] width 19 height 19
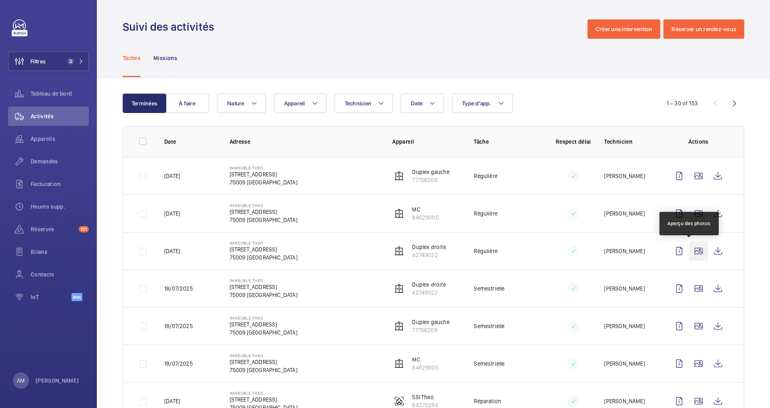
click at [689, 252] on wm-front-icon-button at bounding box center [698, 250] width 19 height 19
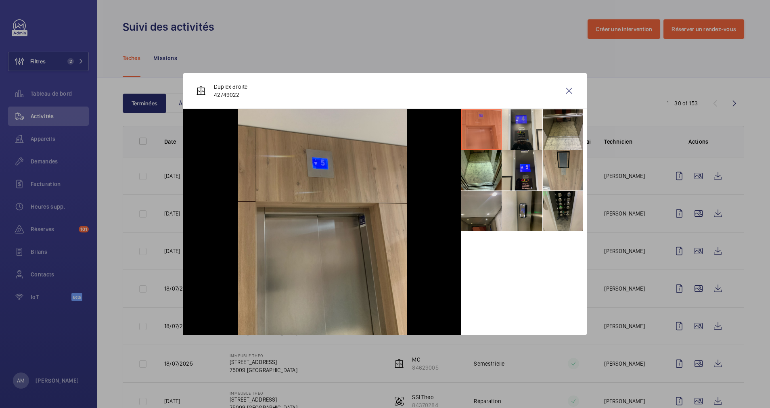
click at [482, 203] on li at bounding box center [481, 211] width 40 height 40
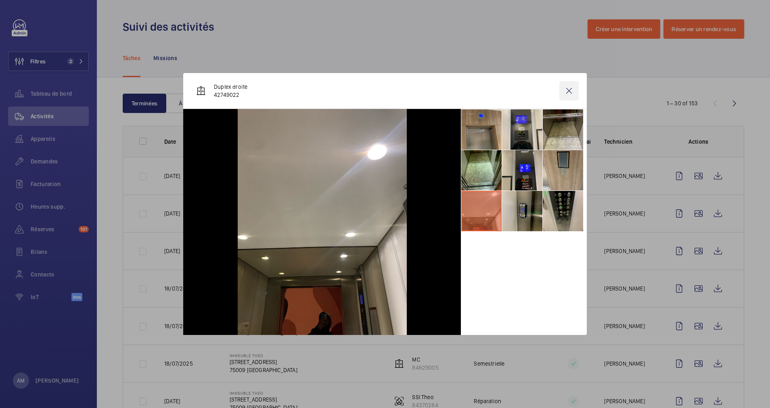
click at [569, 91] on wm-front-icon-button at bounding box center [568, 90] width 19 height 19
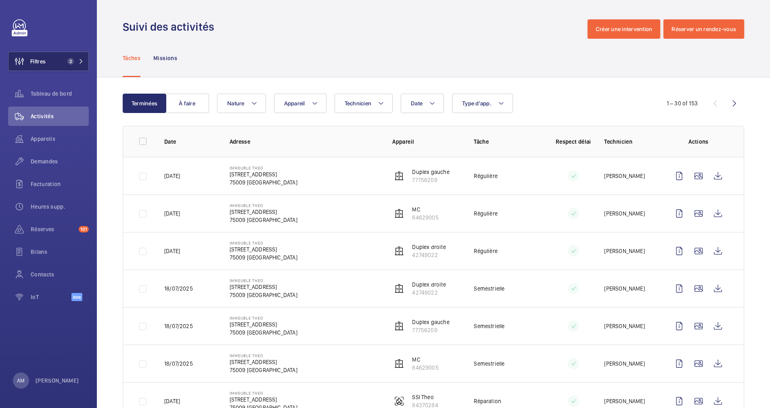
click at [77, 59] on span "2" at bounding box center [73, 61] width 19 height 6
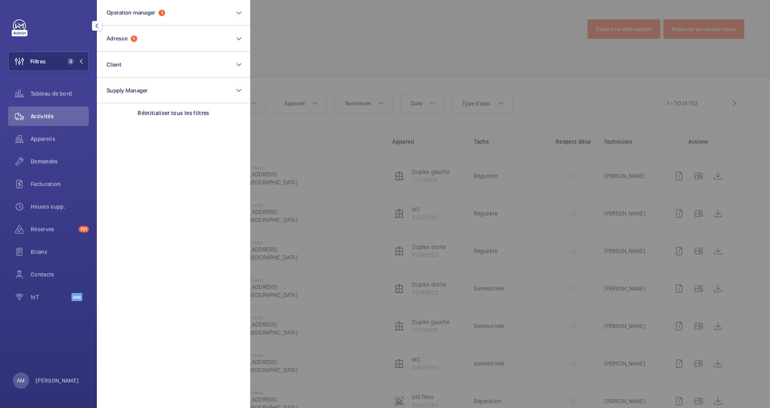
click at [372, 44] on div at bounding box center [635, 204] width 770 height 408
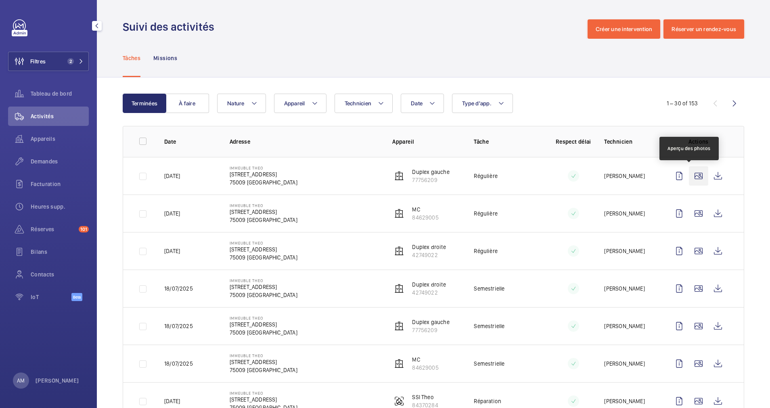
click at [689, 175] on wm-front-icon-button at bounding box center [698, 175] width 19 height 19
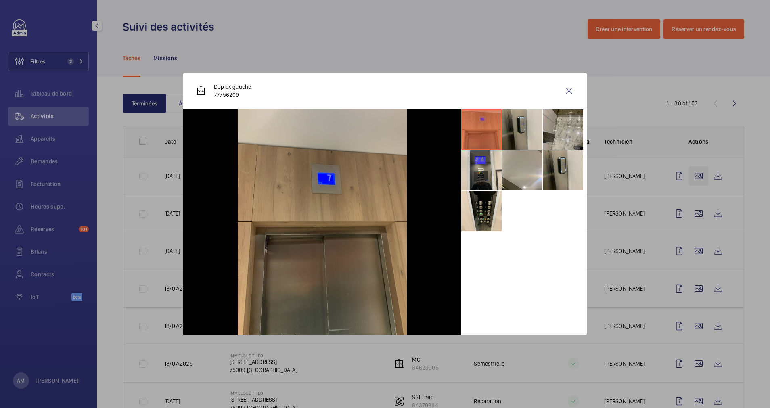
click at [689, 175] on div at bounding box center [385, 204] width 770 height 408
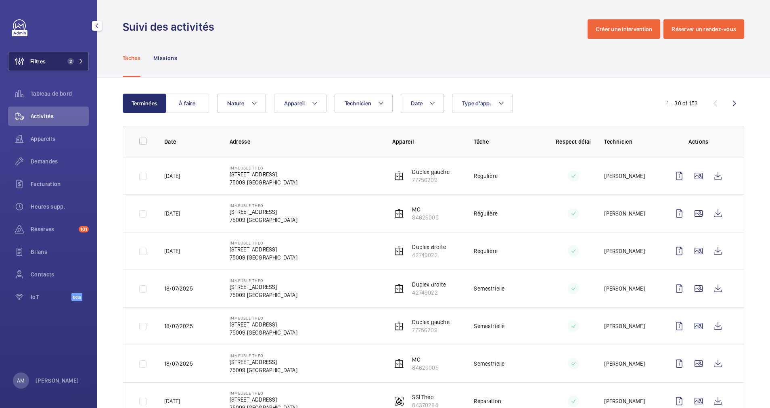
click at [71, 59] on span "2" at bounding box center [70, 61] width 6 height 6
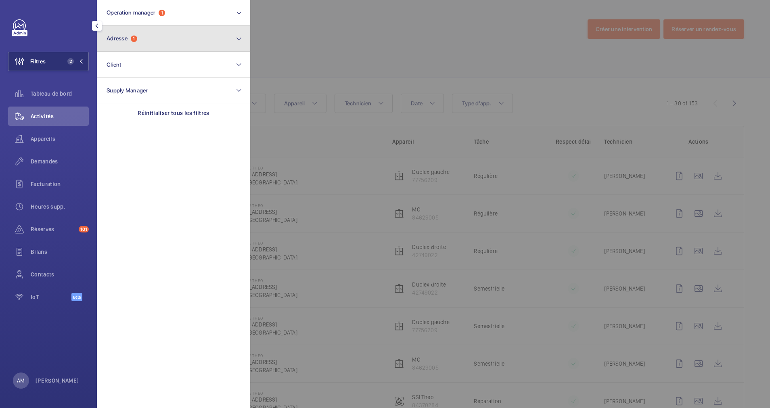
click at [181, 43] on button "Adresse 1" at bounding box center [173, 39] width 153 height 26
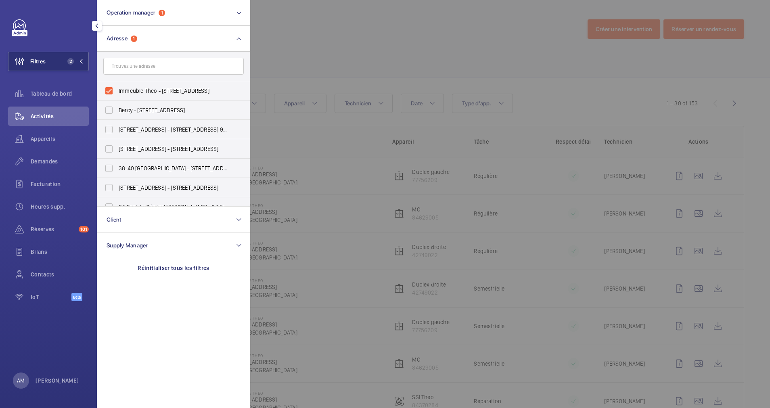
click at [311, 44] on div at bounding box center [635, 204] width 770 height 408
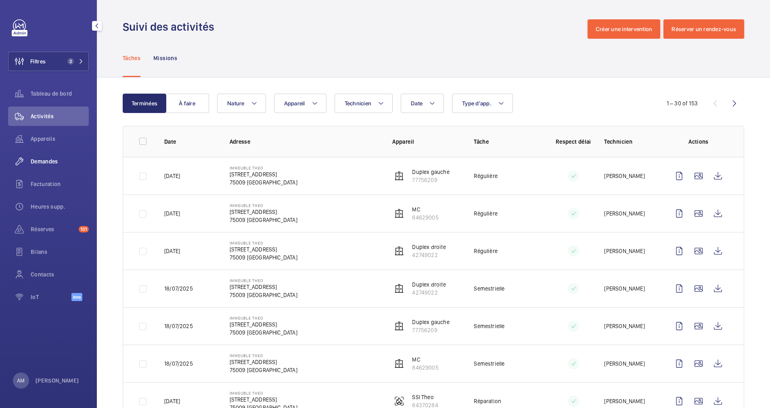
click at [44, 162] on span "Demandes" at bounding box center [60, 161] width 58 height 8
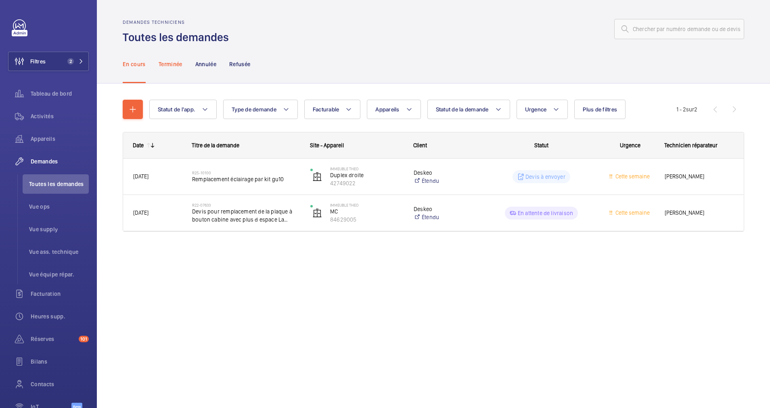
click at [168, 70] on div "Terminée" at bounding box center [171, 64] width 24 height 38
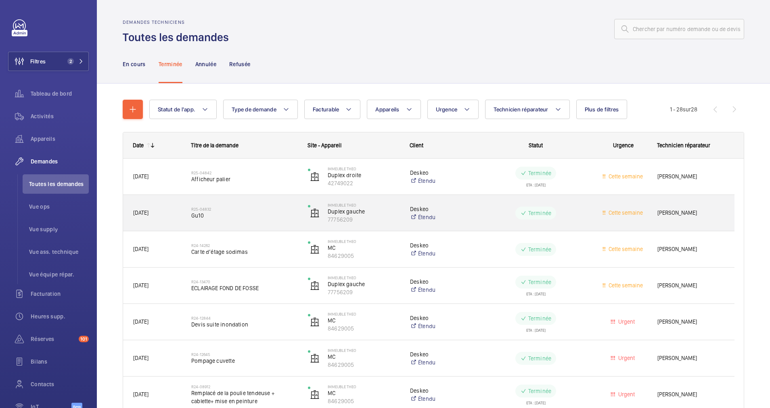
click at [239, 213] on span "Gu10" at bounding box center [244, 215] width 106 height 8
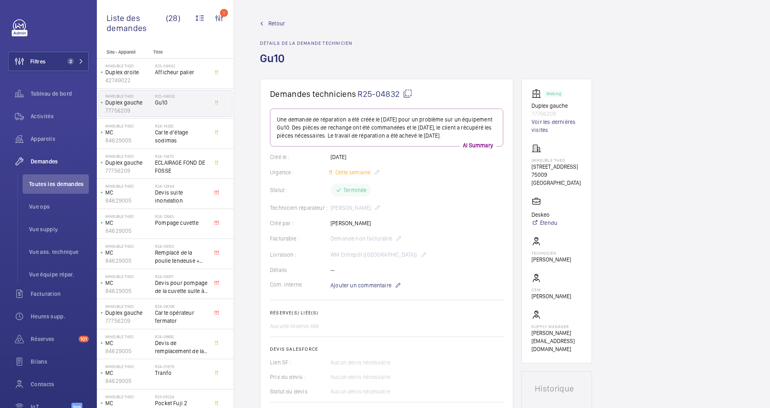
click at [277, 22] on span "Retour" at bounding box center [276, 23] width 17 height 8
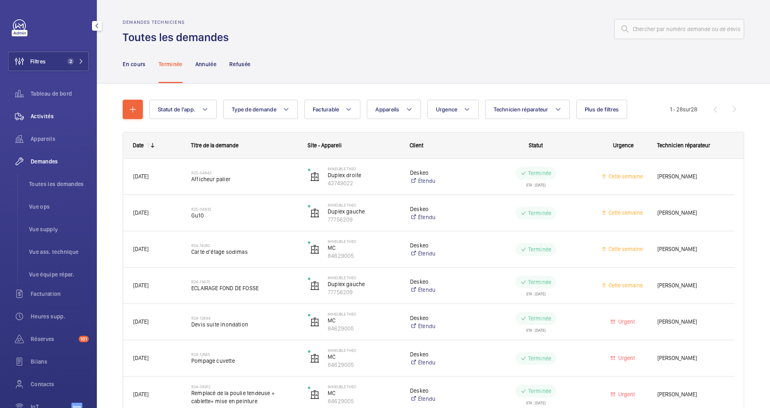
click at [43, 117] on span "Activités" at bounding box center [60, 116] width 58 height 8
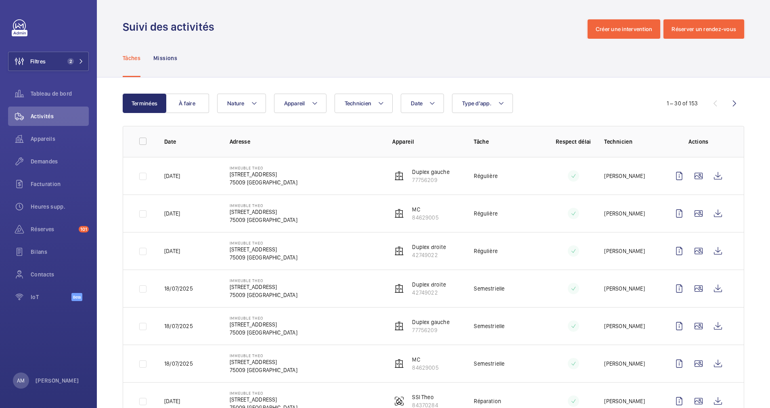
drag, startPoint x: 227, startPoint y: 175, endPoint x: 270, endPoint y: 176, distance: 42.8
click at [270, 176] on td "Immeuble Theo 79 Rue de Clichy 75009 PARIS" at bounding box center [298, 176] width 163 height 38
copy p "79 Rue de Clichy"
drag, startPoint x: 449, startPoint y: 224, endPoint x: 410, endPoint y: 218, distance: 39.6
click at [410, 218] on td "MC 84629005" at bounding box center [420, 214] width 82 height 38
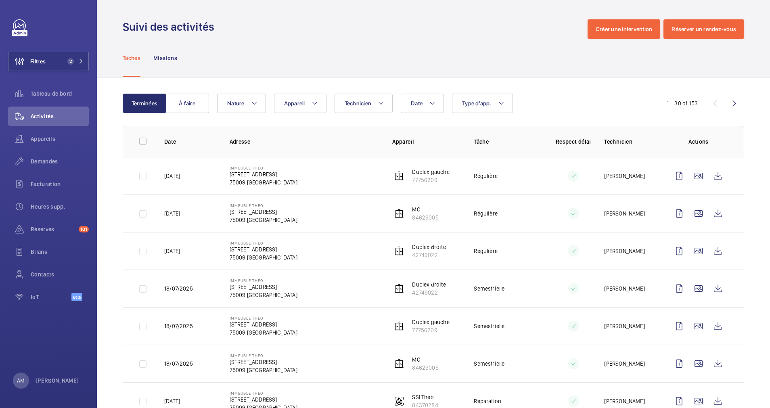
copy p "84629005"
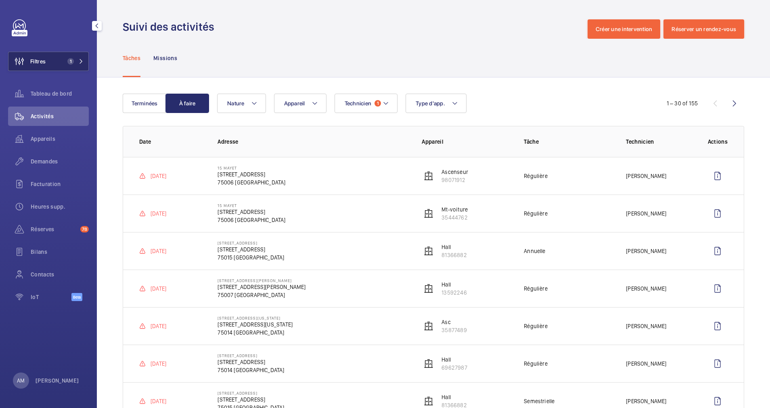
scroll to position [47, 0]
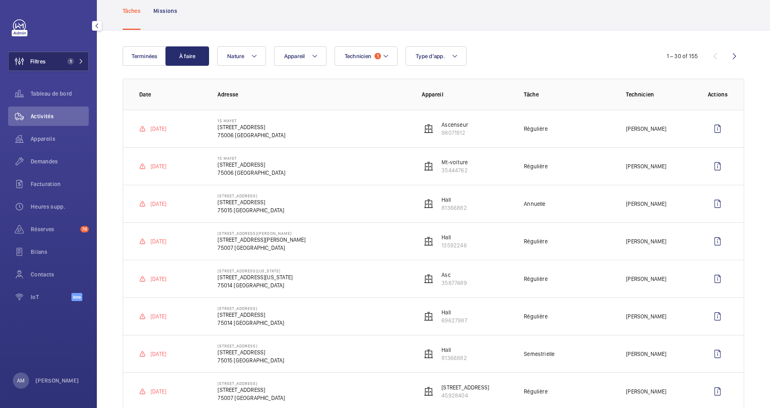
click at [65, 55] on button "Filtres 1" at bounding box center [48, 61] width 81 height 19
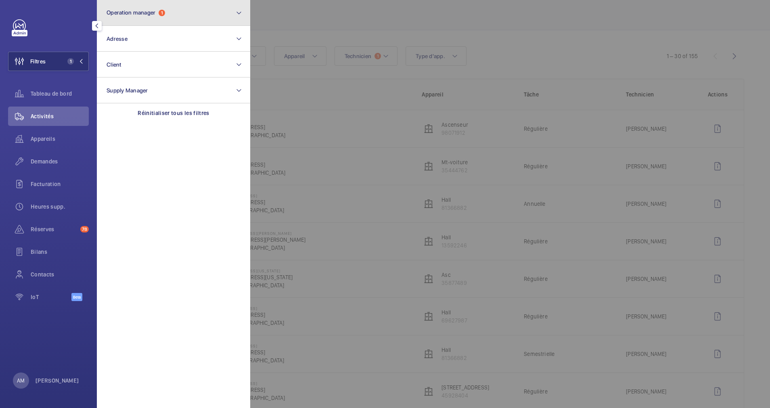
click at [191, 14] on button "Operation manager 1" at bounding box center [173, 13] width 153 height 26
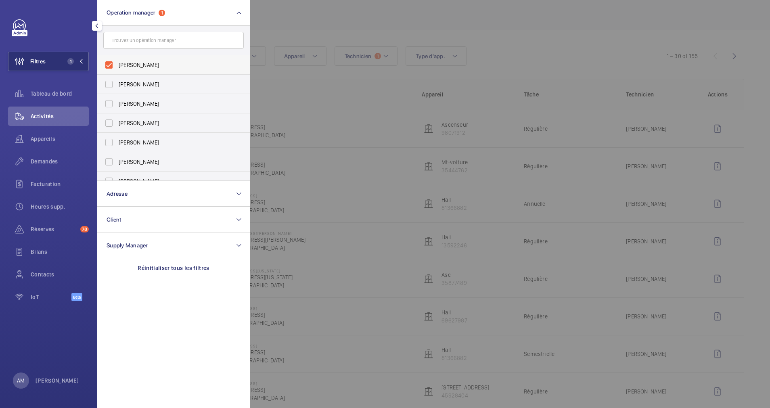
click at [108, 62] on label "[PERSON_NAME]" at bounding box center [167, 64] width 140 height 19
click at [108, 62] on input "[PERSON_NAME]" at bounding box center [109, 65] width 16 height 16
checkbox input "false"
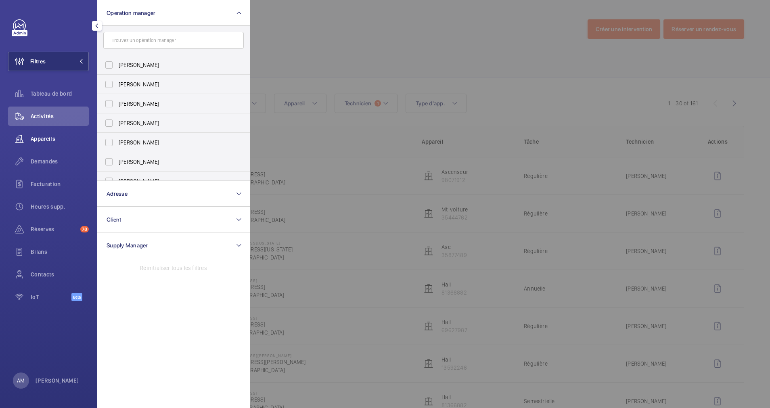
click at [49, 136] on span "Appareils" at bounding box center [60, 139] width 58 height 8
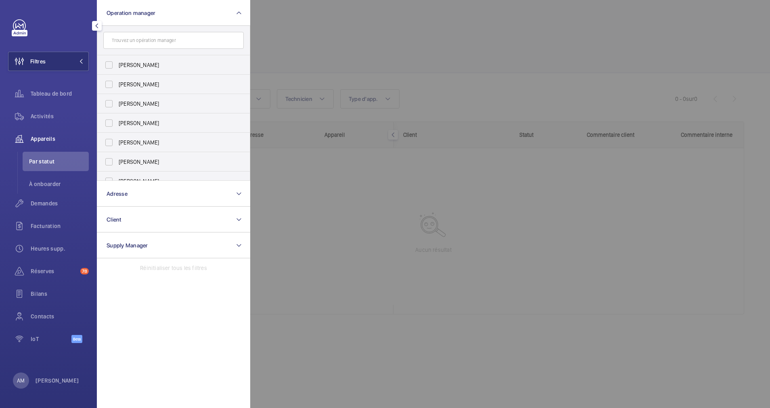
click at [301, 48] on div at bounding box center [635, 204] width 770 height 408
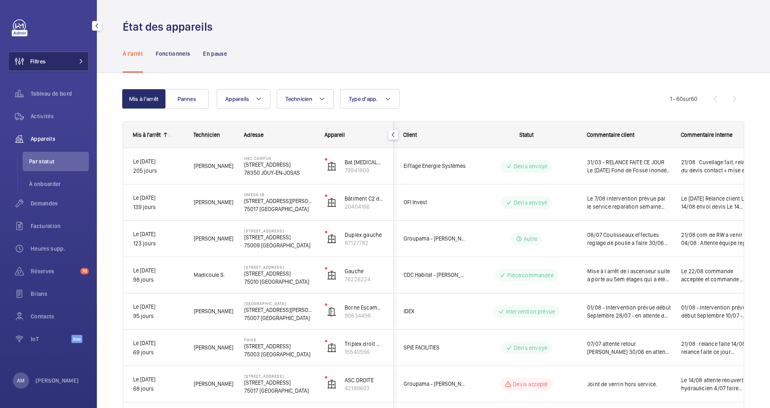
drag, startPoint x: 58, startPoint y: 64, endPoint x: 81, endPoint y: 57, distance: 24.1
click at [62, 62] on button "Filtres" at bounding box center [48, 61] width 81 height 19
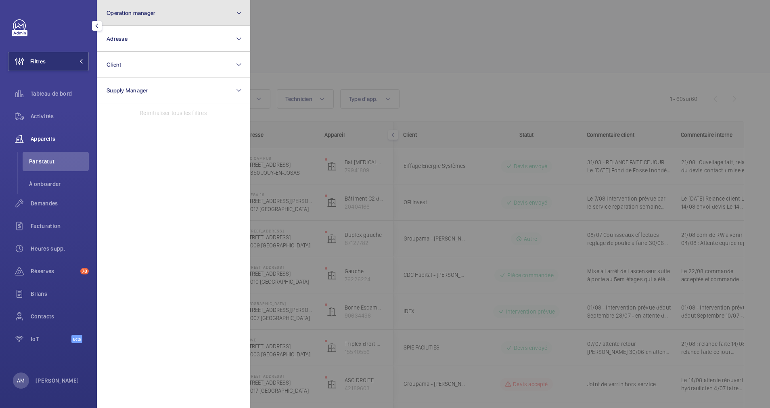
click at [159, 17] on button "Operation manager" at bounding box center [173, 13] width 153 height 26
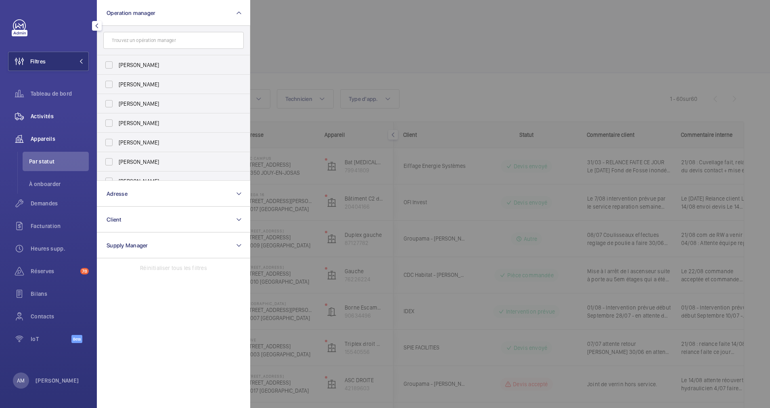
click at [126, 101] on span "[PERSON_NAME]" at bounding box center [174, 104] width 111 height 8
click at [117, 101] on input "[PERSON_NAME]" at bounding box center [109, 104] width 16 height 16
checkbox input "true"
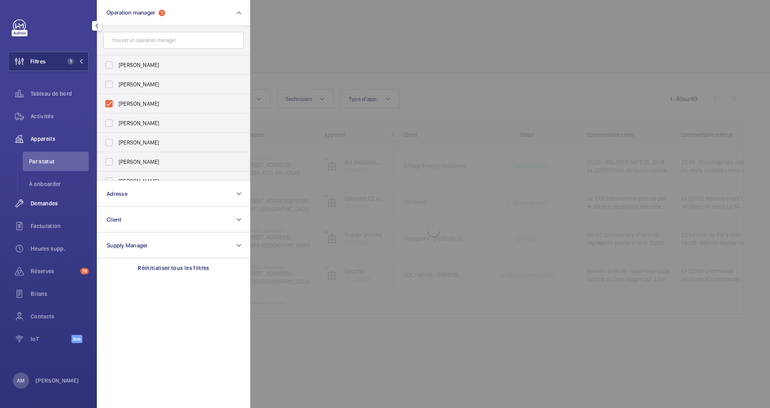
click at [48, 201] on span "Demandes" at bounding box center [60, 203] width 58 height 8
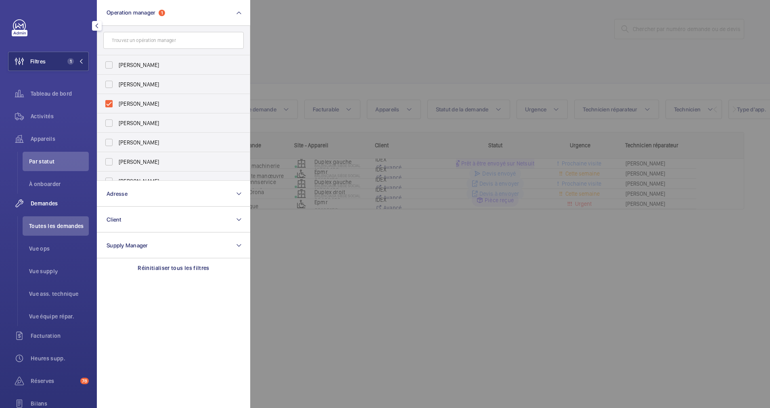
click at [446, 57] on div at bounding box center [635, 204] width 770 height 408
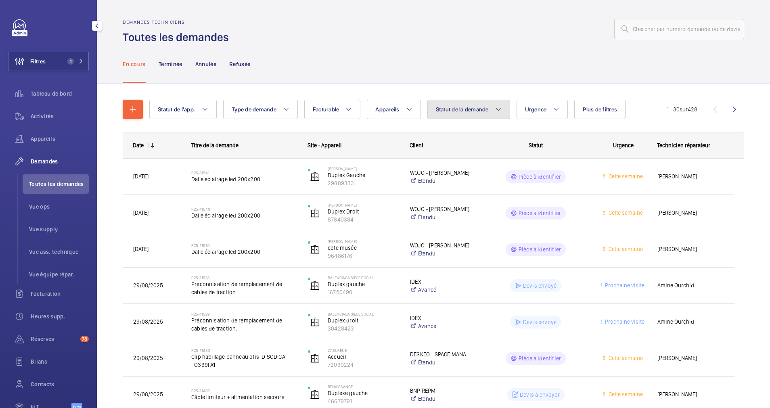
click at [501, 109] on mat-icon at bounding box center [498, 110] width 6 height 10
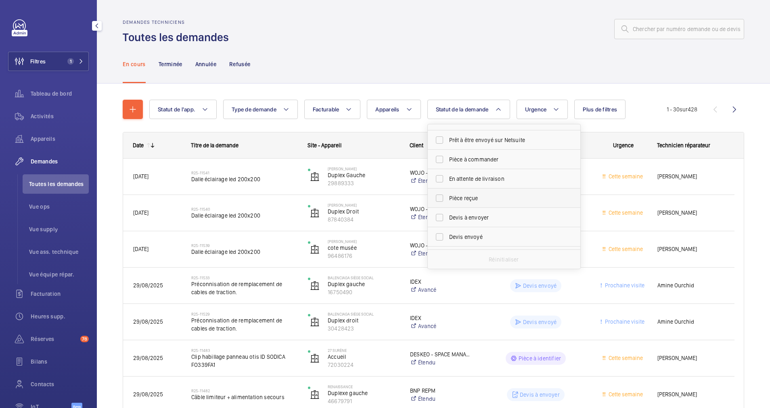
scroll to position [61, 0]
click at [468, 203] on label "Devis à envoyer" at bounding box center [498, 208] width 140 height 19
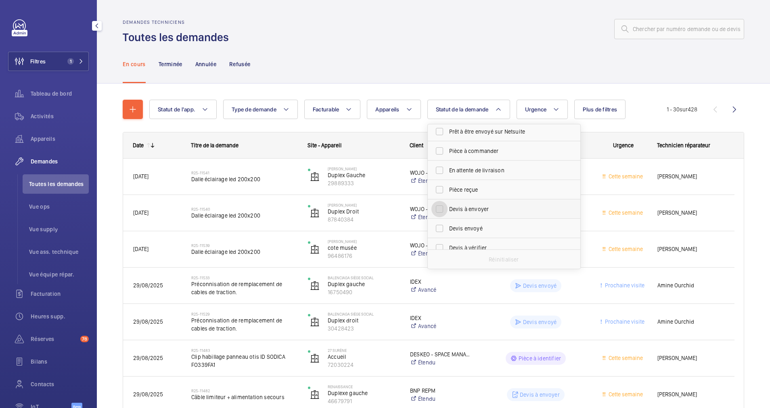
click at [448, 203] on input "Devis à envoyer" at bounding box center [439, 209] width 16 height 16
checkbox input "true"
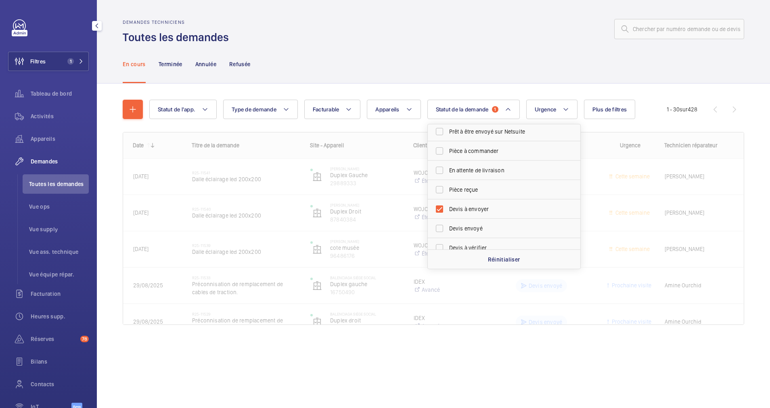
click at [642, 105] on div "Statut de l'app. Type de demande Facturable Appareils Statut de la demande 1 Co…" at bounding box center [407, 109] width 517 height 19
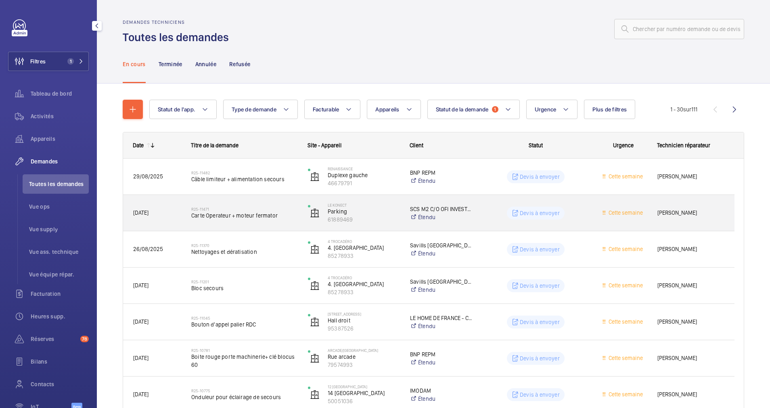
click at [260, 211] on span "Carte Operateur + moteur fermator" at bounding box center [244, 215] width 106 height 8
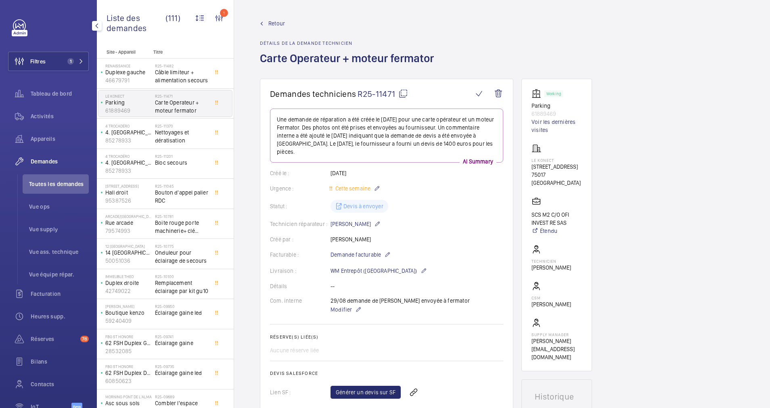
click at [278, 20] on span "Retour" at bounding box center [276, 23] width 17 height 8
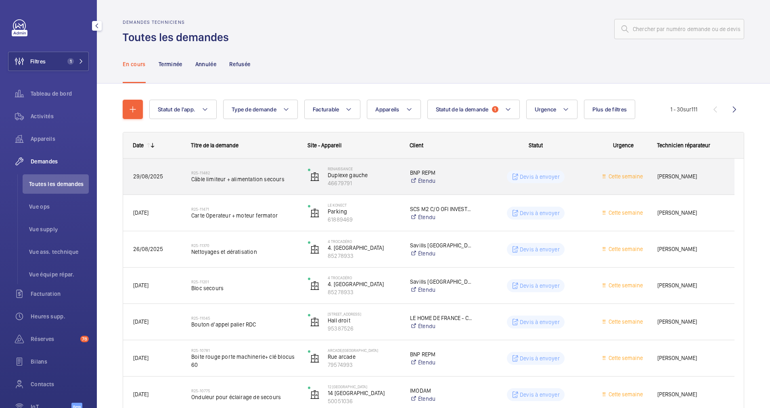
click at [251, 182] on span "Câble limiteur + alimentation secours" at bounding box center [244, 179] width 106 height 8
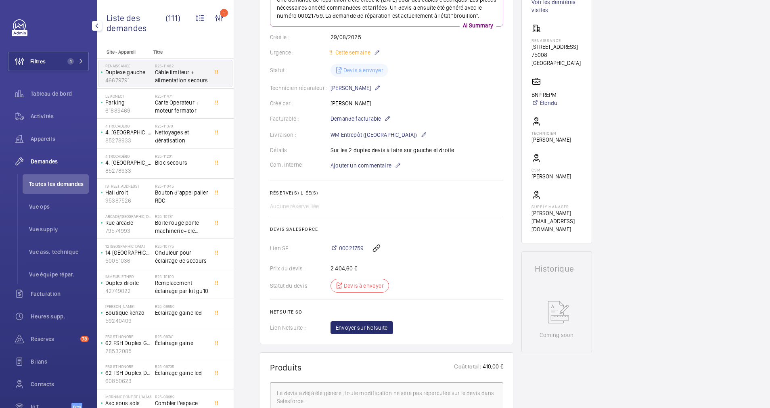
scroll to position [121, 0]
click at [353, 245] on span "00021759" at bounding box center [351, 247] width 25 height 8
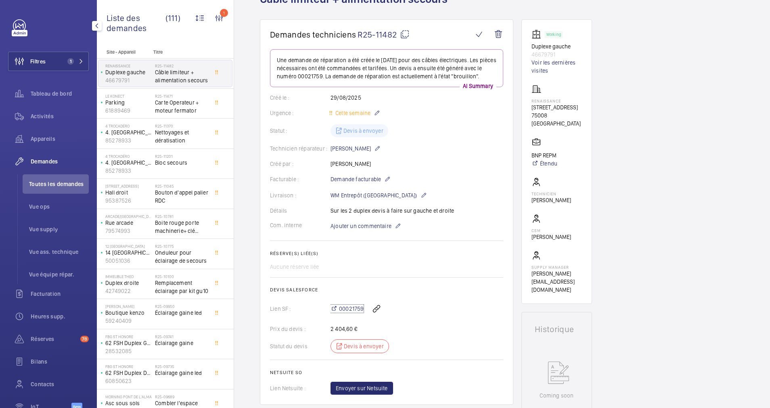
scroll to position [0, 0]
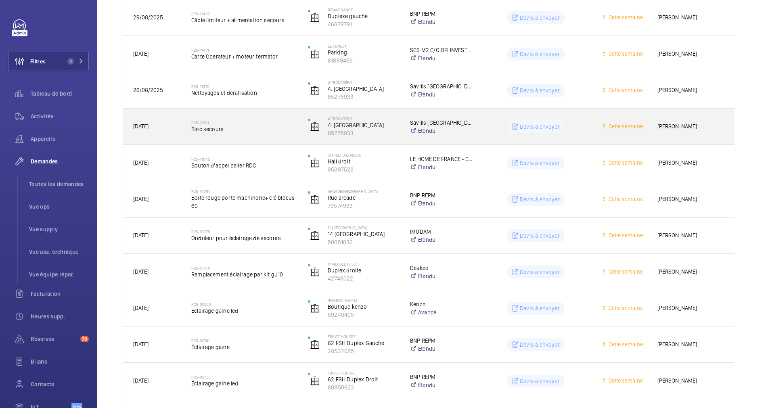
scroll to position [182, 0]
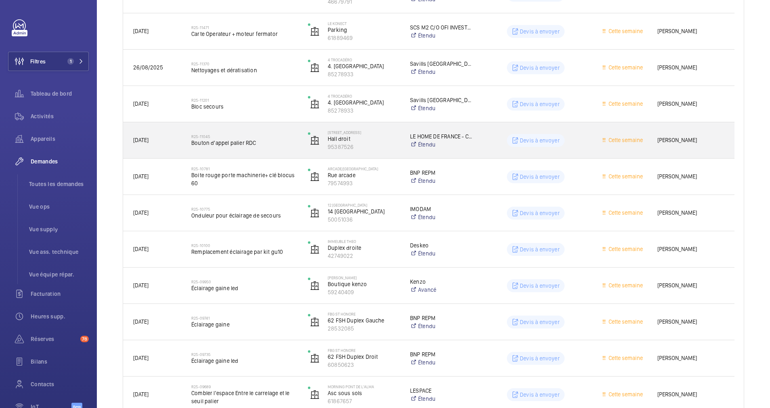
click at [267, 146] on span "Bouton d'appel palier RDC" at bounding box center [244, 143] width 106 height 8
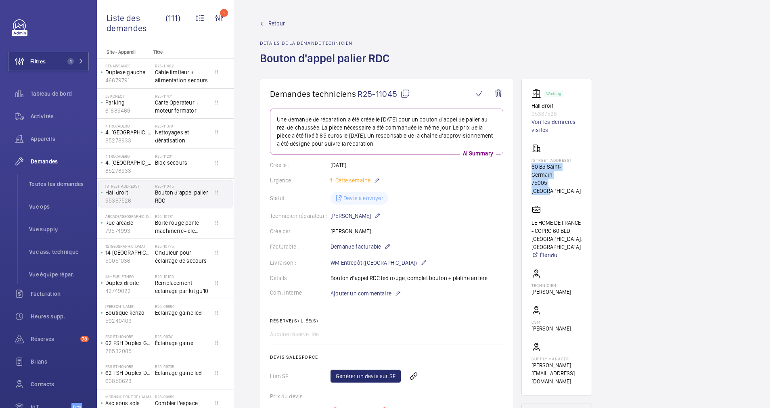
drag, startPoint x: 567, startPoint y: 178, endPoint x: 532, endPoint y: 173, distance: 35.2
click at [532, 173] on div "60 Boulevard Saint Germain 60 Bd Saint-Germain 75005 PARIS" at bounding box center [557, 169] width 50 height 51
click at [278, 21] on span "Retour" at bounding box center [276, 23] width 17 height 8
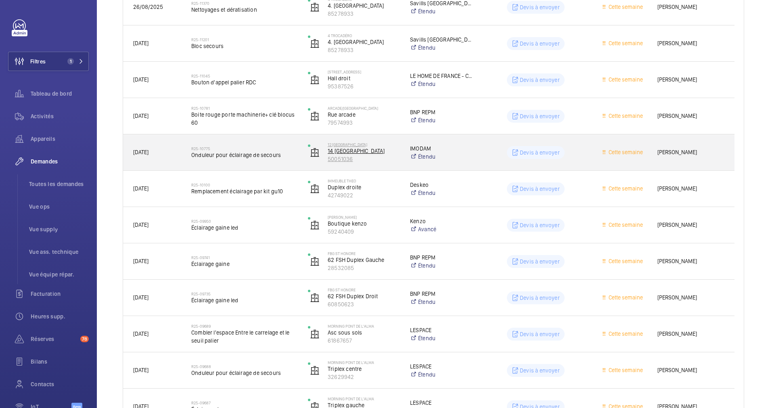
scroll to position [303, 0]
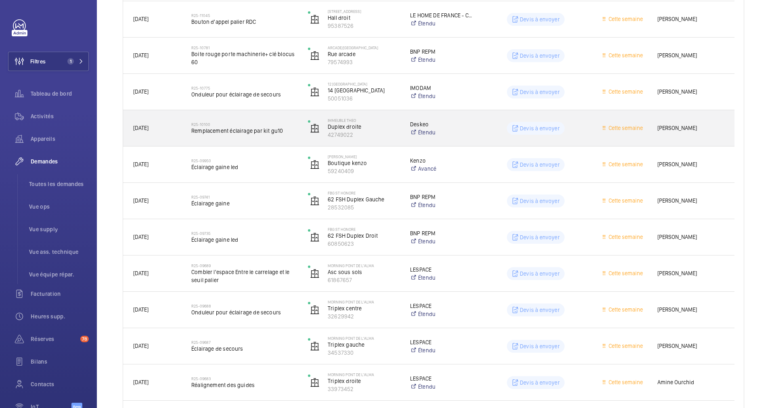
click at [224, 132] on span "Remplacement éclairage par kit gu10" at bounding box center [244, 131] width 106 height 8
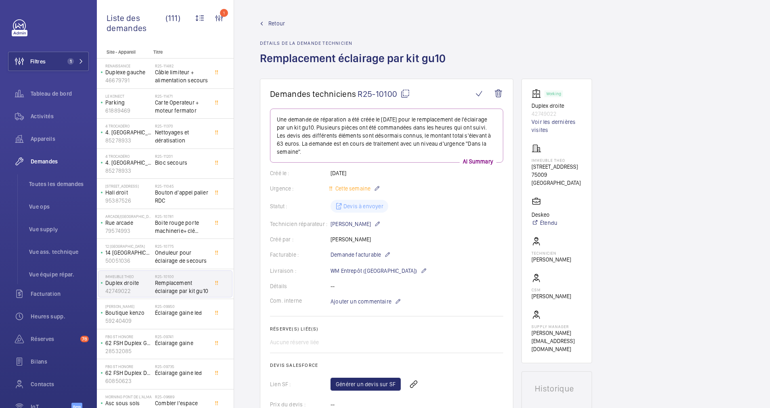
scroll to position [61, 0]
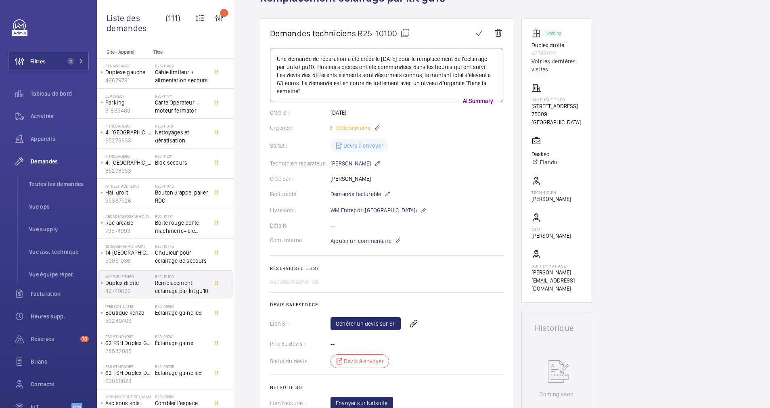
click at [544, 64] on link "Voir les dernières visites" at bounding box center [557, 65] width 50 height 16
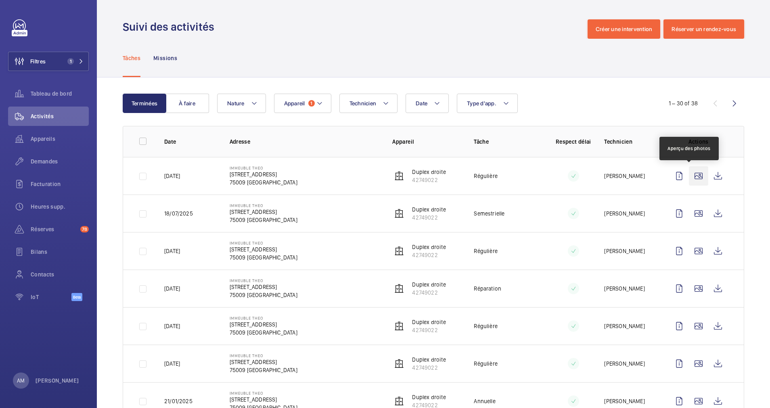
click at [689, 181] on wm-front-icon-button at bounding box center [698, 175] width 19 height 19
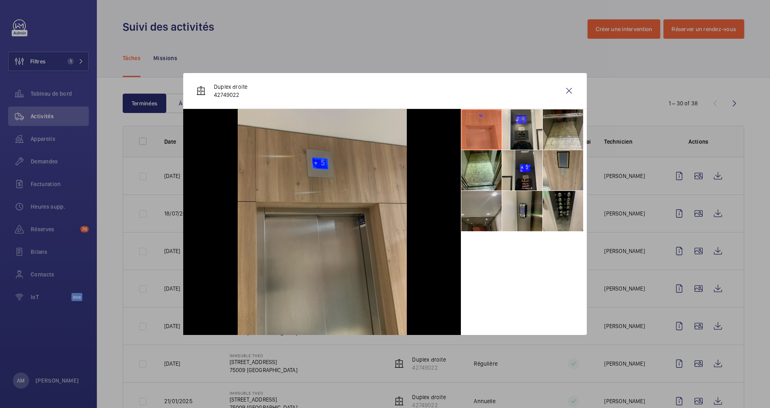
click at [487, 207] on li at bounding box center [481, 211] width 40 height 40
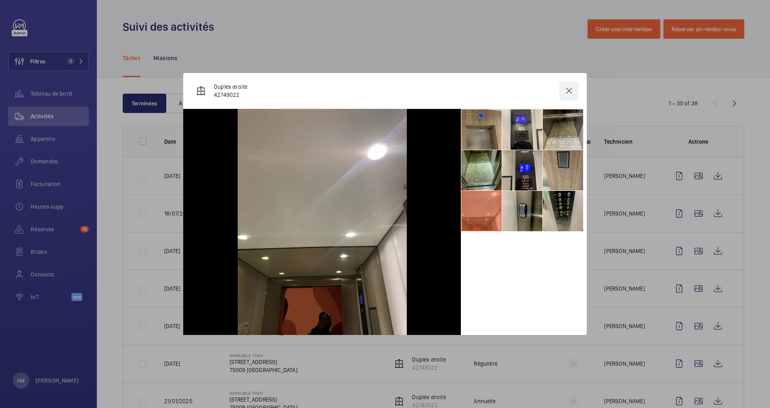
click at [567, 90] on wm-front-icon-button at bounding box center [568, 90] width 19 height 19
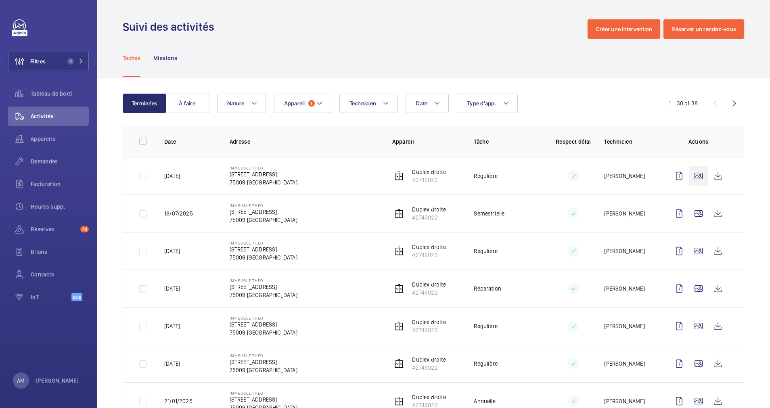
click at [692, 172] on wm-front-icon-button at bounding box center [698, 175] width 19 height 19
click at [590, 100] on div "Date Technicien Appareil 1 Type d'app. Nature" at bounding box center [432, 103] width 430 height 19
click at [689, 179] on wm-front-icon-button at bounding box center [698, 175] width 19 height 19
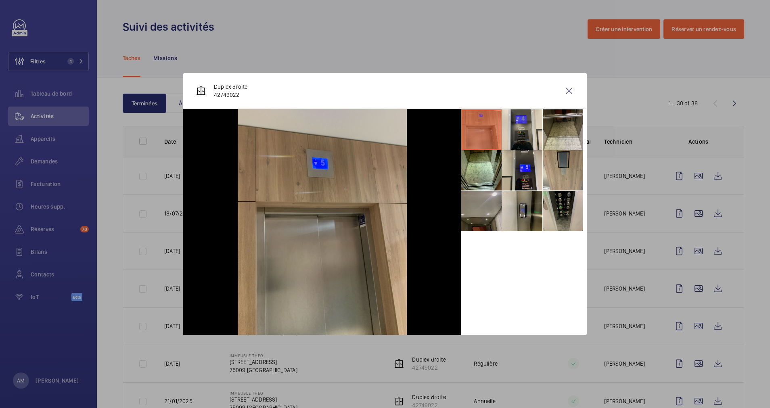
click at [477, 201] on li at bounding box center [481, 211] width 40 height 40
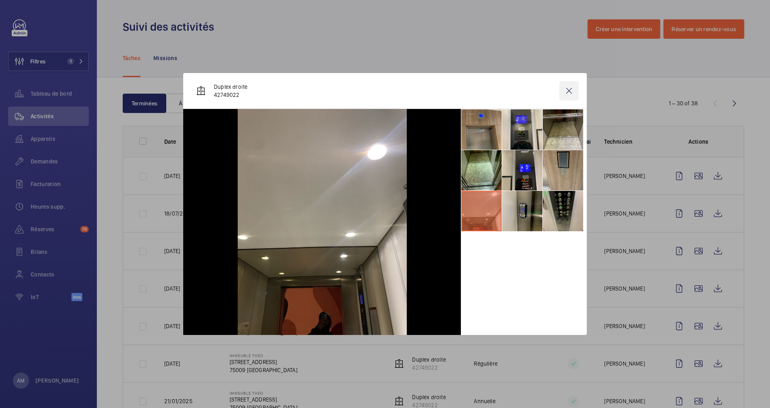
click at [571, 91] on wm-front-icon-button at bounding box center [568, 90] width 19 height 19
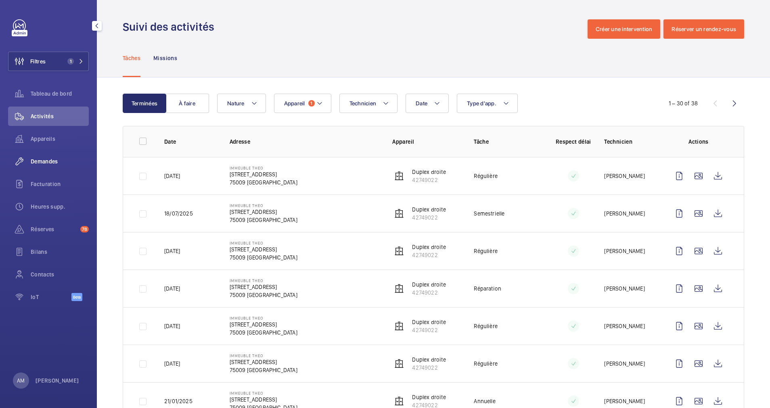
click at [48, 160] on span "Demandes" at bounding box center [60, 161] width 58 height 8
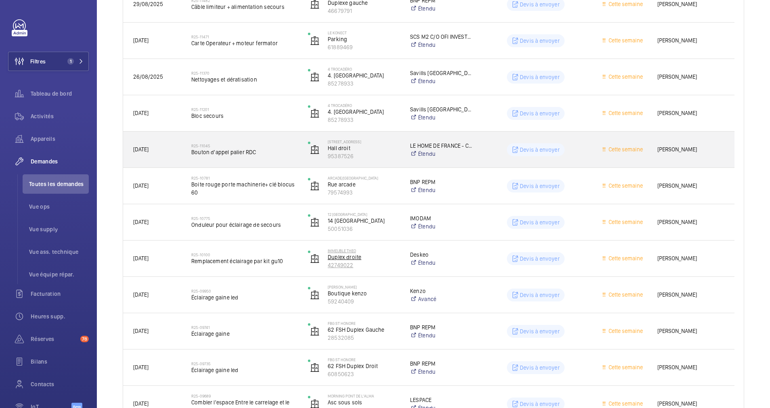
scroll to position [182, 0]
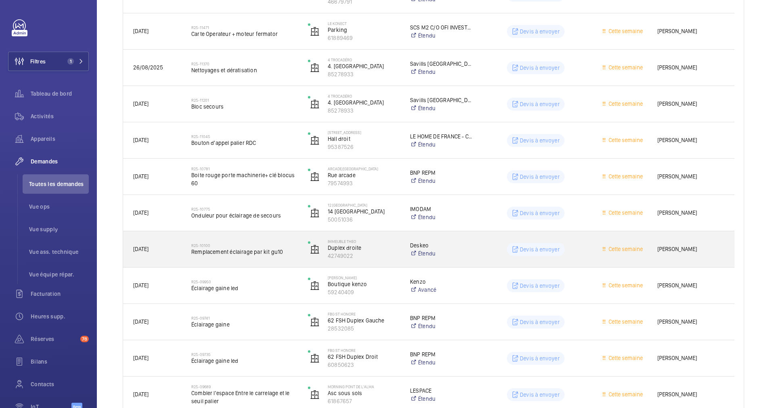
click at [295, 250] on span "Remplacement éclairage par kit gu10" at bounding box center [244, 252] width 106 height 8
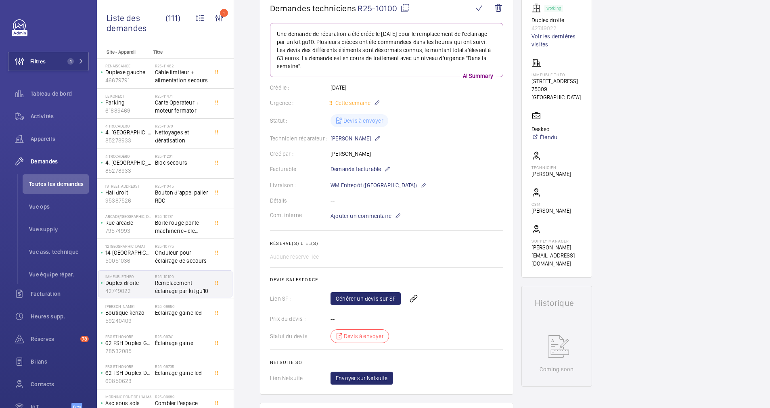
scroll to position [61, 0]
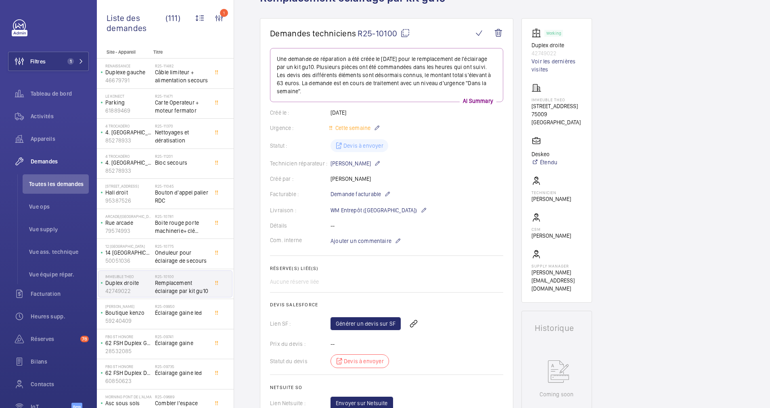
click at [405, 33] on mat-icon at bounding box center [405, 33] width 10 height 10
drag, startPoint x: 527, startPoint y: 105, endPoint x: 568, endPoint y: 115, distance: 42.4
click at [568, 115] on wm-front-card "Working Duplex droite 42749022 Voir les dernières visites Immeuble Theo 79 Rue …" at bounding box center [556, 160] width 71 height 285
drag, startPoint x: 568, startPoint y: 115, endPoint x: 555, endPoint y: 114, distance: 12.6
copy div "79 Rue de Clichy 75009 PARIS"
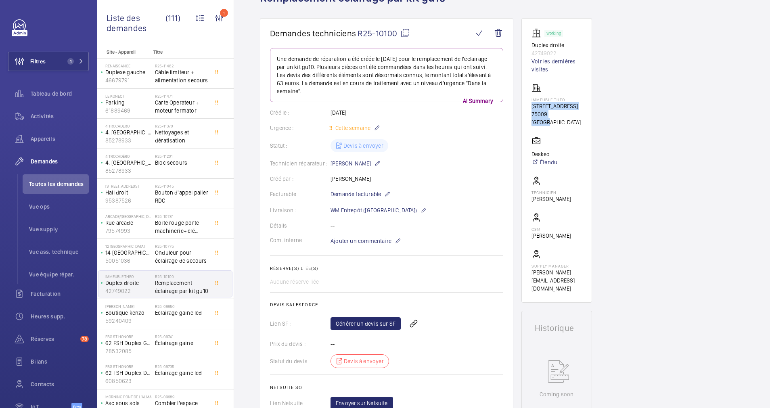
click at [406, 31] on mat-icon at bounding box center [405, 33] width 10 height 10
copy div "79 Rue de Clichy 75009 PARIS"
drag, startPoint x: 53, startPoint y: 61, endPoint x: 96, endPoint y: 52, distance: 43.7
click at [59, 59] on button "Filtres 1" at bounding box center [48, 61] width 81 height 19
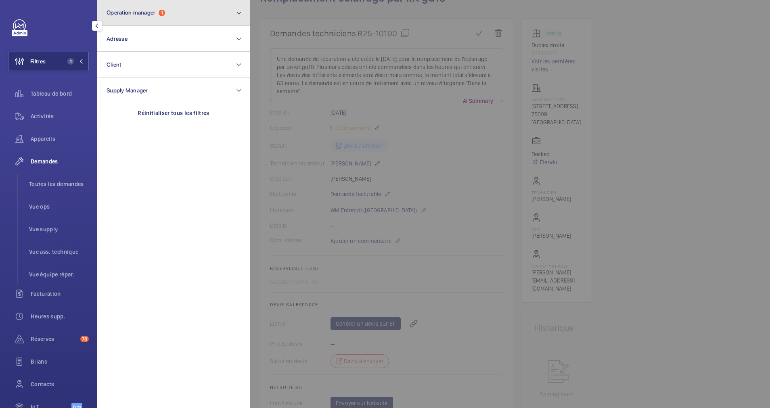
click at [218, 19] on button "Operation manager 1" at bounding box center [173, 13] width 153 height 26
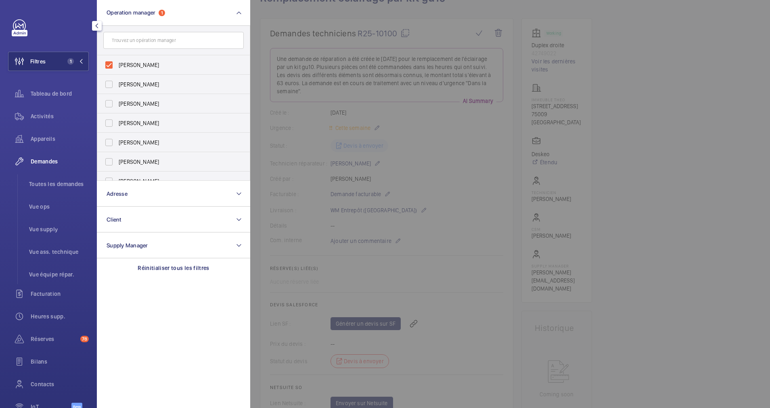
click at [674, 128] on div at bounding box center [635, 204] width 770 height 408
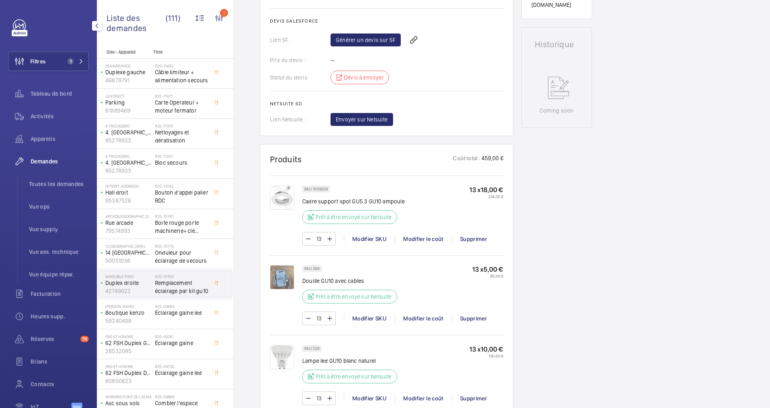
scroll to position [363, 0]
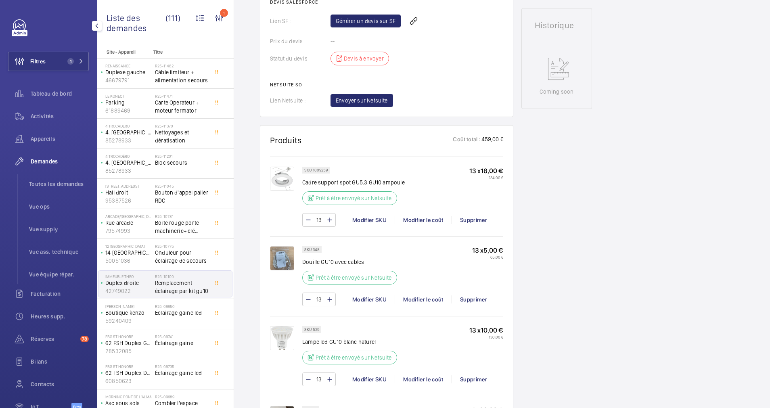
click at [280, 255] on img at bounding box center [282, 258] width 24 height 24
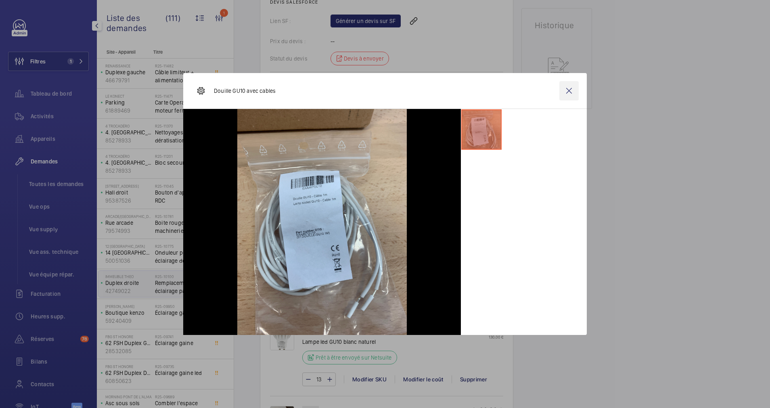
click at [572, 86] on wm-front-icon-button at bounding box center [568, 90] width 19 height 19
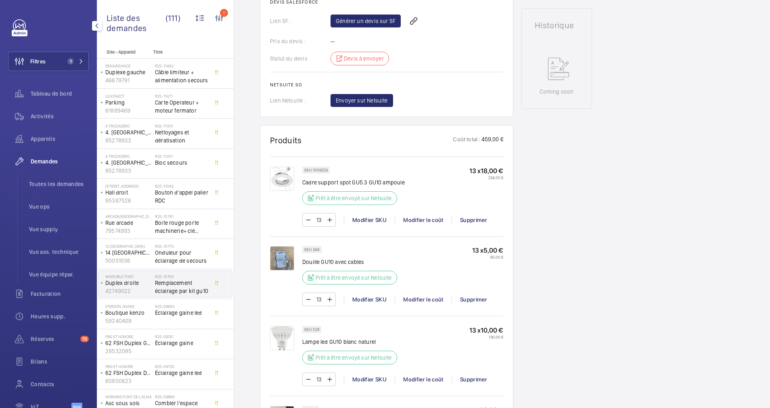
scroll to position [403, 0]
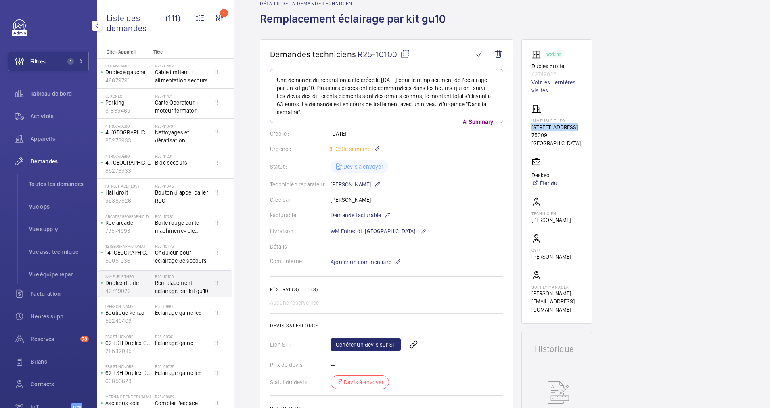
drag, startPoint x: 531, startPoint y: 127, endPoint x: 577, endPoint y: 130, distance: 46.5
click at [577, 130] on wm-front-card "Working Duplex droite 42749022 Voir les dernières visites Immeuble Theo 79 Rue …" at bounding box center [556, 181] width 71 height 285
drag, startPoint x: 576, startPoint y: 130, endPoint x: 561, endPoint y: 126, distance: 15.6
copy p "79 Rue de Clichy"
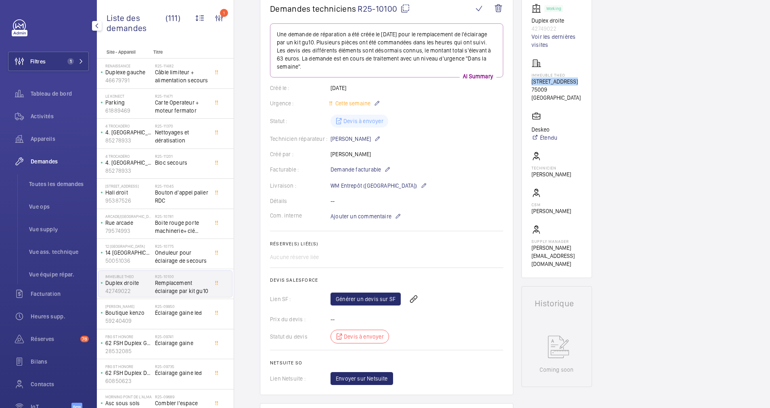
scroll to position [100, 0]
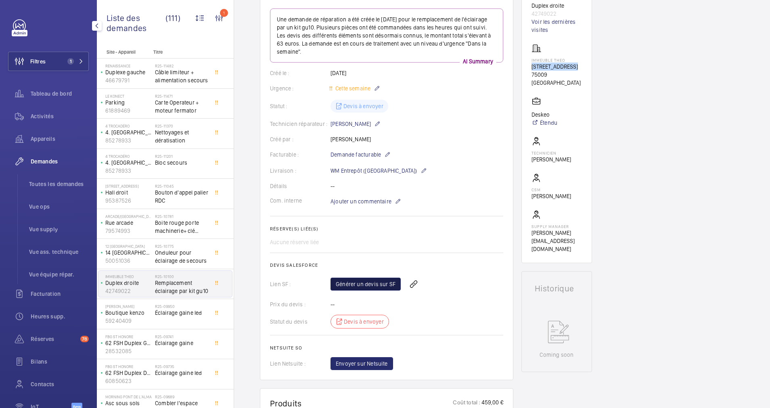
click at [363, 279] on link "Générer un devis sur SF" at bounding box center [366, 284] width 70 height 13
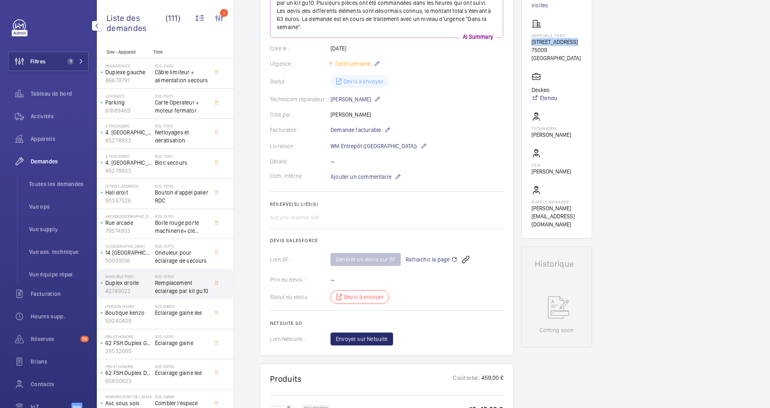
scroll to position [121, 0]
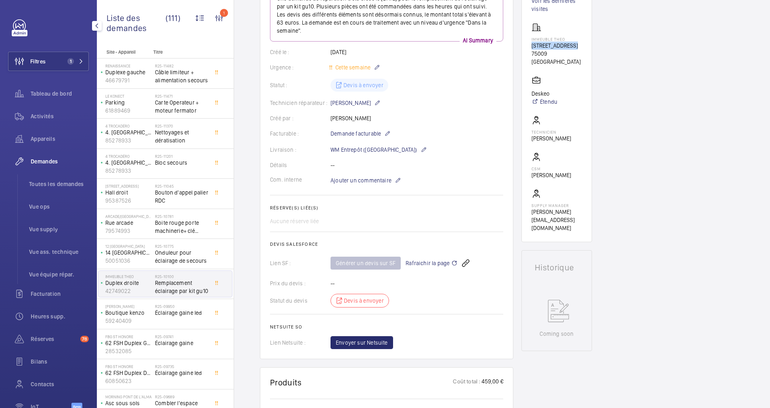
copy p "79 Rue de Clichy"
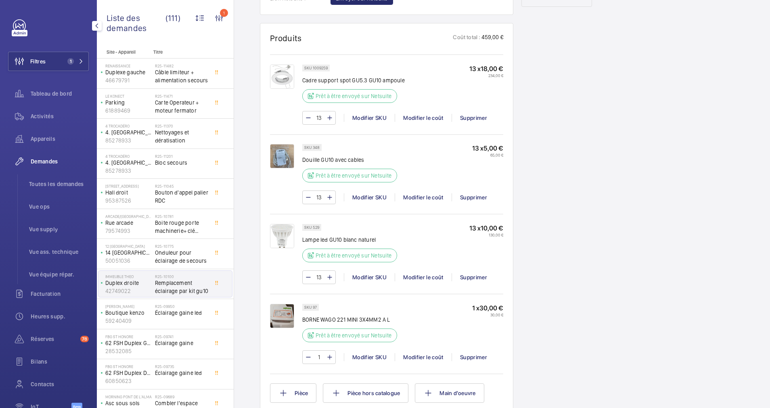
scroll to position [484, 0]
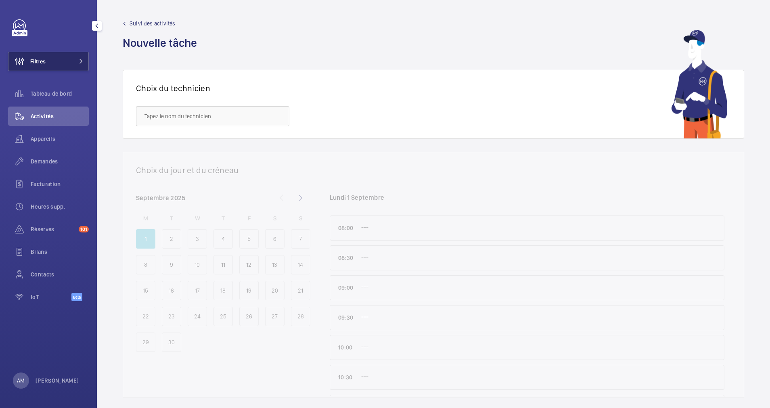
click at [84, 55] on button "Filtres" at bounding box center [48, 61] width 81 height 19
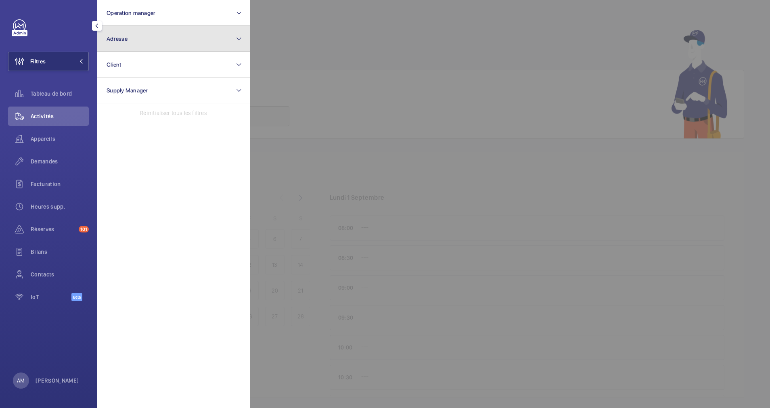
click at [168, 39] on button "Adresse" at bounding box center [173, 39] width 153 height 26
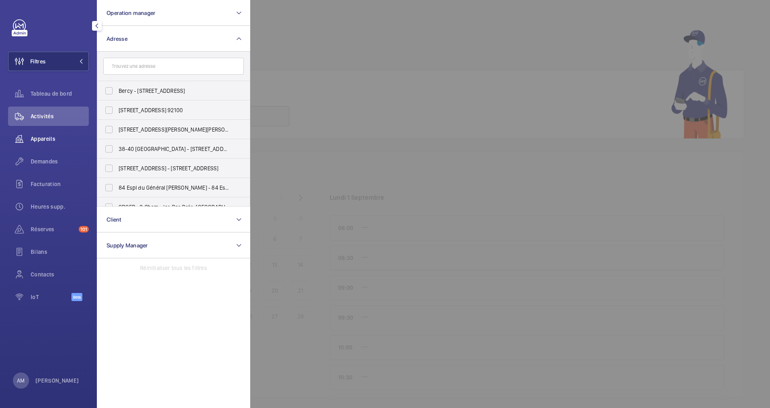
click at [44, 136] on span "Appareils" at bounding box center [60, 139] width 58 height 8
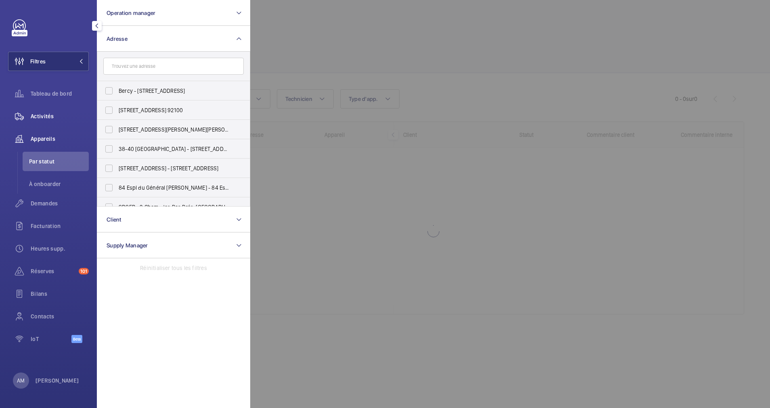
click at [48, 112] on span "Activités" at bounding box center [60, 116] width 58 height 8
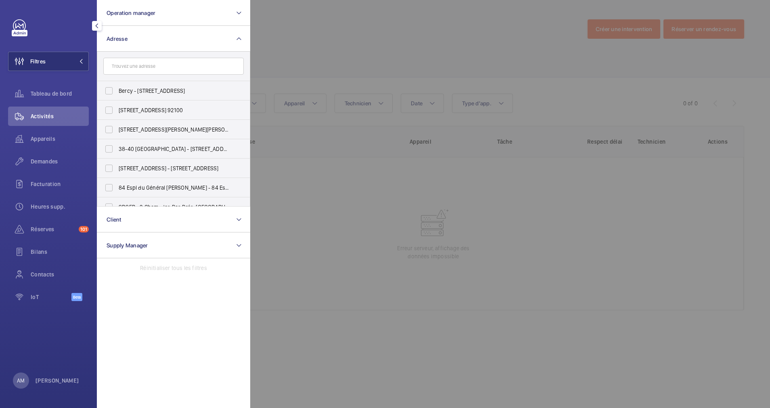
click at [546, 41] on div at bounding box center [635, 204] width 770 height 408
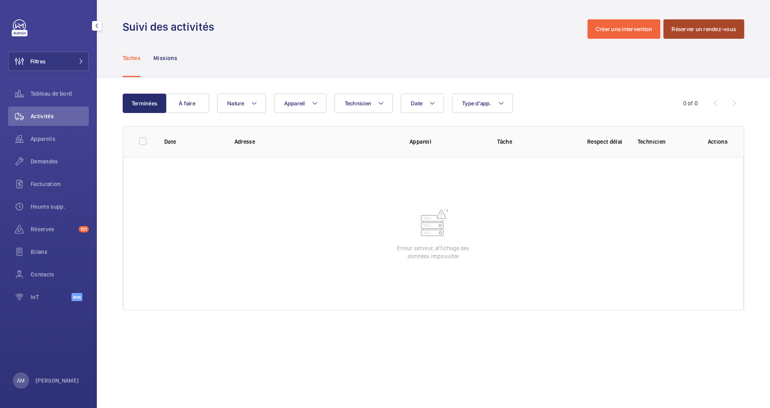
click at [697, 34] on button "Réserver un rendez-vous" at bounding box center [703, 28] width 81 height 19
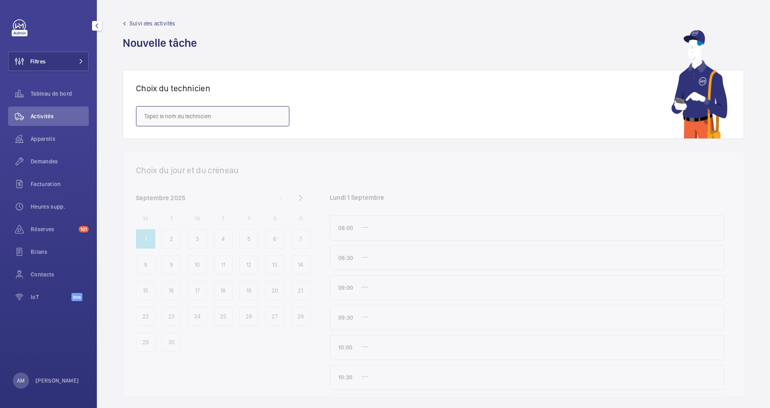
click at [213, 118] on input "text" at bounding box center [212, 116] width 153 height 20
click at [175, 158] on span "[PERSON_NAME]" at bounding box center [164, 160] width 40 height 8
type input "[PERSON_NAME]"
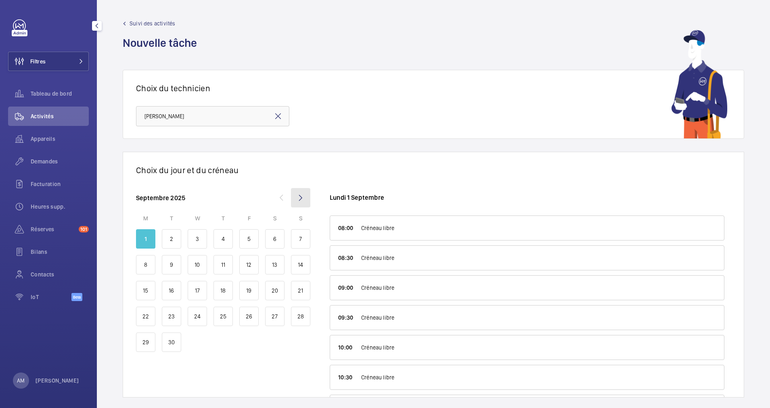
click at [306, 195] on mat-icon at bounding box center [300, 197] width 19 height 19
click at [283, 198] on mat-icon at bounding box center [281, 197] width 19 height 19
click at [217, 236] on div "4" at bounding box center [222, 238] width 19 height 19
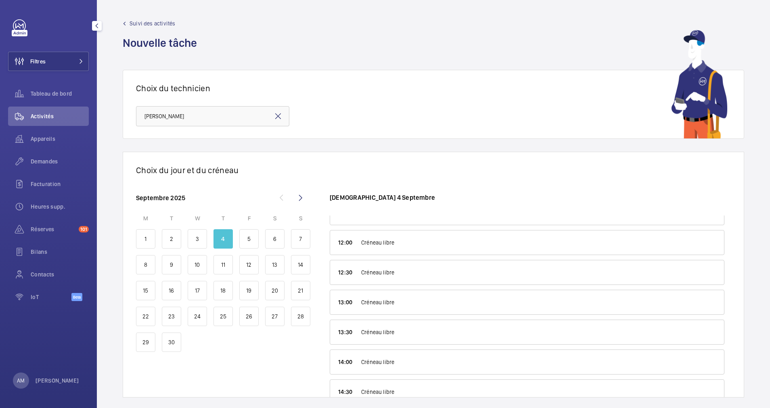
scroll to position [242, 0]
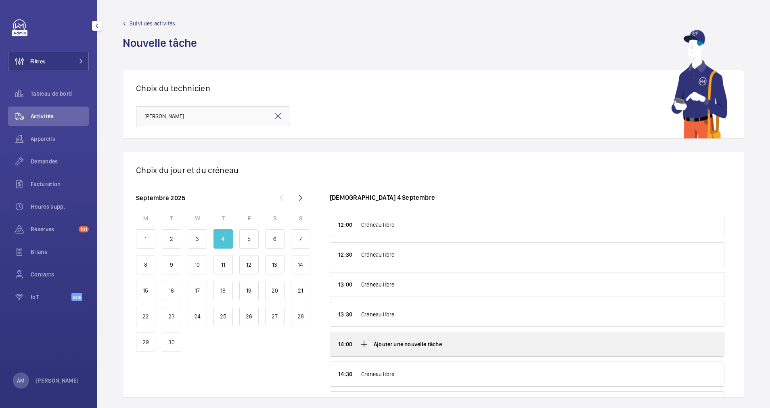
click at [375, 345] on p "Ajouter une nouvelle tâche" at bounding box center [408, 344] width 68 height 8
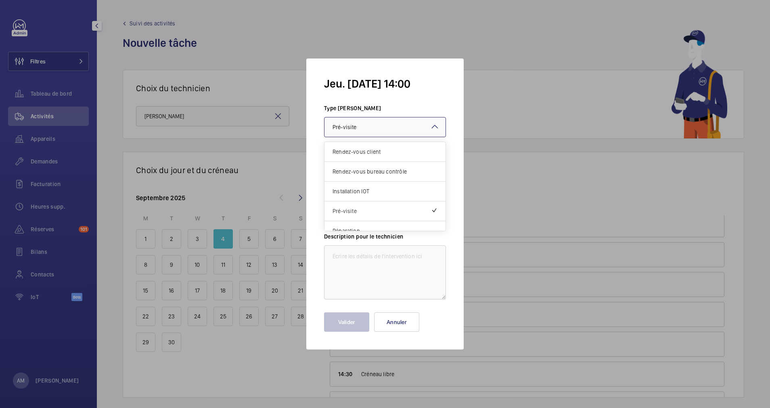
click at [377, 126] on div at bounding box center [384, 126] width 121 height 19
click at [372, 170] on span "Rendez-vous bureau contrôle" at bounding box center [385, 171] width 105 height 8
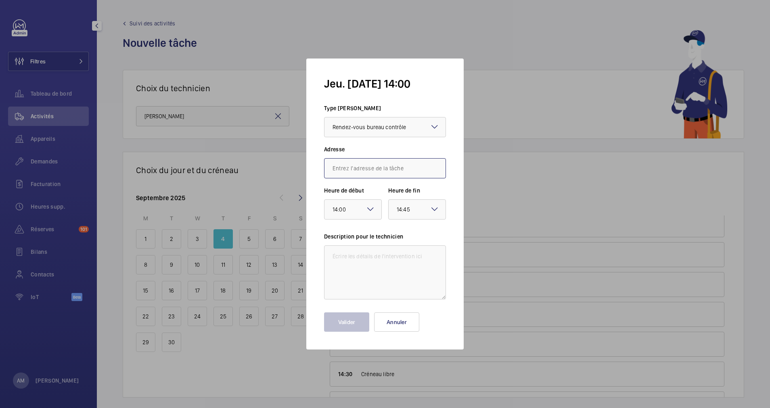
click at [372, 170] on input "text" at bounding box center [385, 168] width 122 height 20
click at [369, 191] on span "[STREET_ADDRESS]" at bounding box center [357, 192] width 48 height 8
type input "[STREET_ADDRESS]"
click at [367, 259] on textarea at bounding box center [385, 272] width 122 height 54
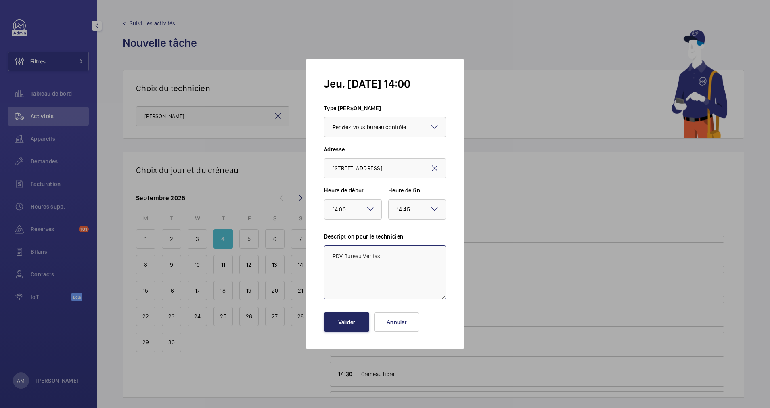
type textarea "RDV Bureau Veritas"
click at [347, 318] on button "Valider" at bounding box center [346, 321] width 45 height 19
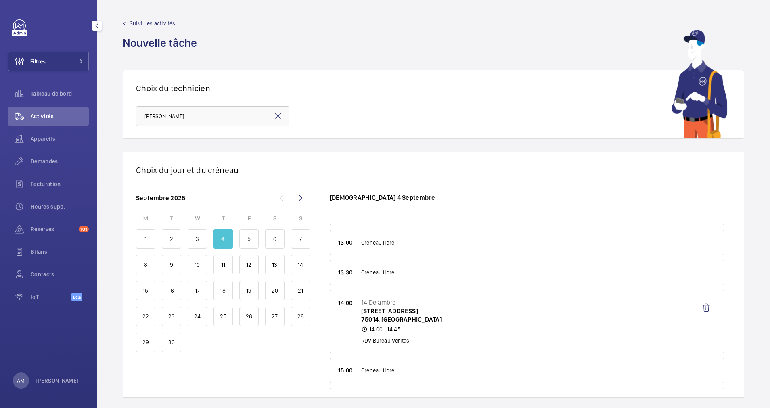
scroll to position [303, 0]
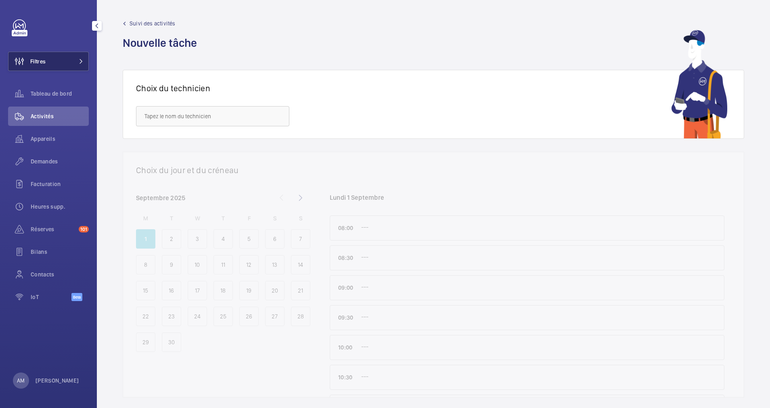
click at [77, 59] on span at bounding box center [79, 61] width 10 height 5
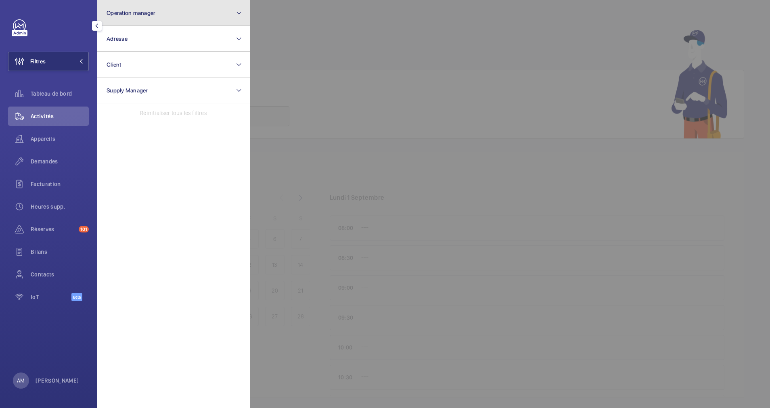
click at [175, 16] on button "Operation manager" at bounding box center [173, 13] width 153 height 26
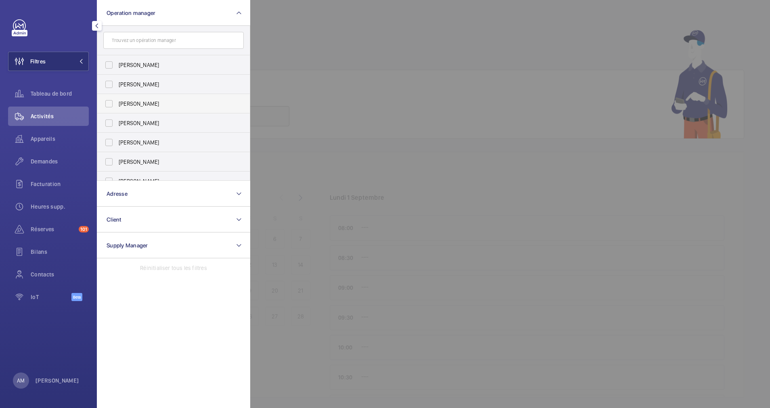
click at [120, 98] on label "[PERSON_NAME]" at bounding box center [167, 103] width 140 height 19
click at [117, 98] on input "[PERSON_NAME]" at bounding box center [109, 104] width 16 height 16
checkbox input "true"
drag, startPoint x: 385, startPoint y: 44, endPoint x: 227, endPoint y: 74, distance: 160.2
click at [384, 44] on div at bounding box center [635, 204] width 770 height 408
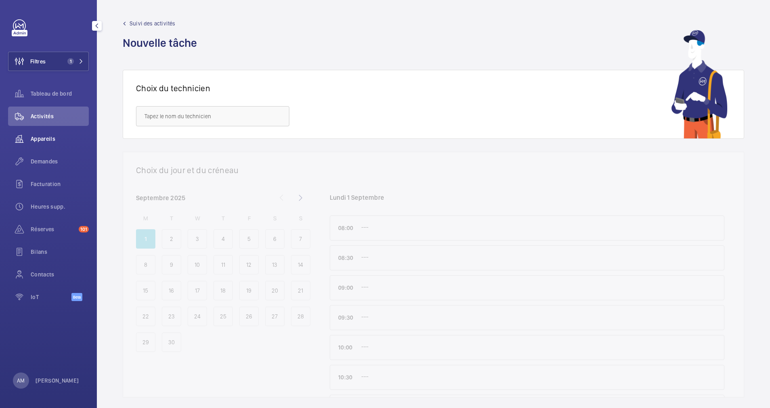
click at [41, 137] on span "Appareils" at bounding box center [60, 139] width 58 height 8
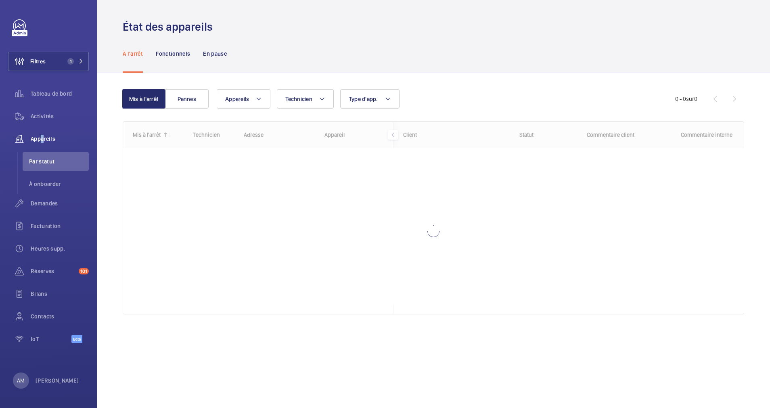
click at [301, 59] on div "À l'arrêt Fonctionnels En pause" at bounding box center [434, 53] width 622 height 38
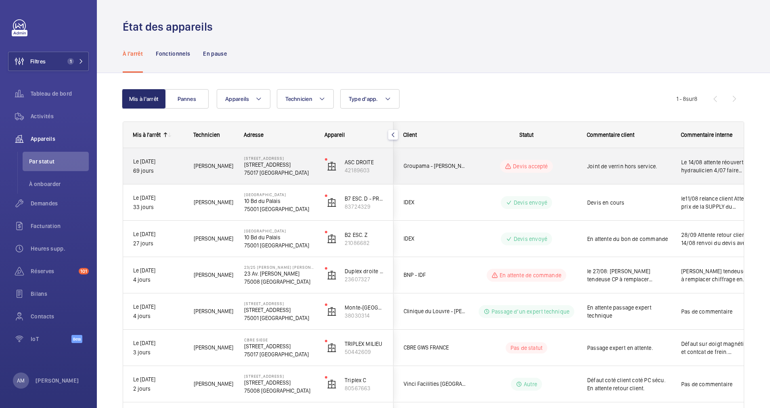
click at [272, 161] on p "[STREET_ADDRESS]" at bounding box center [279, 165] width 70 height 8
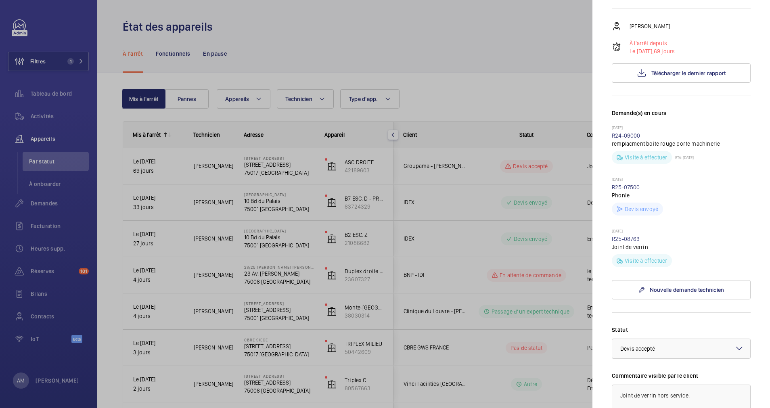
scroll to position [327, 0]
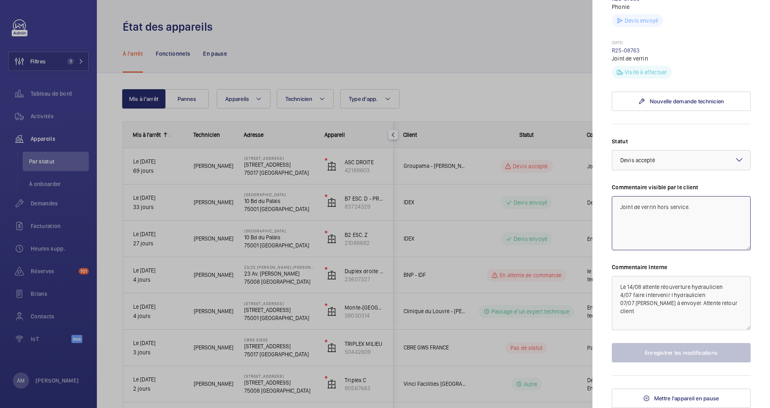
click at [703, 206] on textarea "Joint de verrin hors service." at bounding box center [681, 223] width 139 height 54
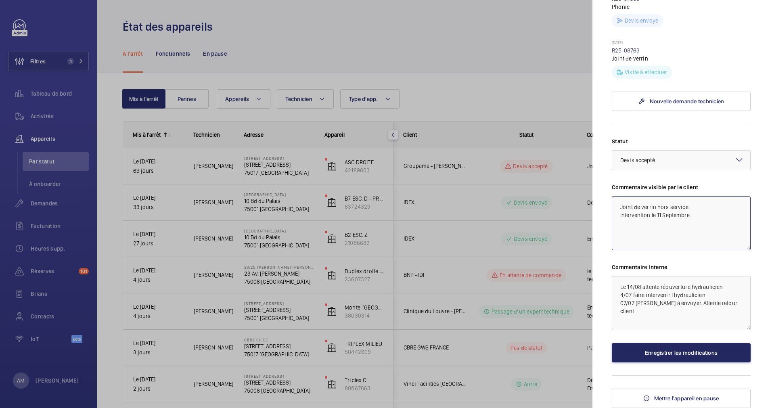
type textarea "Joint de verrin hors service. Intervention le 11 Septembre."
click at [653, 355] on button "Enregistrer les modifications" at bounding box center [681, 352] width 139 height 19
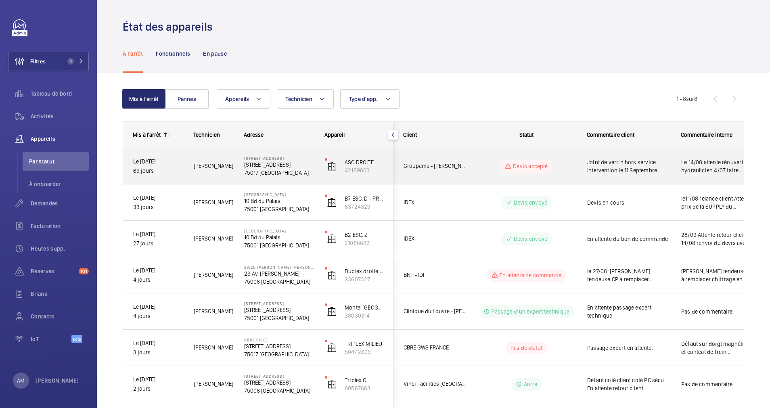
click at [570, 166] on wm-front-pills-cell "Devis accepté" at bounding box center [526, 166] width 100 height 13
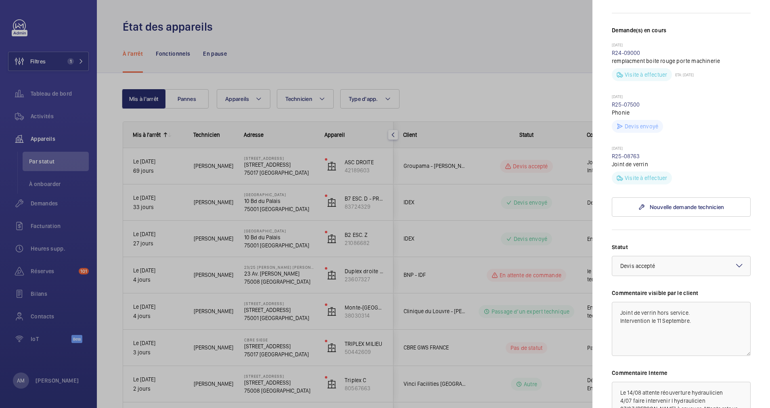
scroll to position [242, 0]
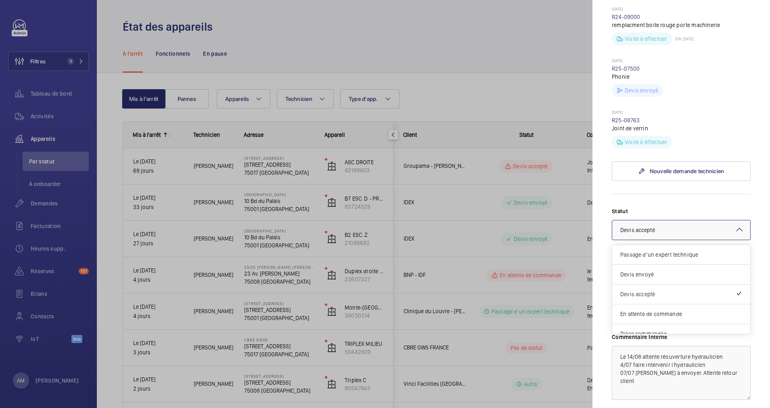
click at [683, 237] on div at bounding box center [681, 229] width 138 height 19
click at [665, 317] on span "Intervention prévue" at bounding box center [681, 313] width 122 height 8
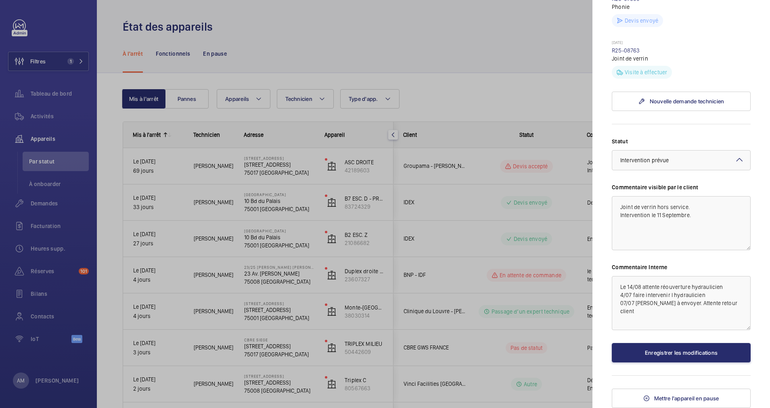
scroll to position [327, 0]
click at [675, 346] on button "Enregistrer les modifications" at bounding box center [681, 352] width 139 height 19
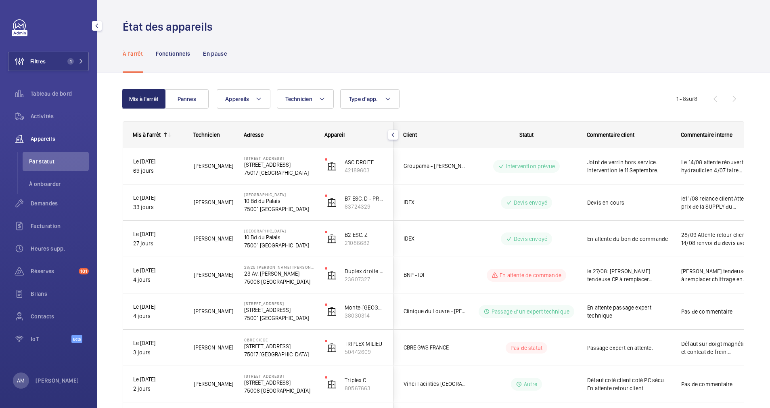
drag, startPoint x: 73, startPoint y: 60, endPoint x: 89, endPoint y: 56, distance: 17.0
click at [77, 59] on span "1" at bounding box center [73, 61] width 19 height 6
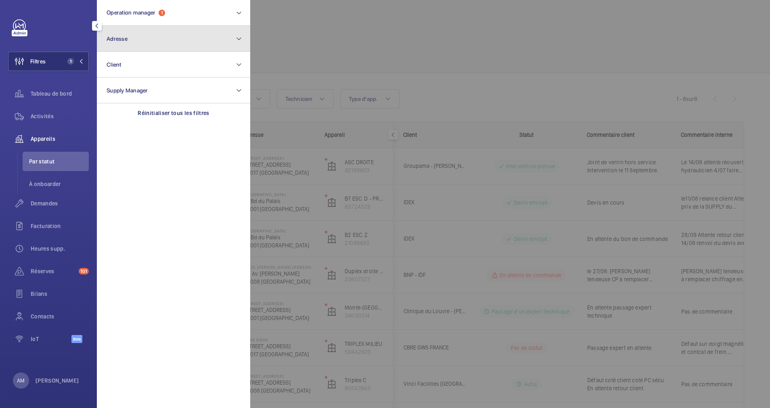
click at [150, 42] on button "Adresse" at bounding box center [173, 39] width 153 height 26
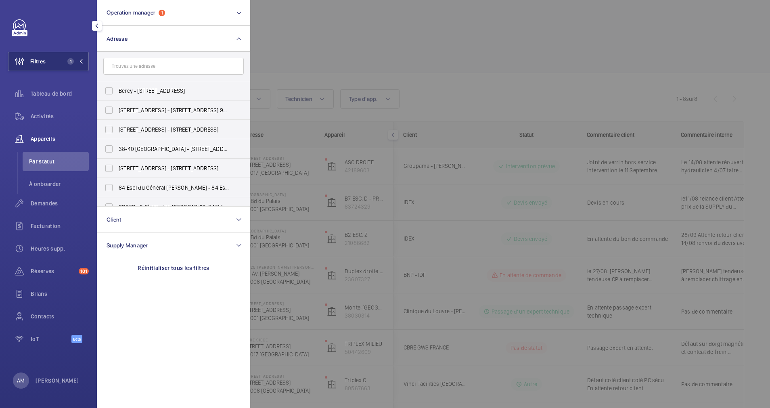
click at [141, 65] on input "text" at bounding box center [173, 66] width 140 height 17
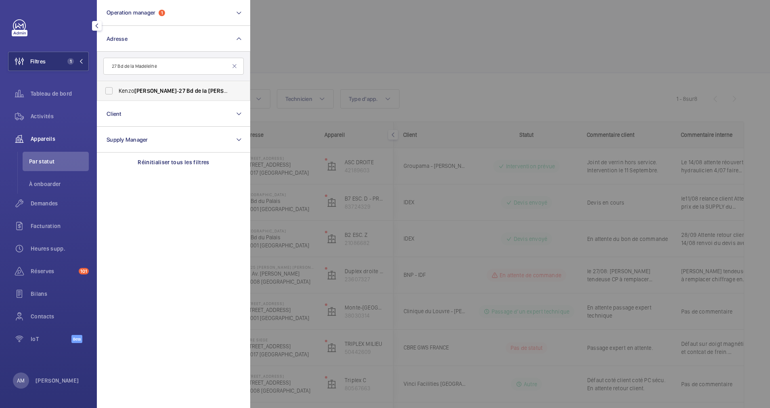
type input "27 Bd de la Madeleine"
click at [149, 87] on span "[PERSON_NAME] - 27 Bd de [GEOGRAPHIC_DATA]" at bounding box center [174, 91] width 111 height 8
click at [117, 87] on input "[PERSON_NAME] - 27 Bd de [GEOGRAPHIC_DATA]" at bounding box center [109, 91] width 16 height 16
checkbox input "true"
drag, startPoint x: 26, startPoint y: 119, endPoint x: 43, endPoint y: 115, distance: 17.5
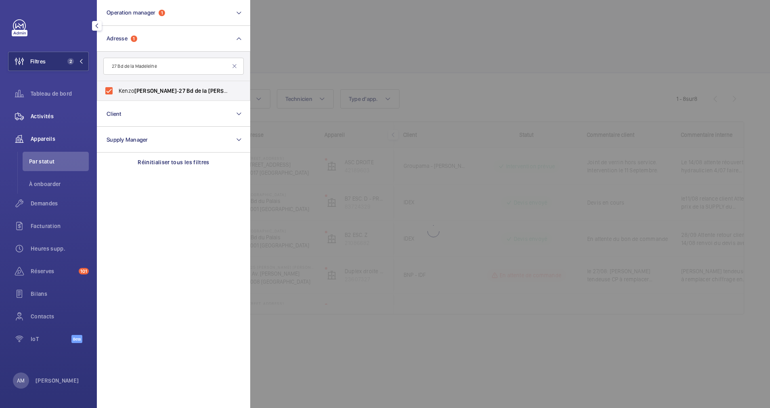
click at [34, 118] on div "Activités" at bounding box center [48, 116] width 81 height 19
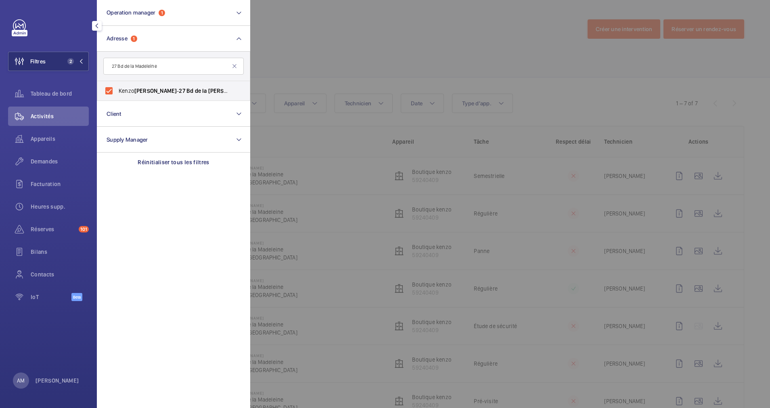
click at [534, 68] on div at bounding box center [635, 204] width 770 height 408
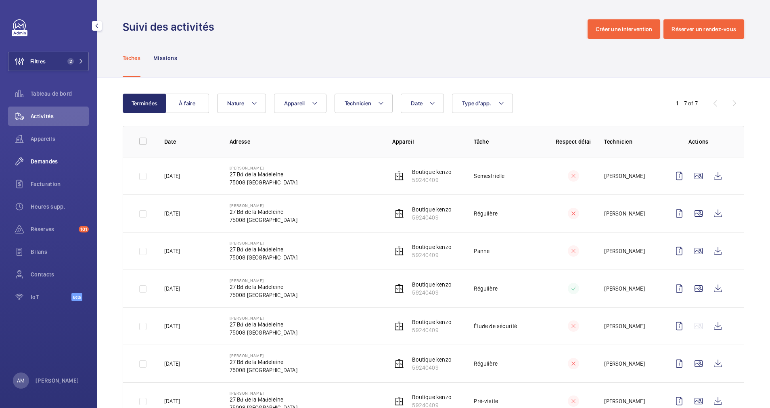
click at [55, 159] on span "Demandes" at bounding box center [60, 161] width 58 height 8
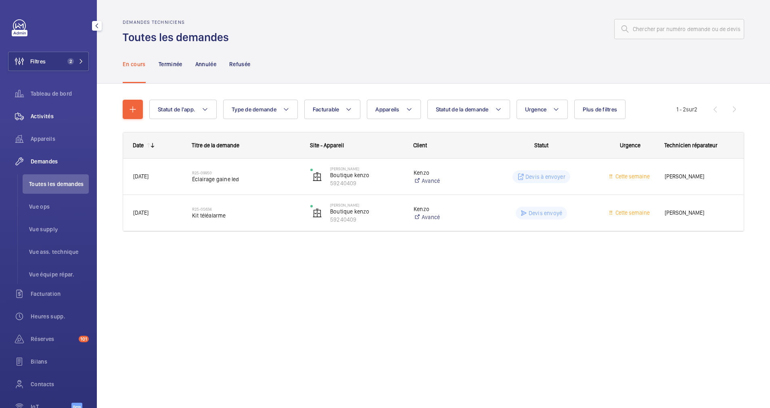
click at [51, 117] on span "Activités" at bounding box center [60, 116] width 58 height 8
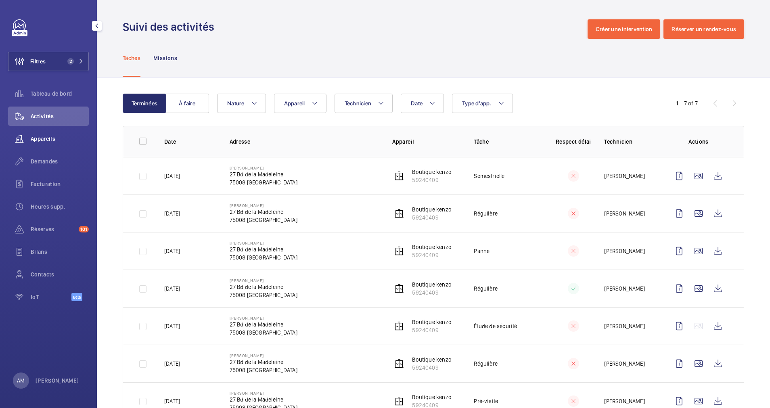
click at [42, 133] on div "Appareils" at bounding box center [48, 138] width 81 height 19
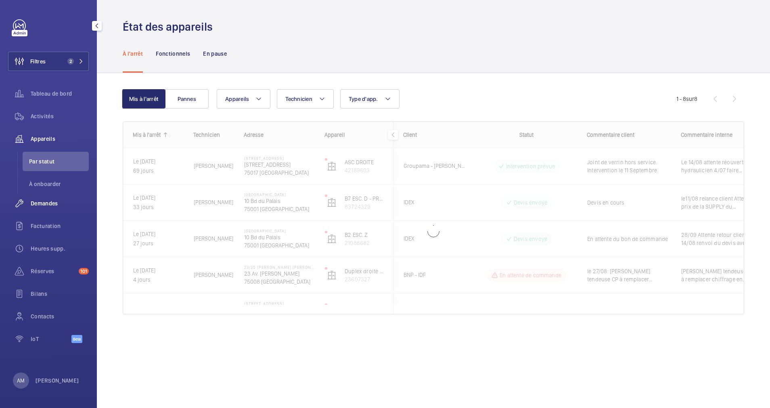
click at [46, 199] on div "Demandes" at bounding box center [48, 203] width 81 height 19
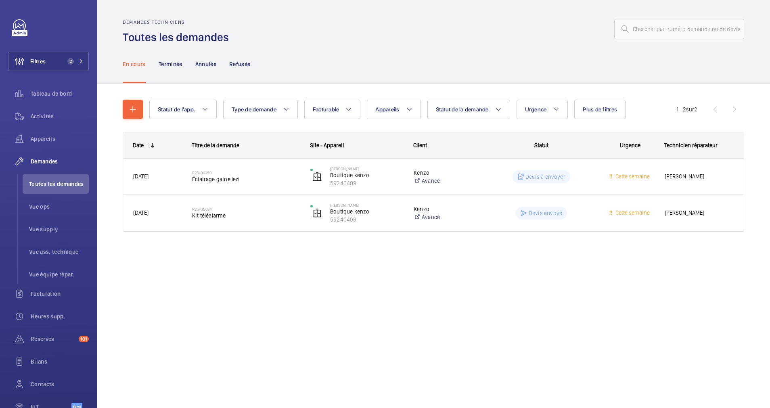
click at [391, 80] on div "En cours Terminée Annulée Refusée" at bounding box center [434, 64] width 622 height 38
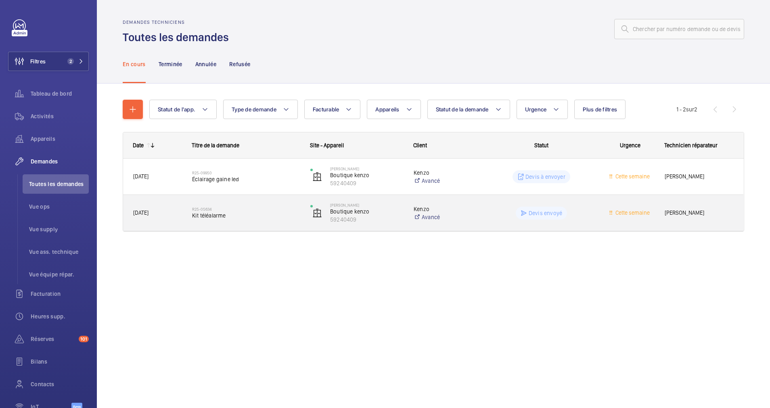
click at [228, 213] on span "Kit téléalarme" at bounding box center [246, 215] width 108 height 8
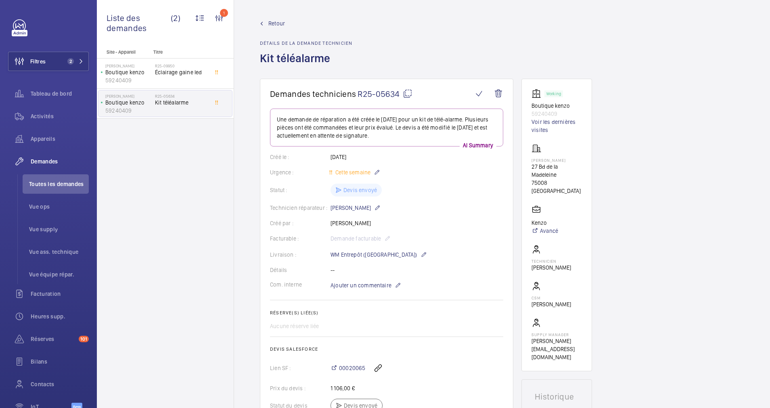
click at [408, 92] on mat-icon at bounding box center [408, 94] width 10 height 10
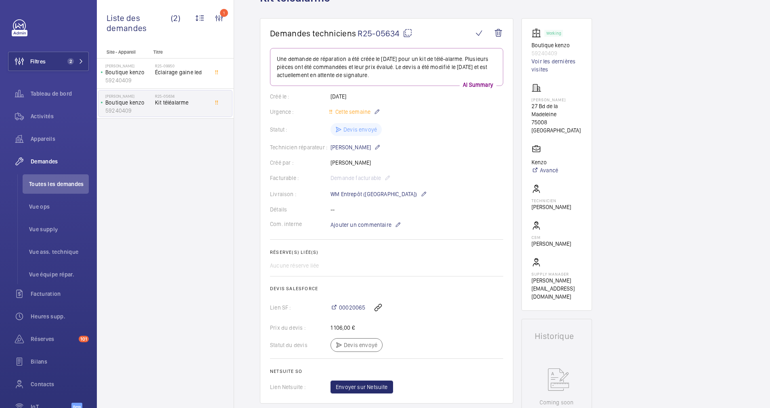
scroll to position [121, 0]
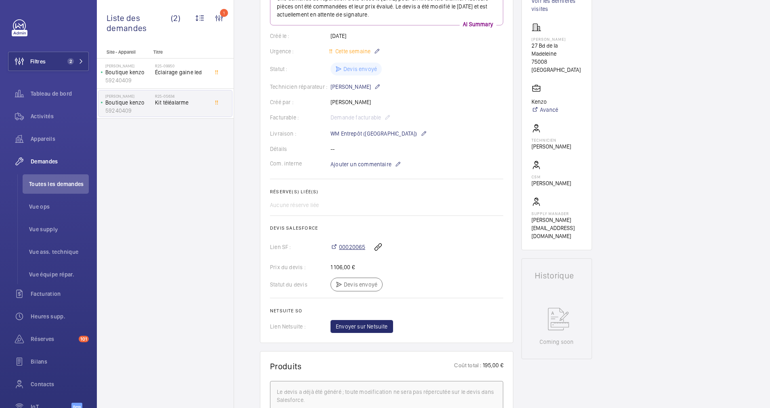
click at [357, 245] on span "00020065" at bounding box center [352, 247] width 26 height 8
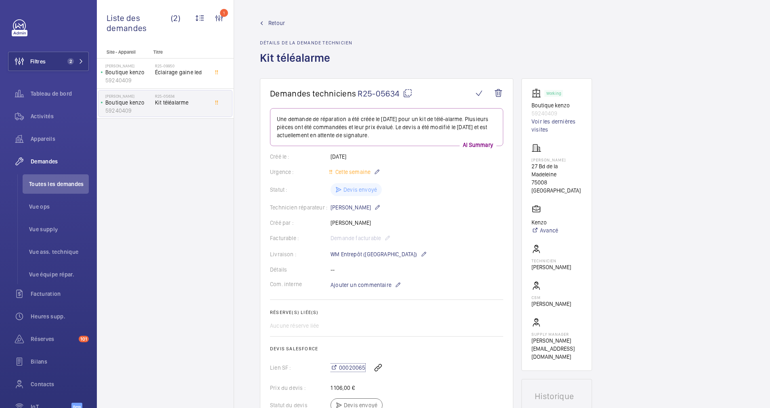
scroll to position [0, 0]
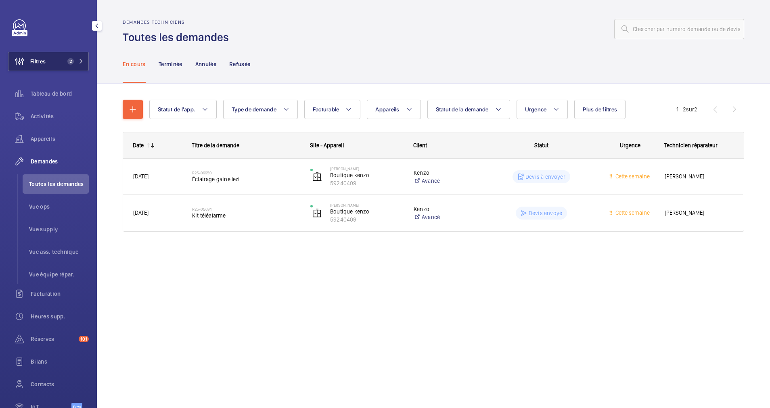
click at [74, 59] on span "2" at bounding box center [73, 61] width 19 height 6
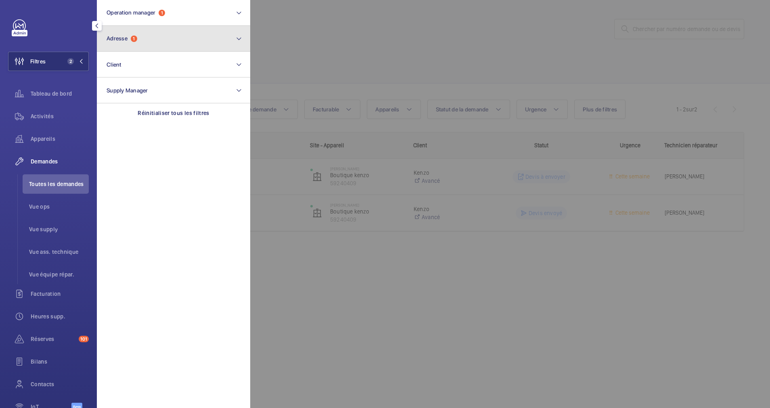
click at [190, 35] on button "Adresse 1" at bounding box center [173, 39] width 153 height 26
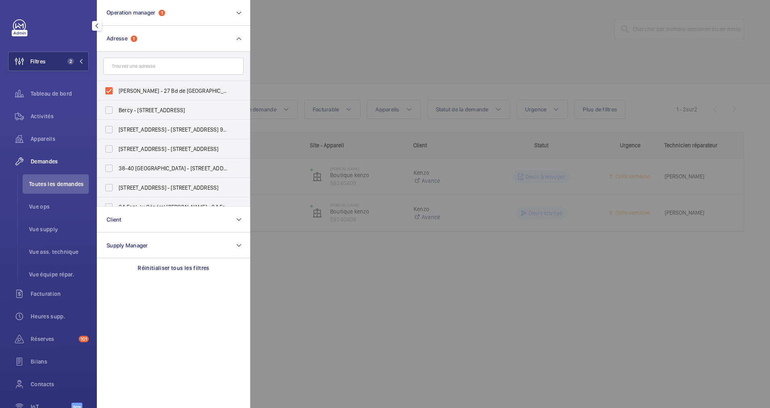
drag, startPoint x: 111, startPoint y: 89, endPoint x: 145, endPoint y: 59, distance: 45.5
click at [114, 86] on label "Kenzo Madeleine - 27 Bd de la Madeleine, PARIS 75008" at bounding box center [167, 90] width 140 height 19
click at [114, 86] on input "Kenzo Madeleine - 27 Bd de la Madeleine, PARIS 75008" at bounding box center [109, 91] width 16 height 16
click at [108, 88] on label "Kenzo Madeleine - 27 Bd de la Madeleine, PARIS 75008" at bounding box center [167, 90] width 140 height 19
click at [108, 88] on input "Kenzo Madeleine - 27 Bd de la Madeleine, PARIS 75008" at bounding box center [109, 91] width 16 height 16
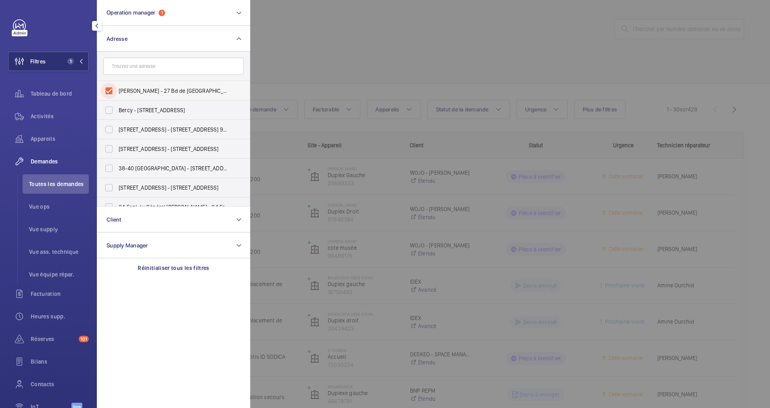
checkbox input "true"
click at [352, 71] on div at bounding box center [635, 204] width 770 height 408
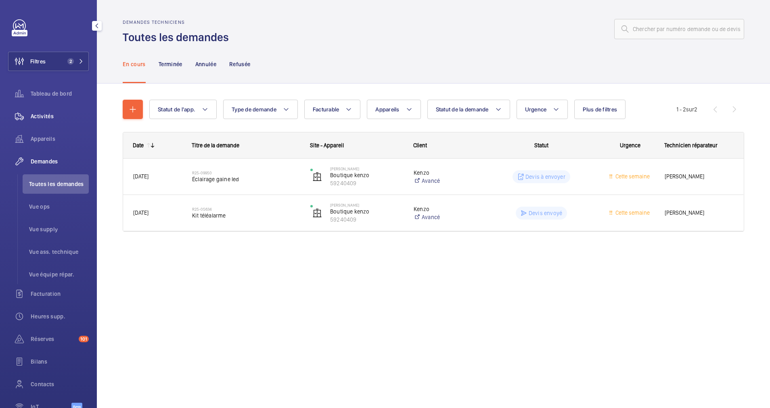
click at [42, 109] on div "Activités" at bounding box center [48, 116] width 81 height 19
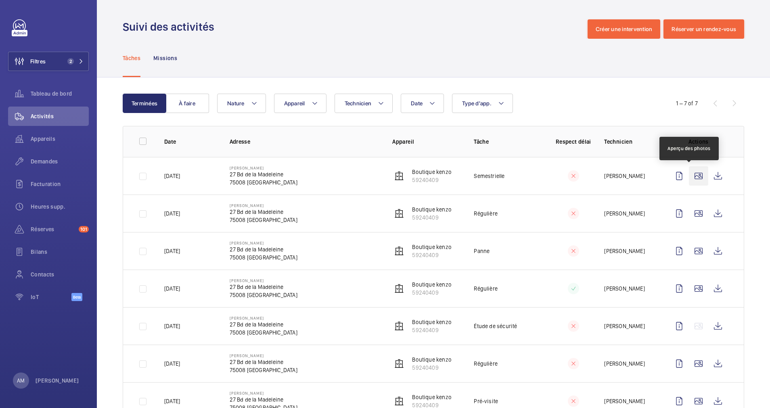
click at [689, 178] on wm-front-icon-button at bounding box center [698, 175] width 19 height 19
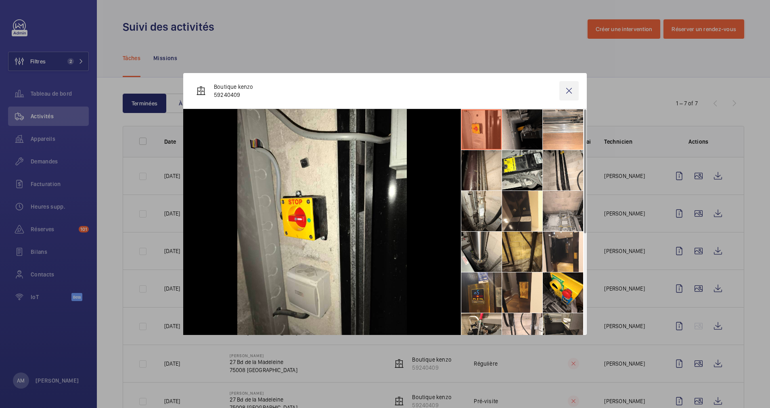
click at [567, 88] on wm-front-icon-button at bounding box center [568, 90] width 19 height 19
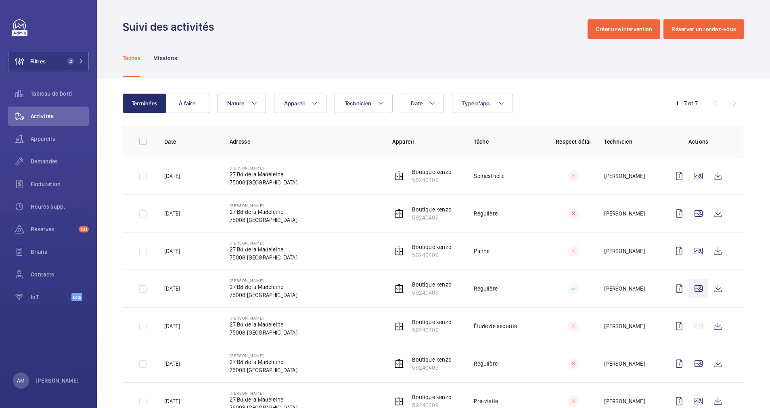
scroll to position [31, 0]
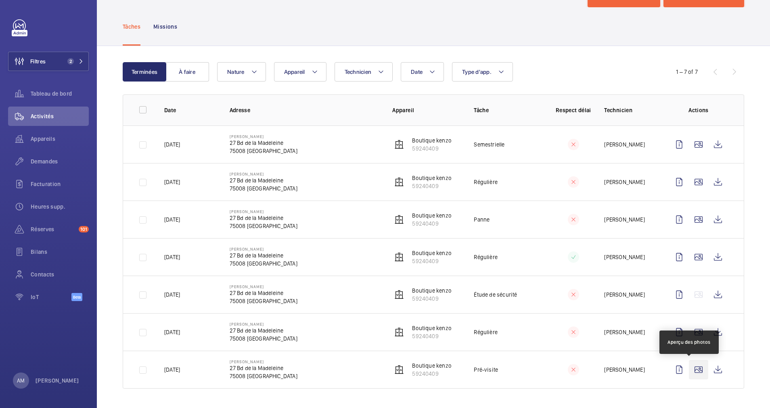
click at [689, 368] on wm-front-icon-button at bounding box center [698, 369] width 19 height 19
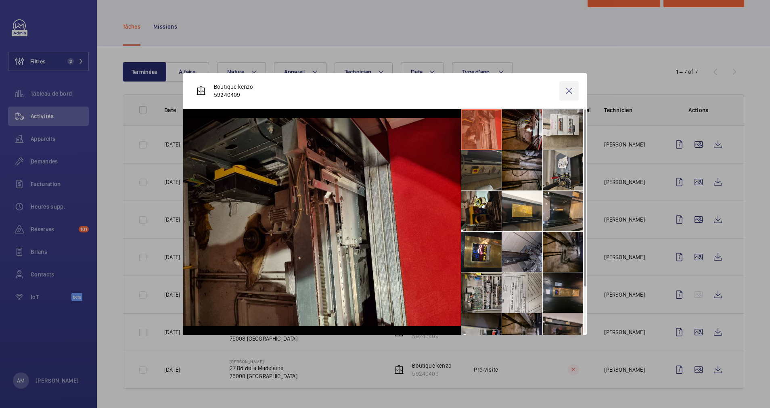
click at [567, 94] on wm-front-icon-button at bounding box center [568, 90] width 19 height 19
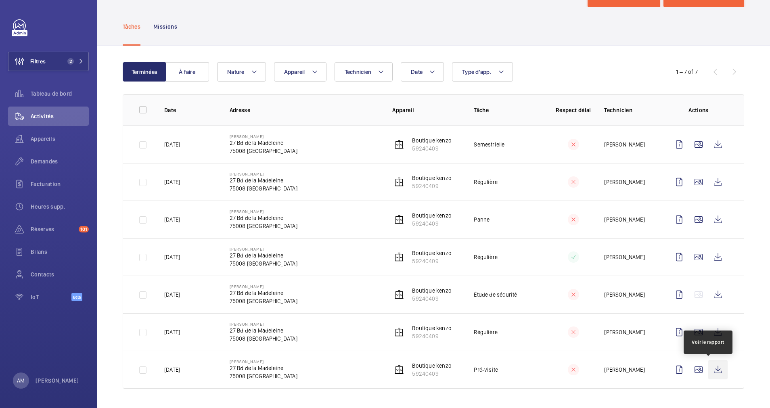
click at [708, 370] on wm-front-icon-button at bounding box center [717, 369] width 19 height 19
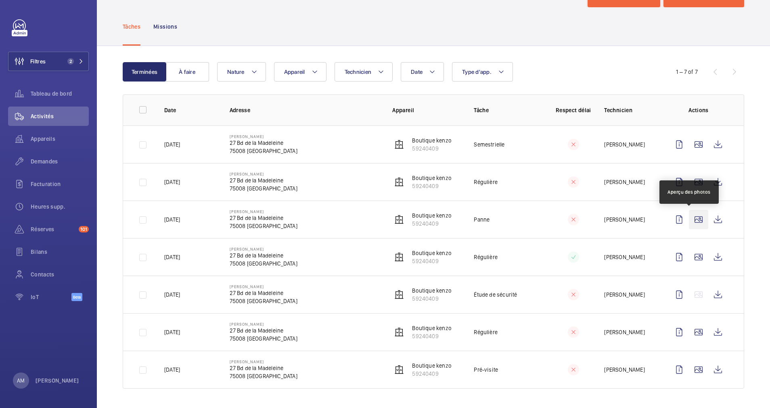
click at [693, 219] on wm-front-icon-button at bounding box center [698, 219] width 19 height 19
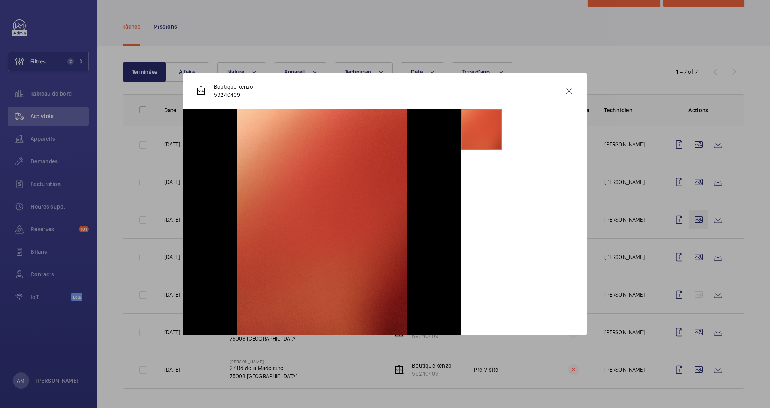
click at [693, 219] on div at bounding box center [385, 204] width 770 height 408
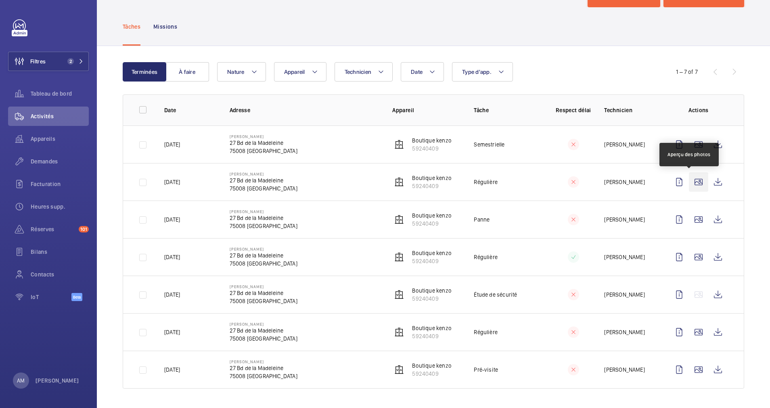
click at [691, 183] on wm-front-icon-button at bounding box center [698, 181] width 19 height 19
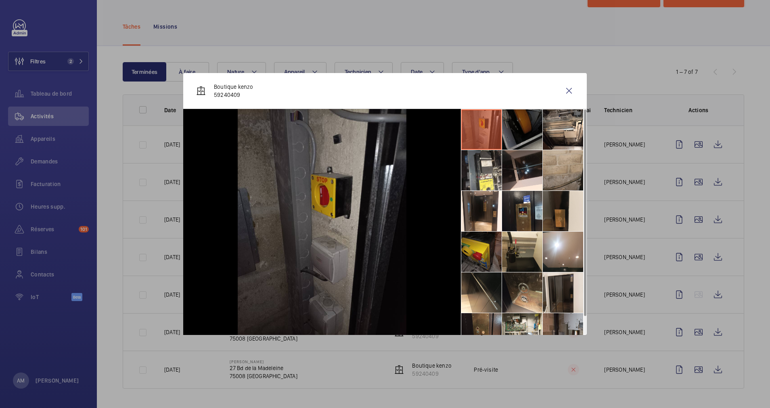
click at [655, 136] on div at bounding box center [385, 204] width 770 height 408
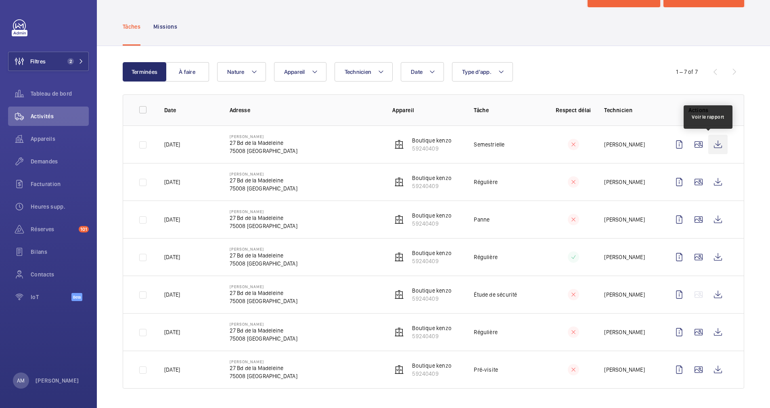
click at [711, 146] on wm-front-icon-button at bounding box center [717, 144] width 19 height 19
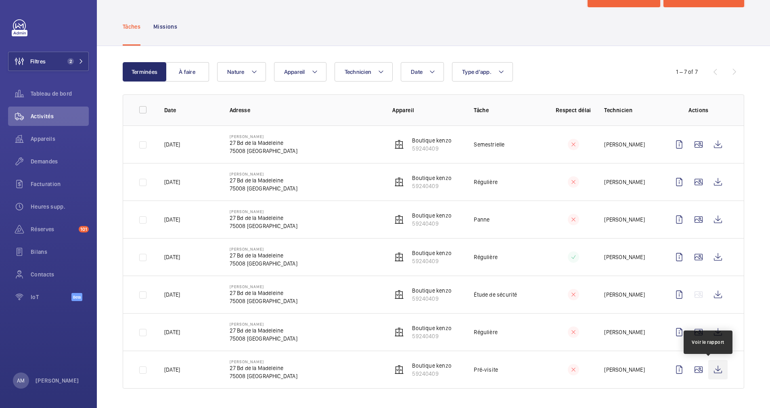
click at [708, 368] on wm-front-icon-button at bounding box center [717, 369] width 19 height 19
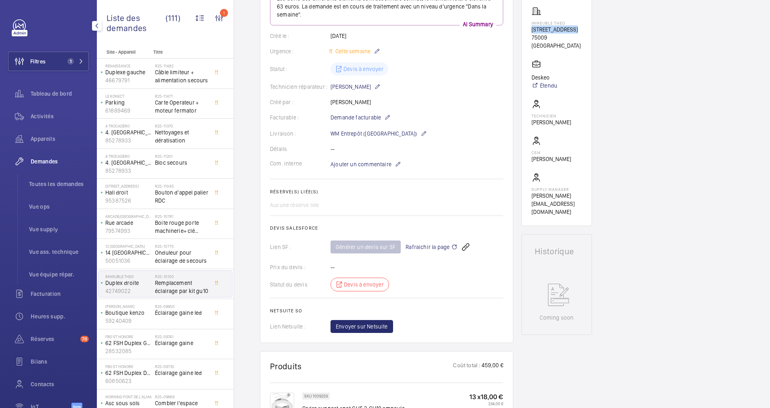
scroll to position [121, 0]
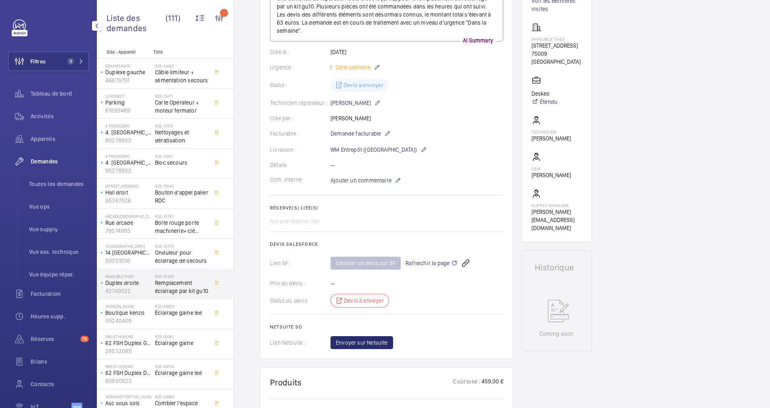
click at [420, 259] on span "Rafraichir la page" at bounding box center [432, 263] width 52 height 10
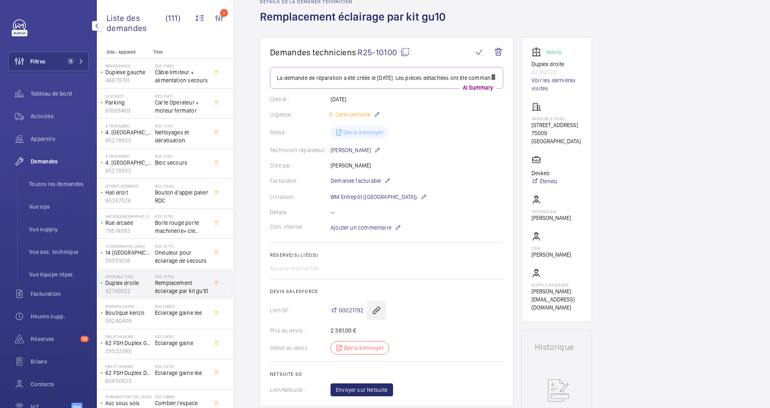
scroll to position [61, 0]
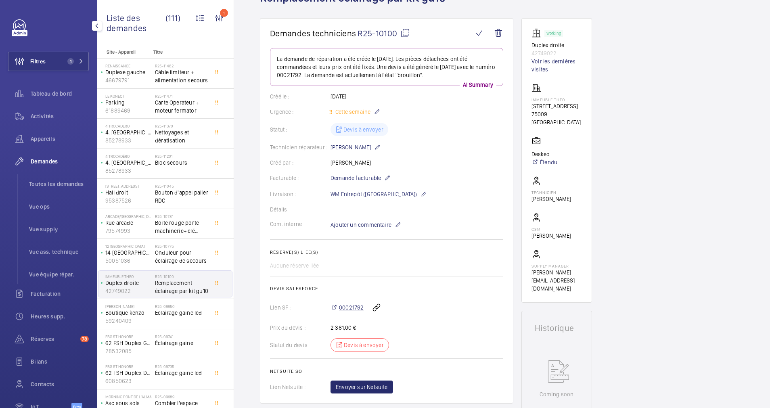
click at [348, 306] on span "00021792" at bounding box center [351, 307] width 25 height 8
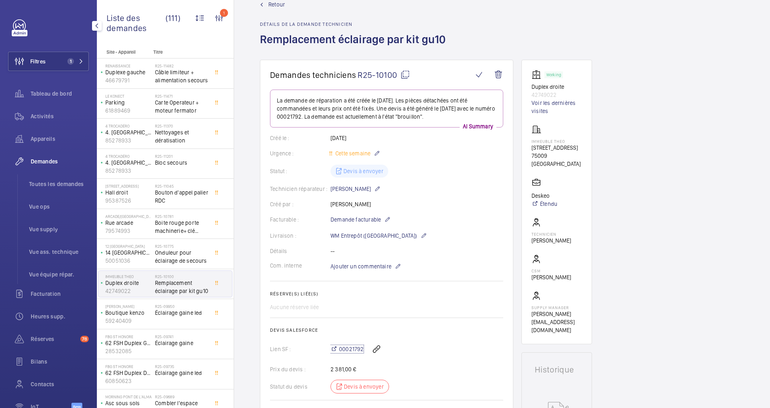
scroll to position [0, 0]
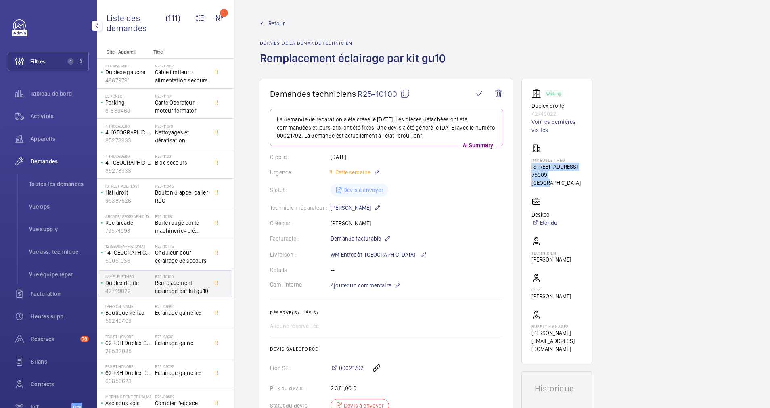
drag, startPoint x: 525, startPoint y: 166, endPoint x: 562, endPoint y: 174, distance: 37.4
click at [562, 174] on wm-front-card "Working Duplex droite 42749022 Voir les dernières visites Immeuble Theo 79 Rue …" at bounding box center [556, 221] width 71 height 285
drag, startPoint x: 562, startPoint y: 174, endPoint x: 553, endPoint y: 174, distance: 9.3
copy div "79 Rue de Clichy 75009 PARIS"
click at [278, 20] on span "Retour" at bounding box center [276, 23] width 17 height 8
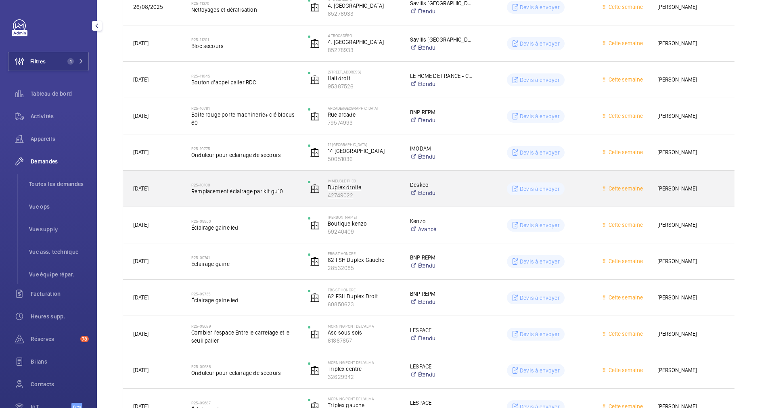
scroll to position [303, 0]
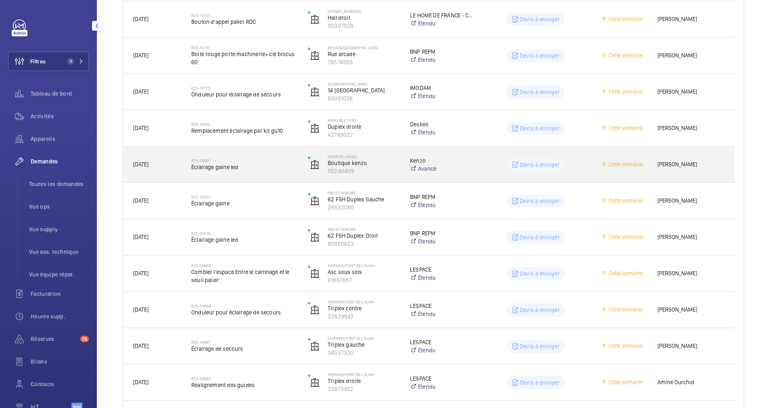
click at [264, 173] on div "R25-09950 Éclairage gaine led" at bounding box center [244, 164] width 106 height 23
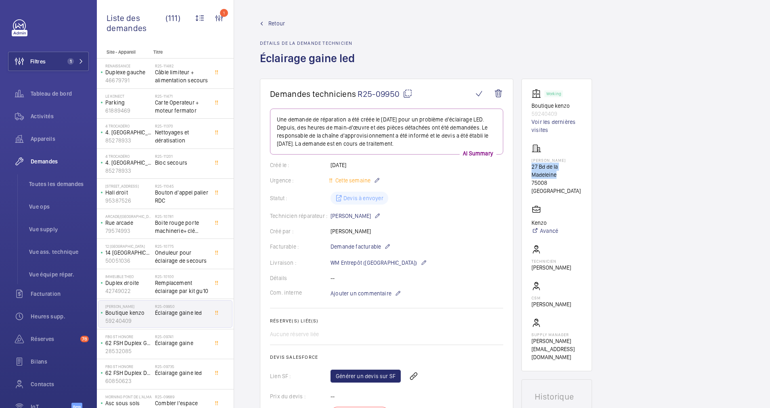
drag, startPoint x: 528, startPoint y: 167, endPoint x: 557, endPoint y: 172, distance: 29.6
click at [557, 172] on wm-front-card "Working Boutique kenzo 59240409 Voir les dernières visites Kenzo Madeleine 27 B…" at bounding box center [556, 225] width 71 height 293
drag, startPoint x: 557, startPoint y: 172, endPoint x: 552, endPoint y: 172, distance: 4.8
copy p "27 Bd de la Madeleine"
click at [272, 22] on span "Retour" at bounding box center [276, 23] width 17 height 8
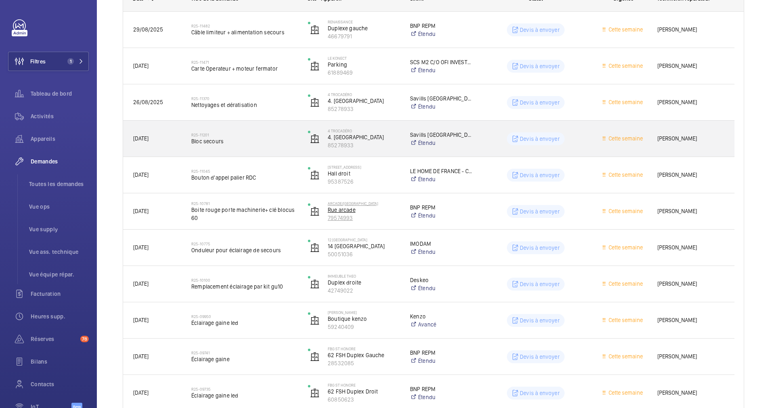
scroll to position [182, 0]
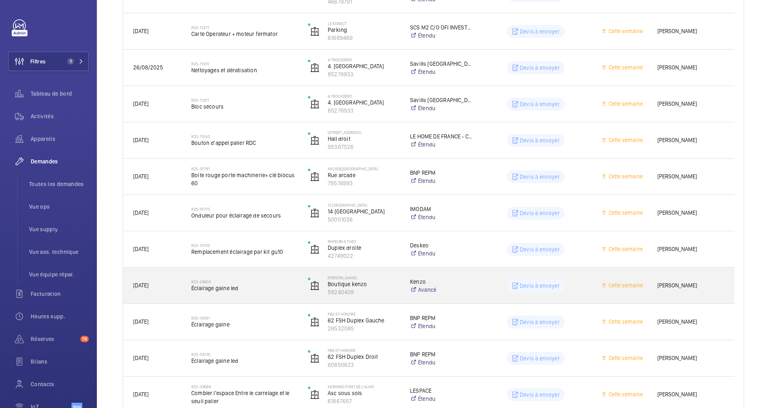
click at [261, 281] on h2 "R25-09950" at bounding box center [244, 281] width 106 height 5
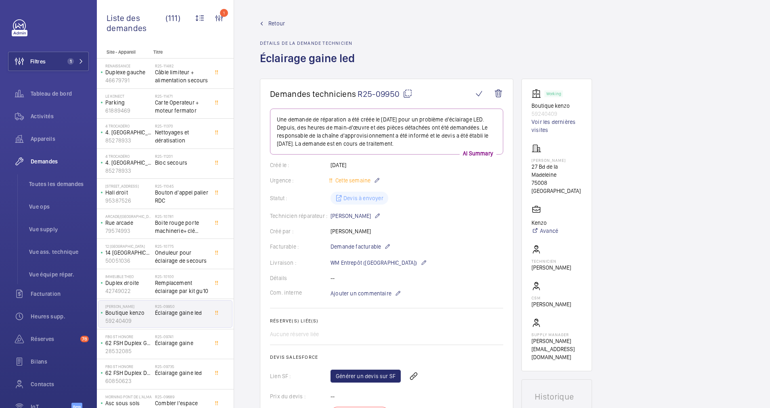
scroll to position [61, 0]
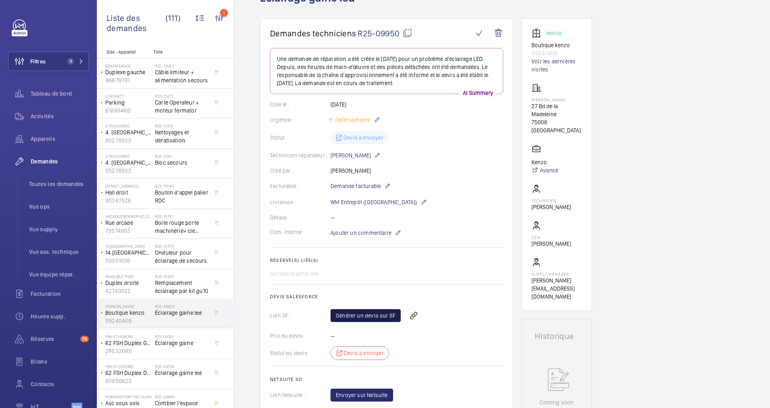
click at [368, 314] on link "Générer un devis sur SF" at bounding box center [366, 315] width 70 height 13
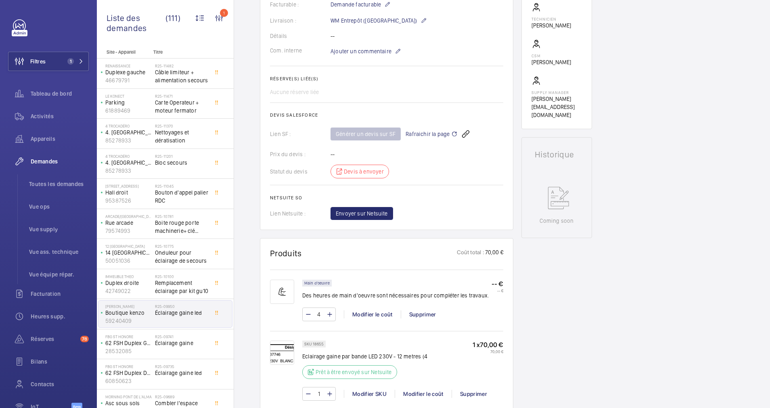
scroll to position [303, 0]
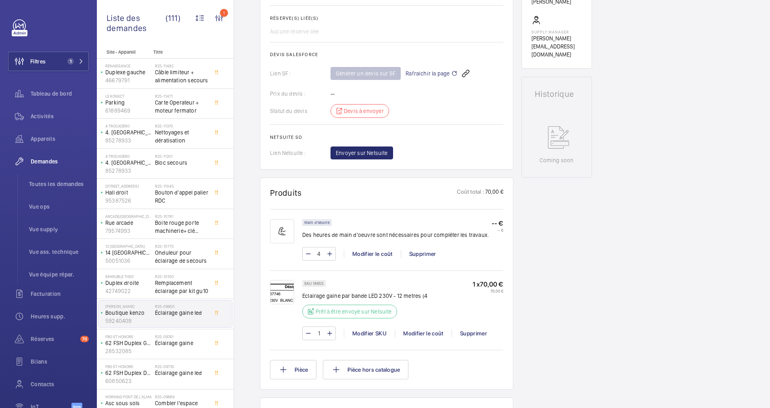
click at [281, 292] on img at bounding box center [282, 292] width 24 height 24
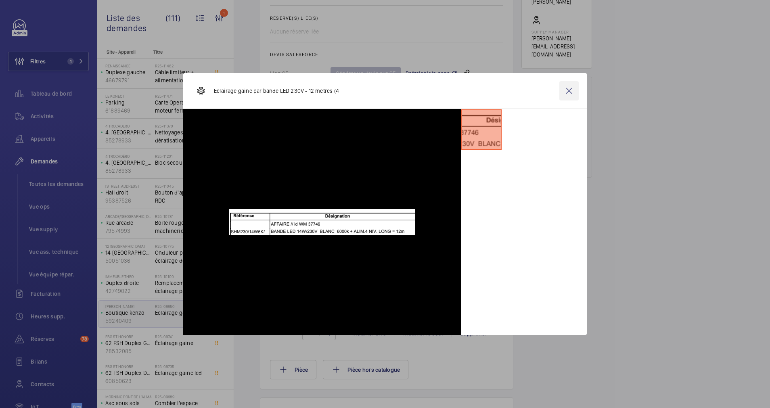
click at [567, 92] on wm-front-icon-button at bounding box center [568, 90] width 19 height 19
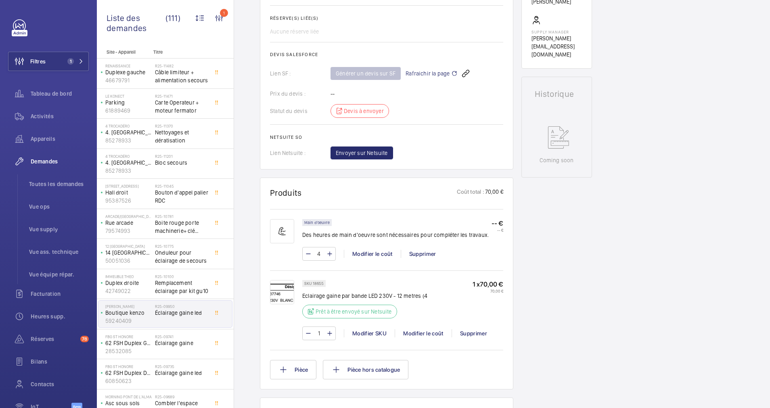
click at [278, 289] on img at bounding box center [282, 292] width 24 height 24
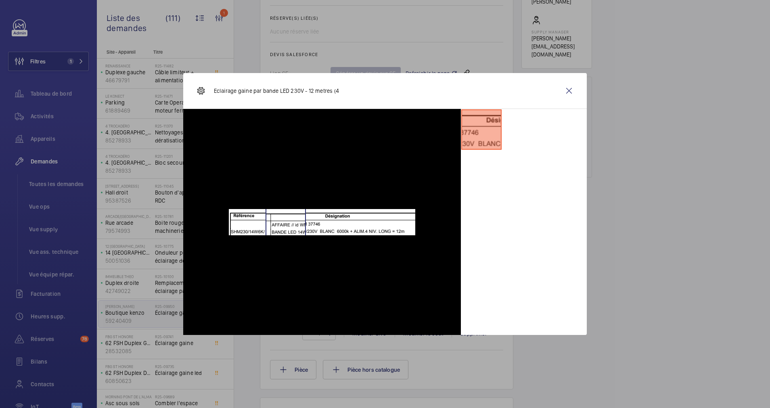
scroll to position [363, 0]
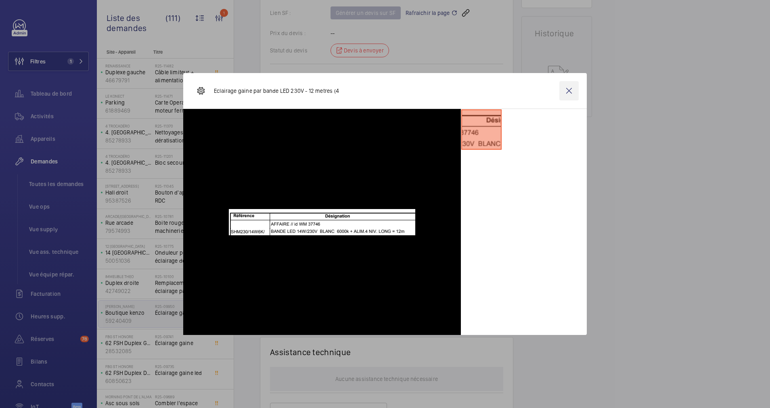
click at [573, 89] on wm-front-icon-button at bounding box center [568, 90] width 19 height 19
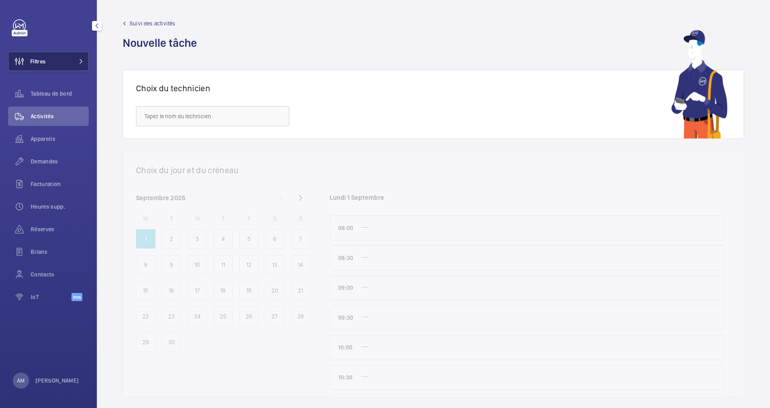
drag, startPoint x: 71, startPoint y: 63, endPoint x: 96, endPoint y: 56, distance: 25.7
click at [73, 63] on button "Filtres" at bounding box center [48, 61] width 81 height 19
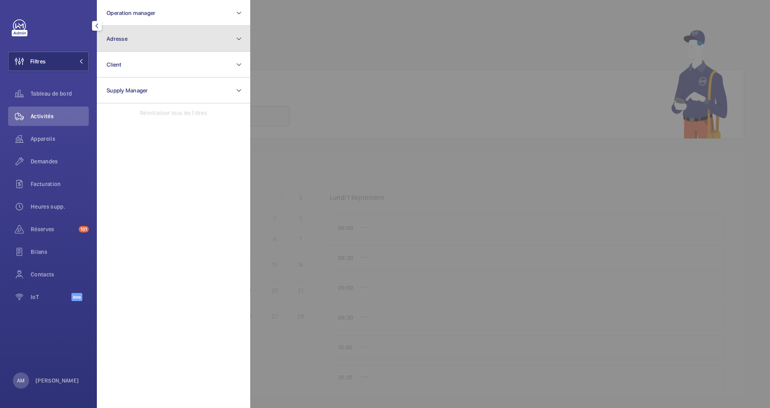
click at [138, 40] on button "Adresse" at bounding box center [173, 39] width 153 height 26
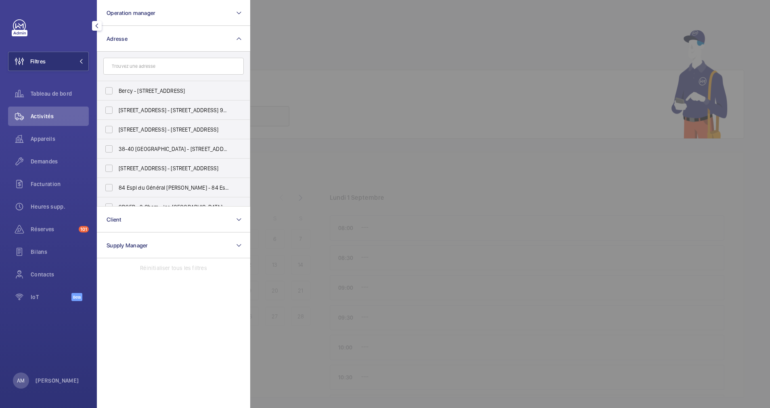
click at [138, 62] on input "text" at bounding box center [173, 66] width 140 height 17
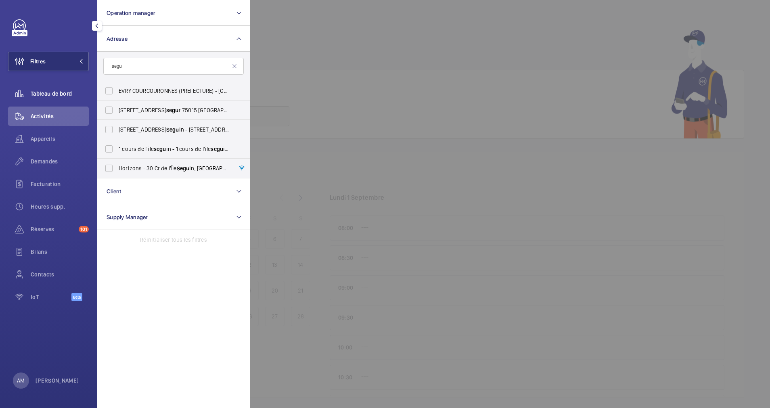
type input "segur"
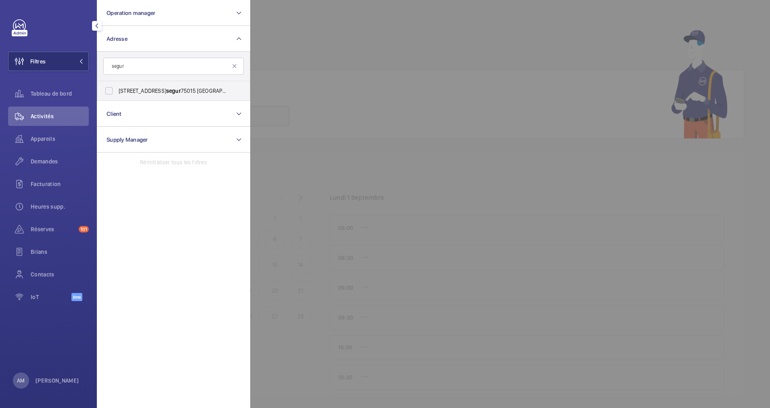
drag, startPoint x: 142, startPoint y: 68, endPoint x: 104, endPoint y: 67, distance: 38.4
click at [104, 67] on input "segur" at bounding box center [173, 66] width 140 height 17
drag, startPoint x: 126, startPoint y: 66, endPoint x: 105, endPoint y: 65, distance: 20.6
click at [105, 65] on input "segur" at bounding box center [173, 66] width 140 height 17
type input "segur"
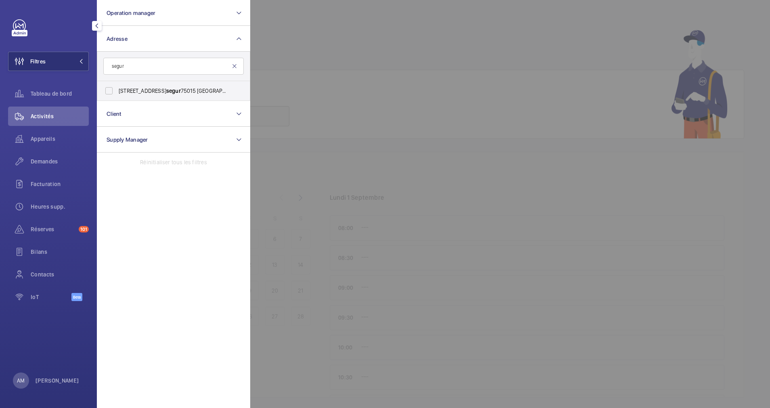
click at [234, 64] on mat-icon at bounding box center [234, 66] width 6 height 6
type input "ségur"
click at [108, 110] on label "[STREET_ADDRESS]" at bounding box center [167, 109] width 140 height 19
click at [108, 110] on input "[STREET_ADDRESS]" at bounding box center [109, 110] width 16 height 16
checkbox input "true"
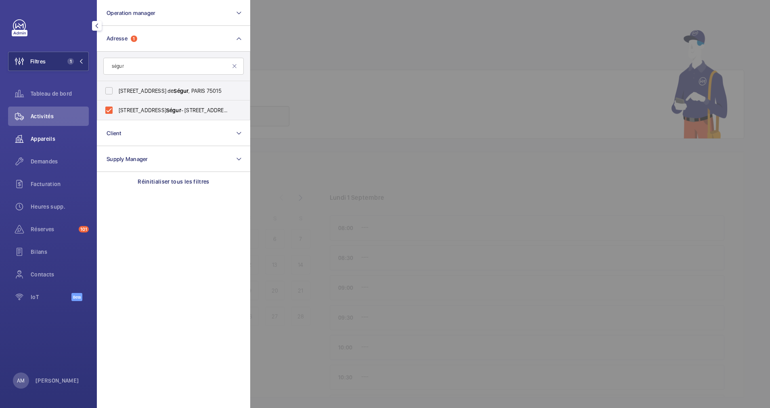
click at [50, 140] on span "Appareils" at bounding box center [60, 139] width 58 height 8
